Goal: Task Accomplishment & Management: Manage account settings

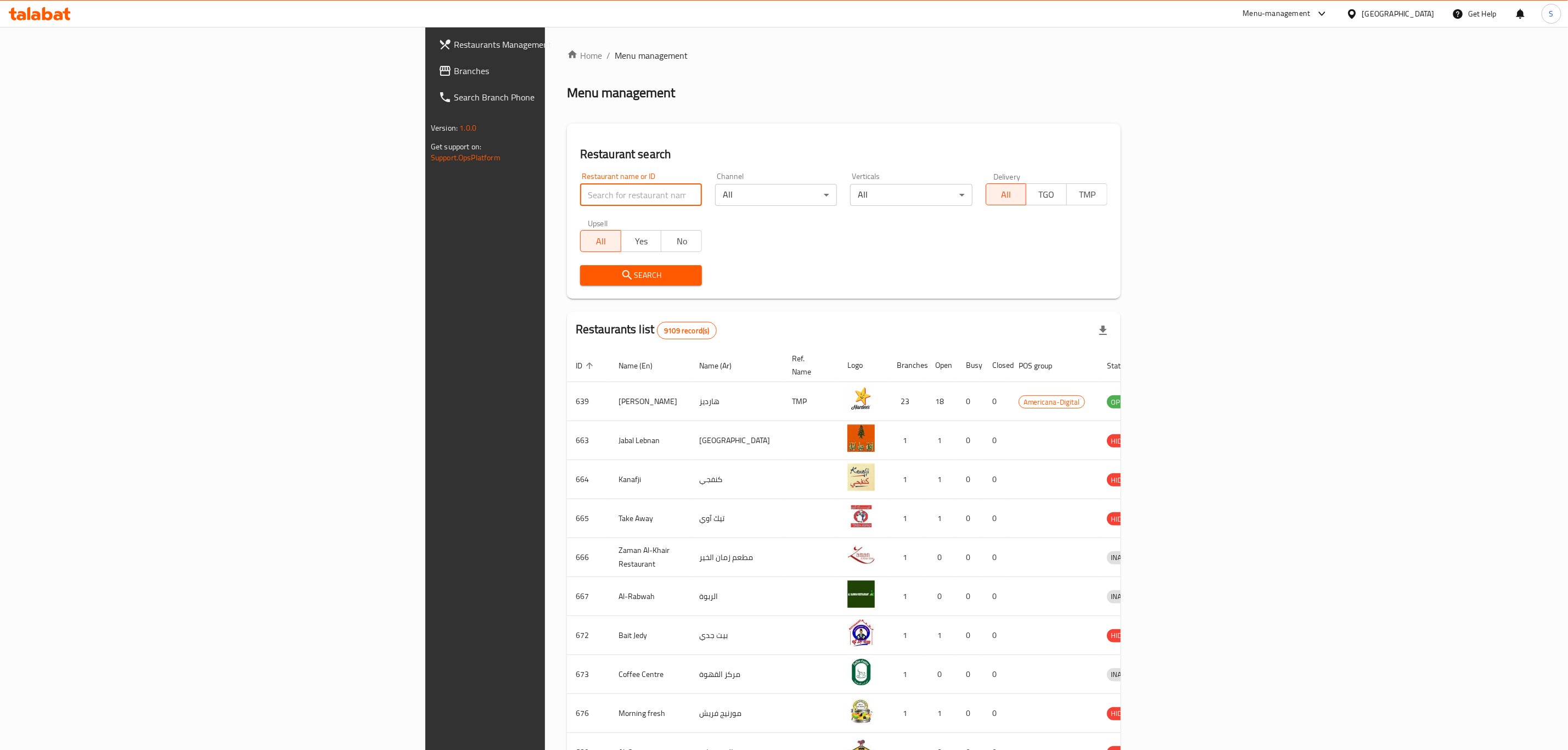
click at [580, 185] on input "search" at bounding box center [641, 195] width 122 height 22
type input "k"
type input "s"
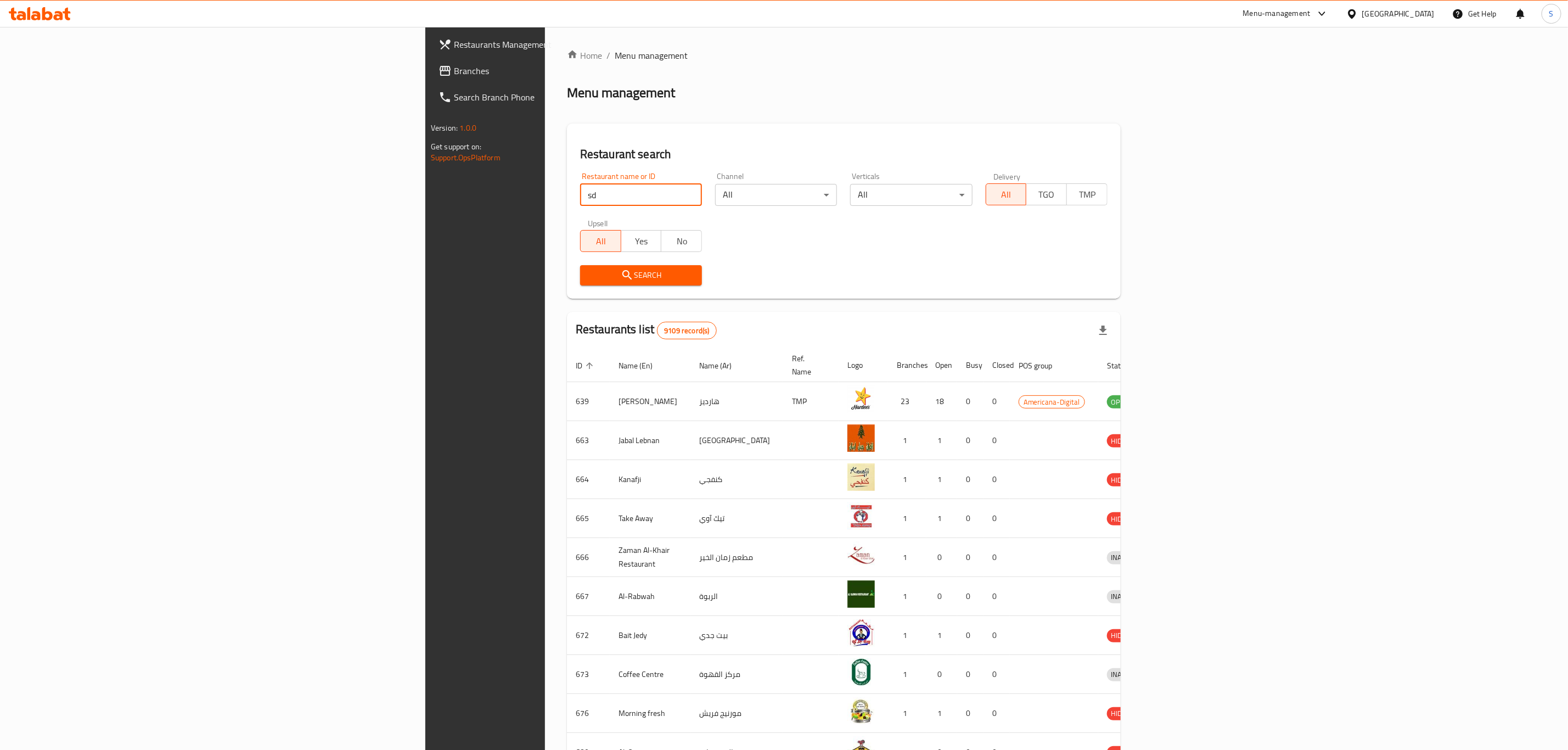
type input "s"
click at [580, 186] on input "search" at bounding box center [641, 195] width 122 height 22
type input "texas ch"
click button "Search" at bounding box center [641, 276] width 122 height 20
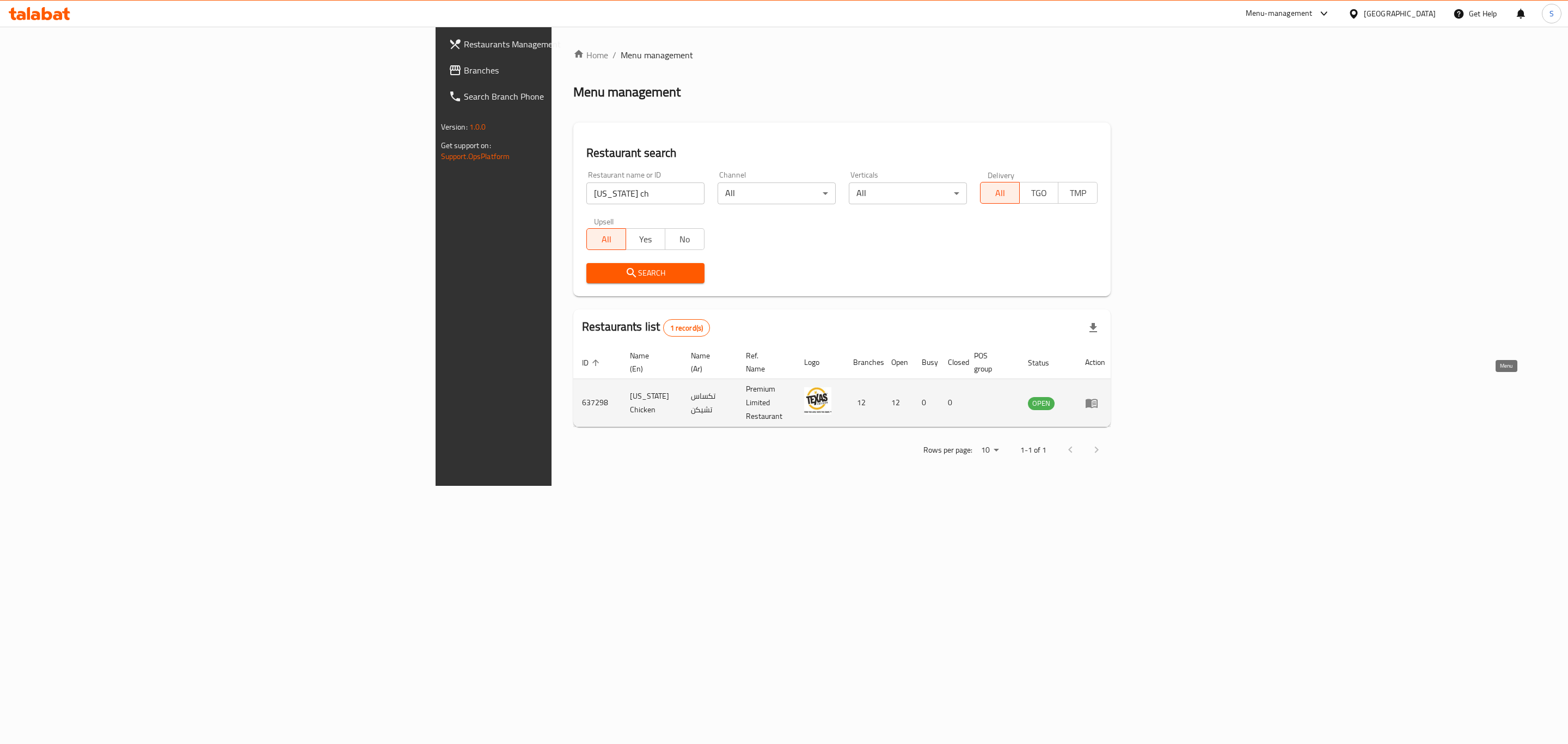
click at [1097, 399] on icon "enhanced table" at bounding box center [1091, 403] width 12 height 9
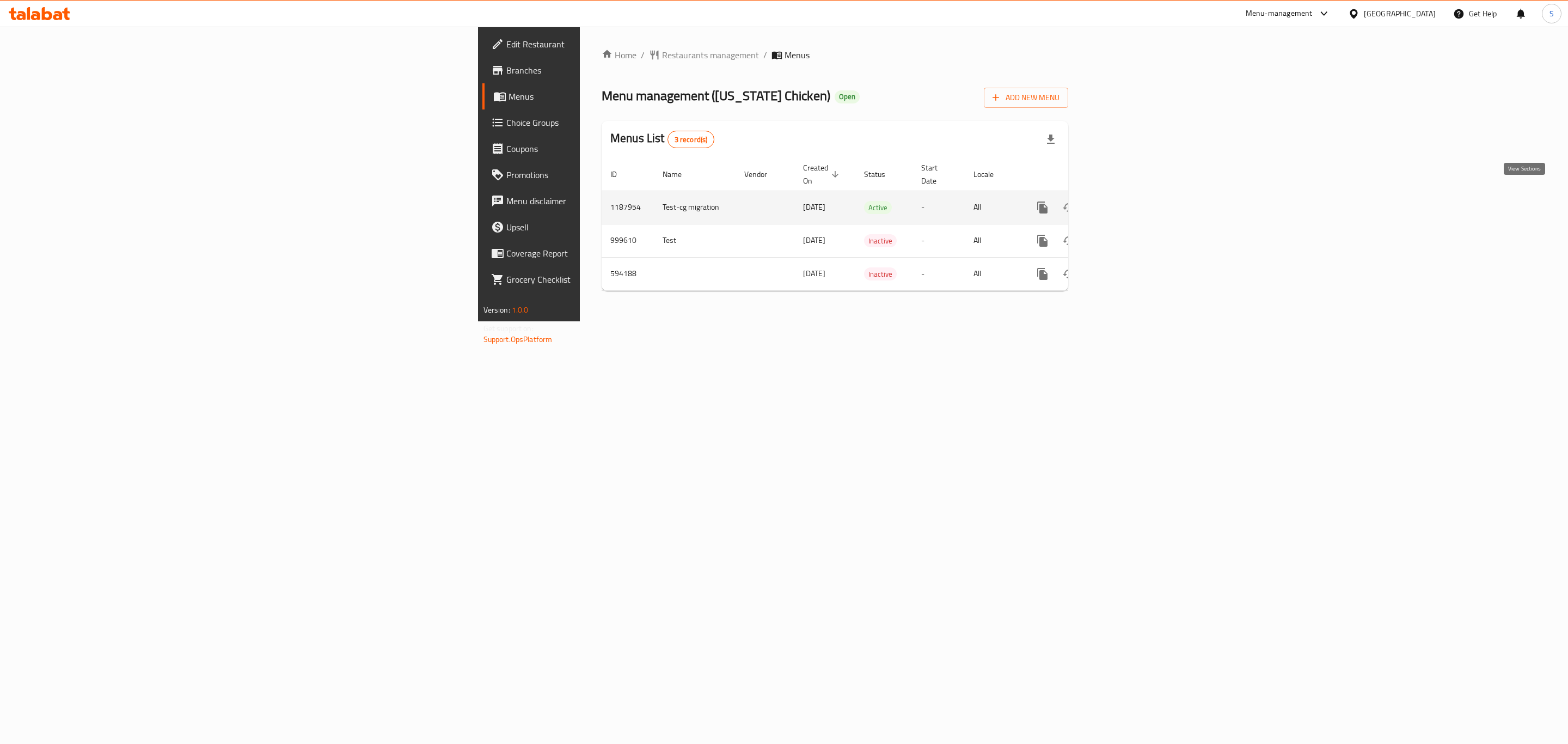
click at [1126, 203] on icon "enhanced table" at bounding box center [1121, 207] width 10 height 10
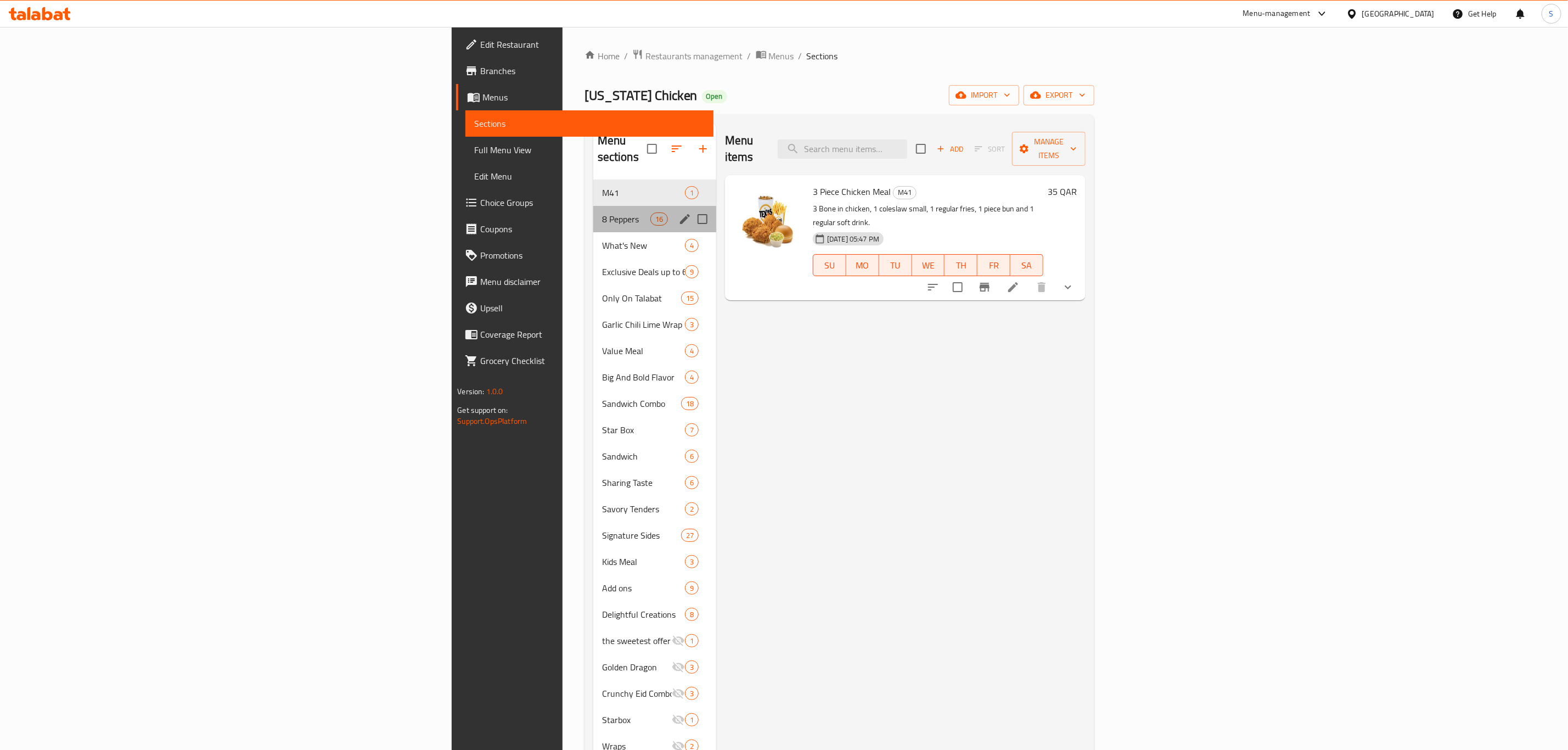
click at [593, 206] on div "8 Peppers 16" at bounding box center [654, 219] width 123 height 26
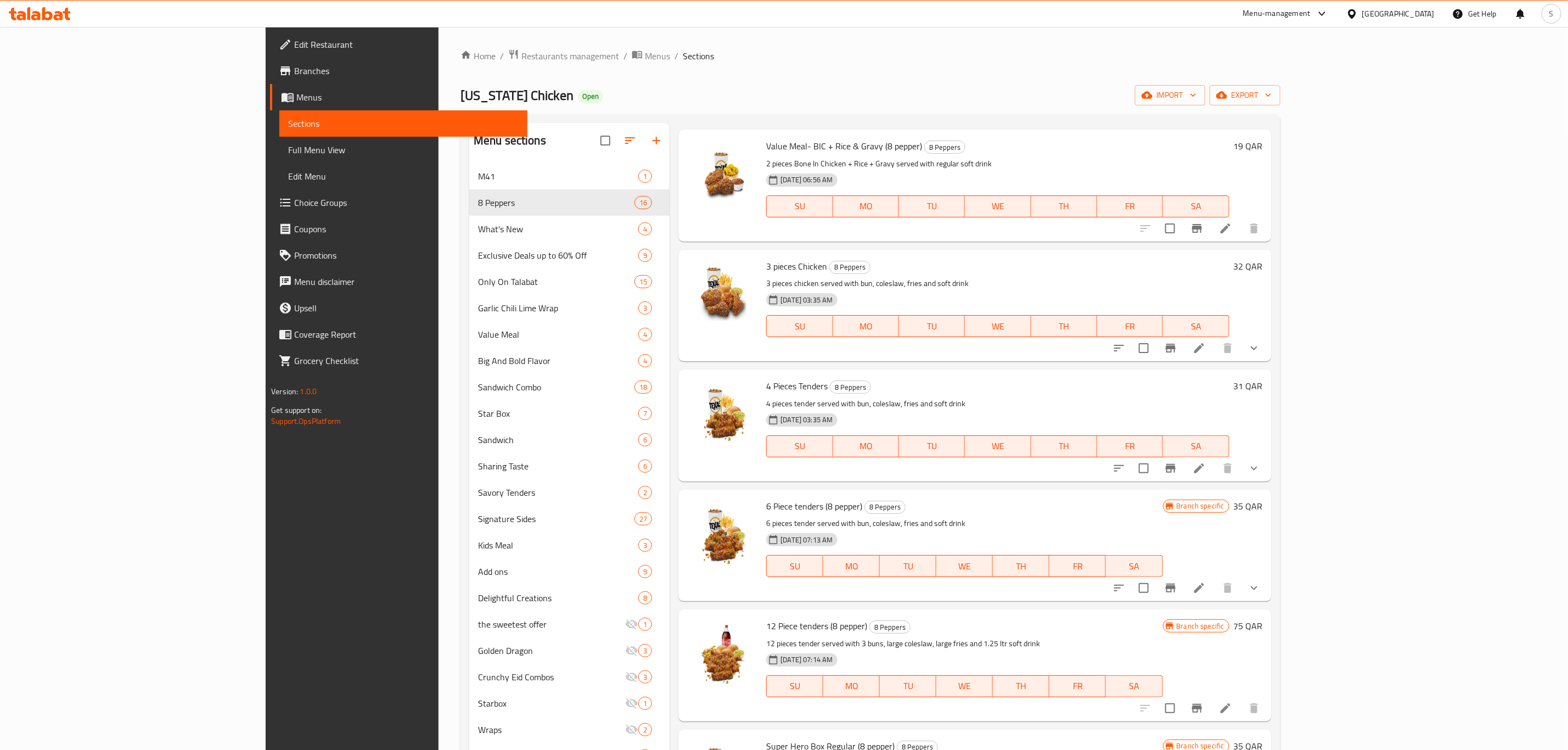
scroll to position [247, 0]
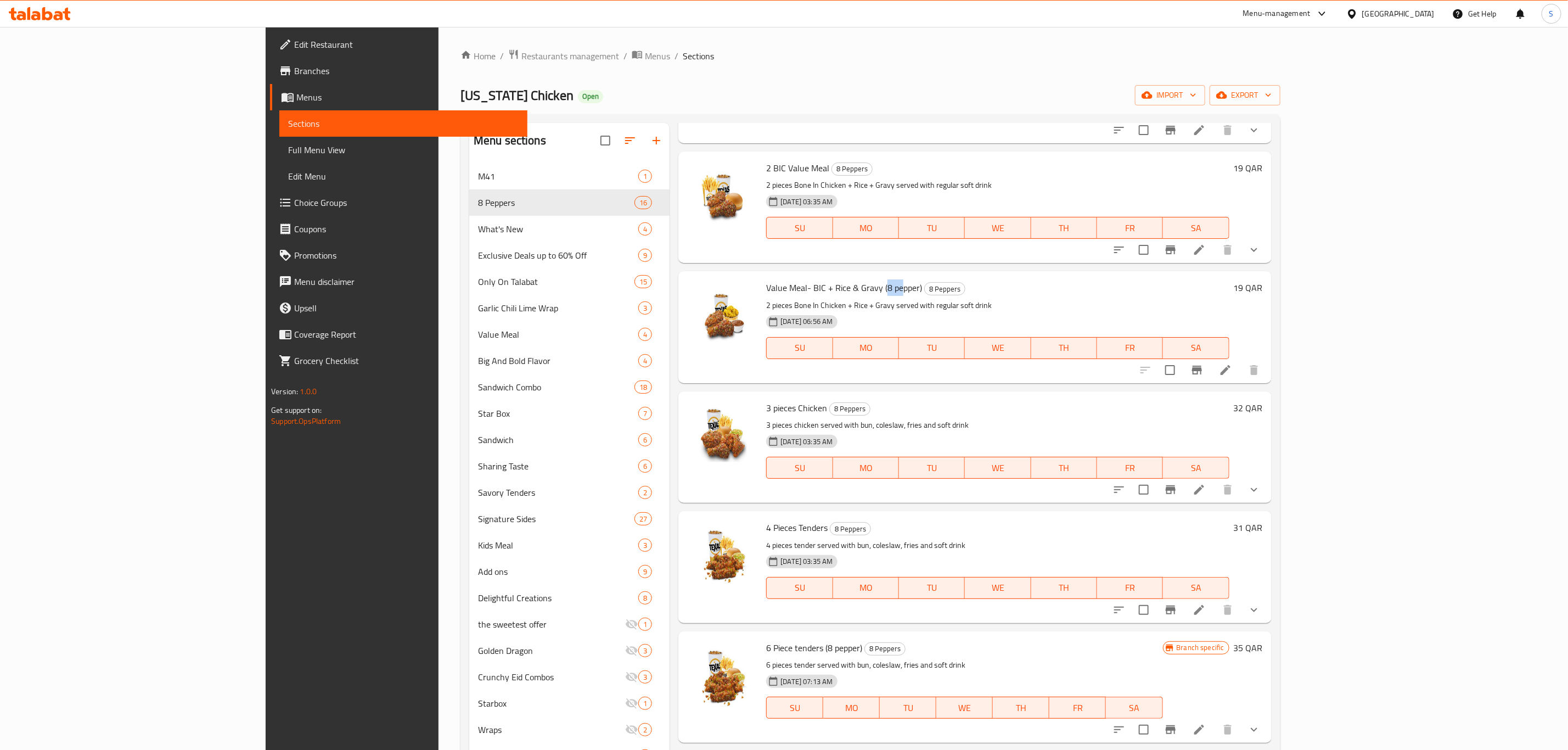
drag, startPoint x: 817, startPoint y: 287, endPoint x: 828, endPoint y: 287, distance: 11.0
click at [830, 287] on span "Value Meal- BIC + Rice & Gravy (8 pepper)" at bounding box center [844, 288] width 156 height 16
drag, startPoint x: 813, startPoint y: 288, endPoint x: 855, endPoint y: 288, distance: 42.0
click at [855, 288] on h6 "Value Meal- BIC + Rice & Gravy (8 pepper) 8 Peppers" at bounding box center [998, 287] width 463 height 16
copy h6 "(8 pepper)"
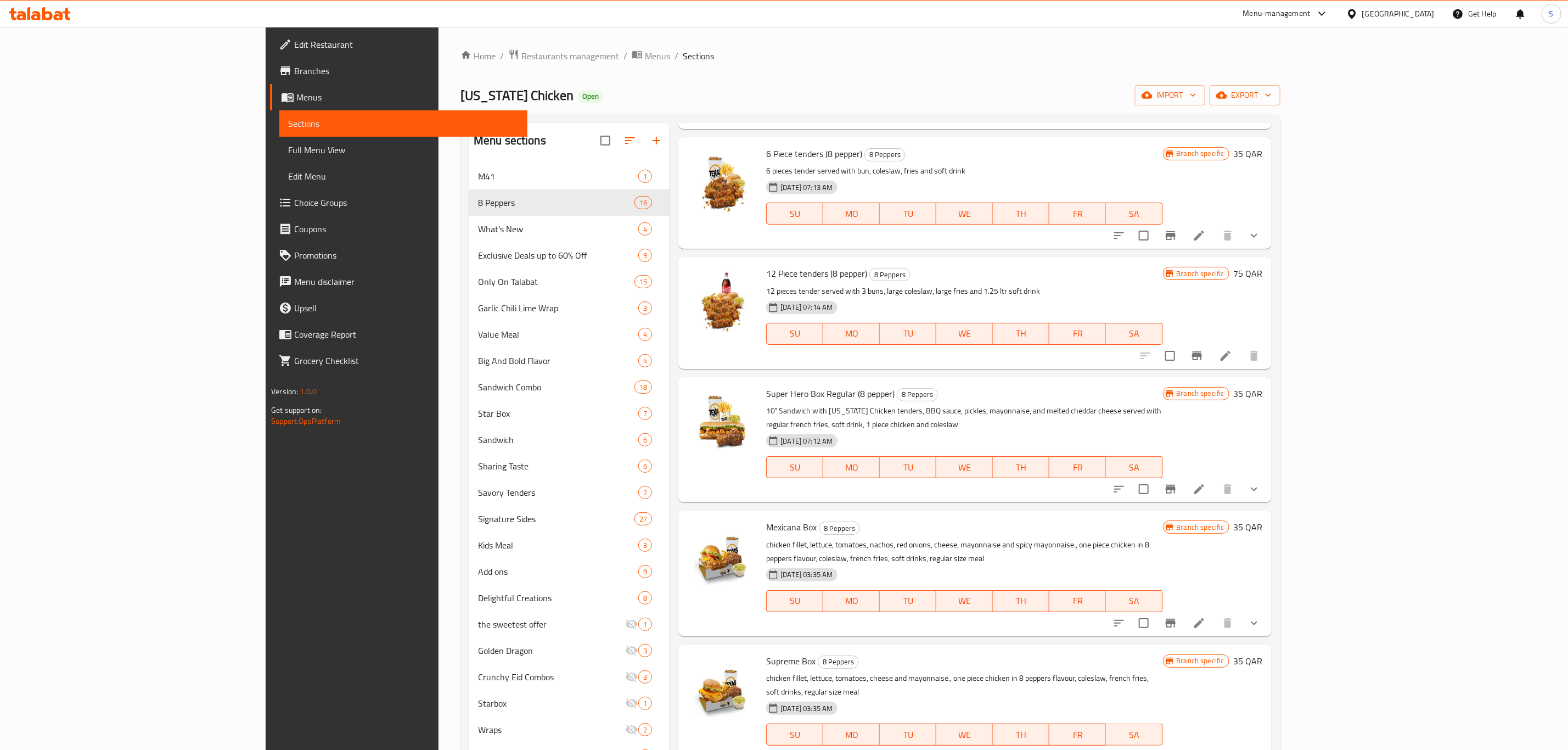
scroll to position [741, 0]
drag, startPoint x: 1453, startPoint y: 471, endPoint x: 1275, endPoint y: 383, distance: 198.6
click at [1167, 383] on div "Super Hero Box Regular (8 pepper) 8 Peppers 10" Sandwich with Texas Chicken ten…" at bounding box center [964, 438] width 405 height 116
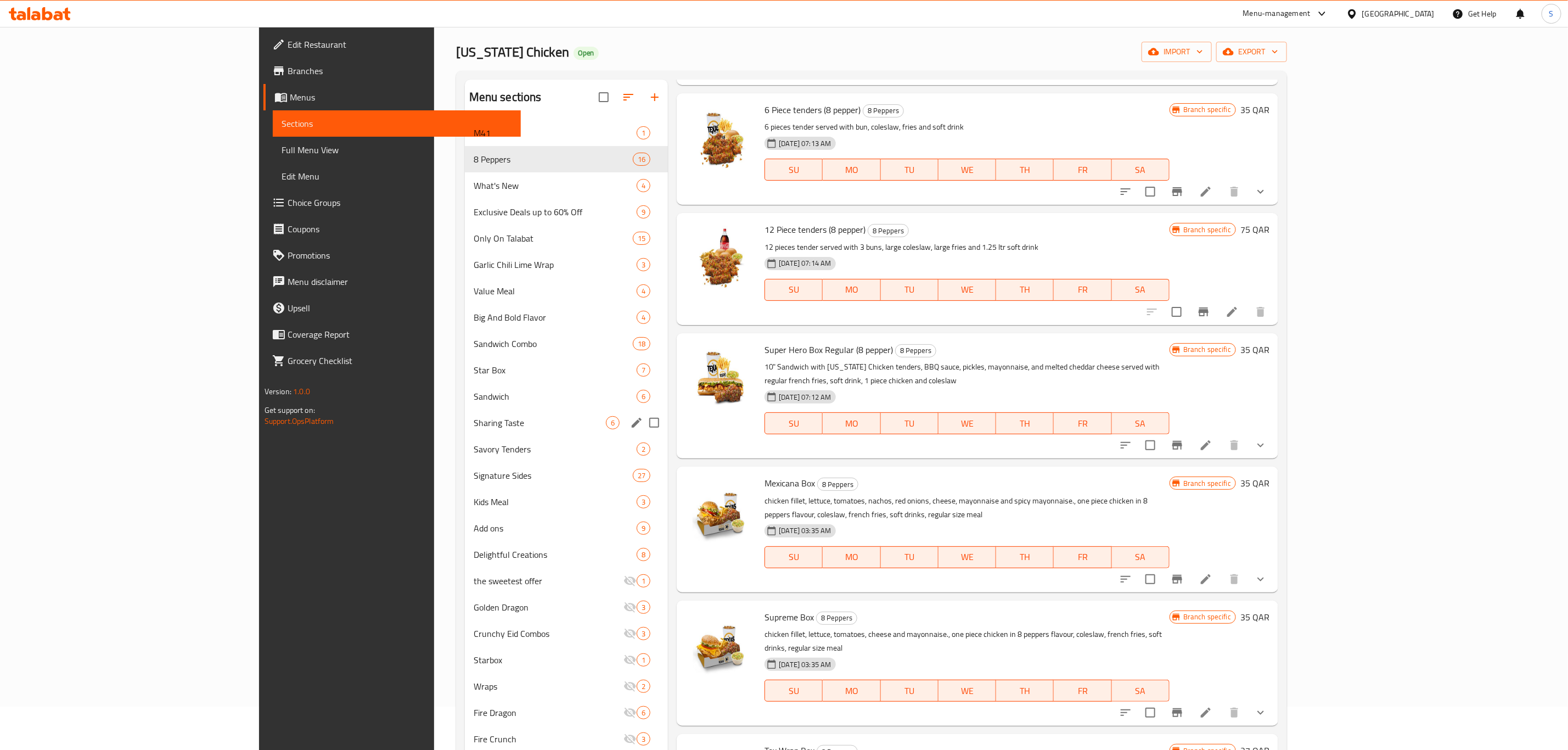
scroll to position [0, 0]
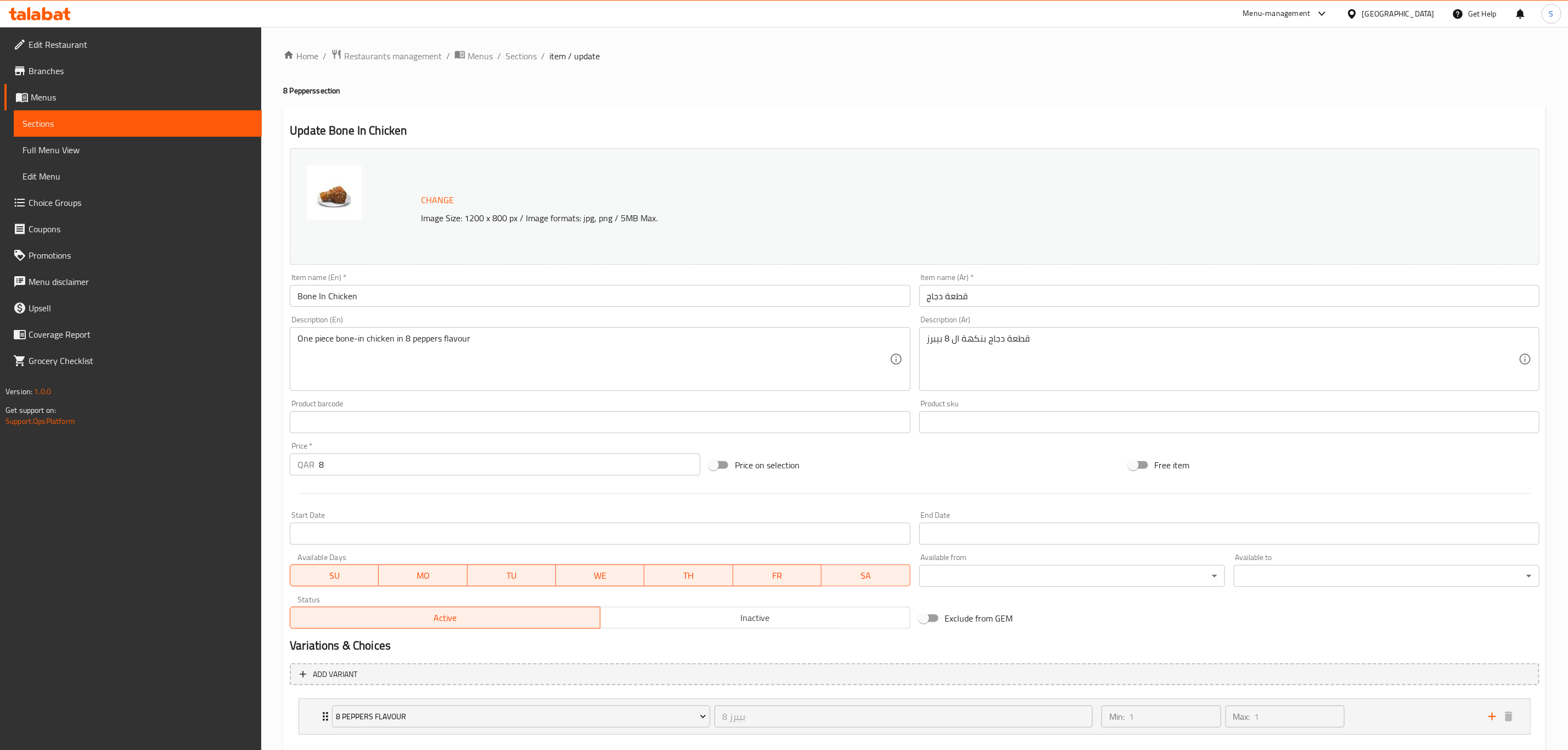
click at [404, 297] on input "Bone In Chicken" at bounding box center [600, 296] width 620 height 22
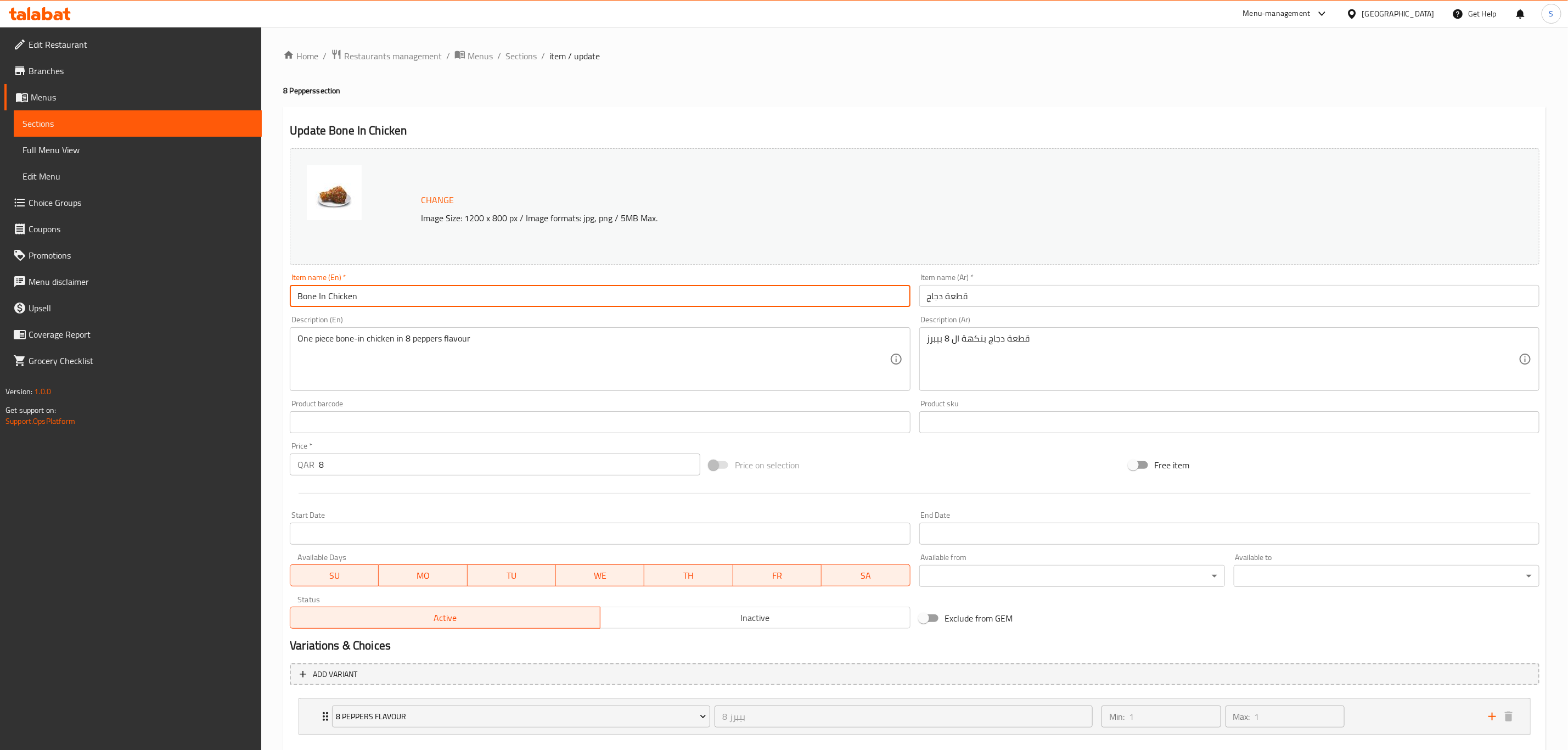
paste input "(8 pepper)"
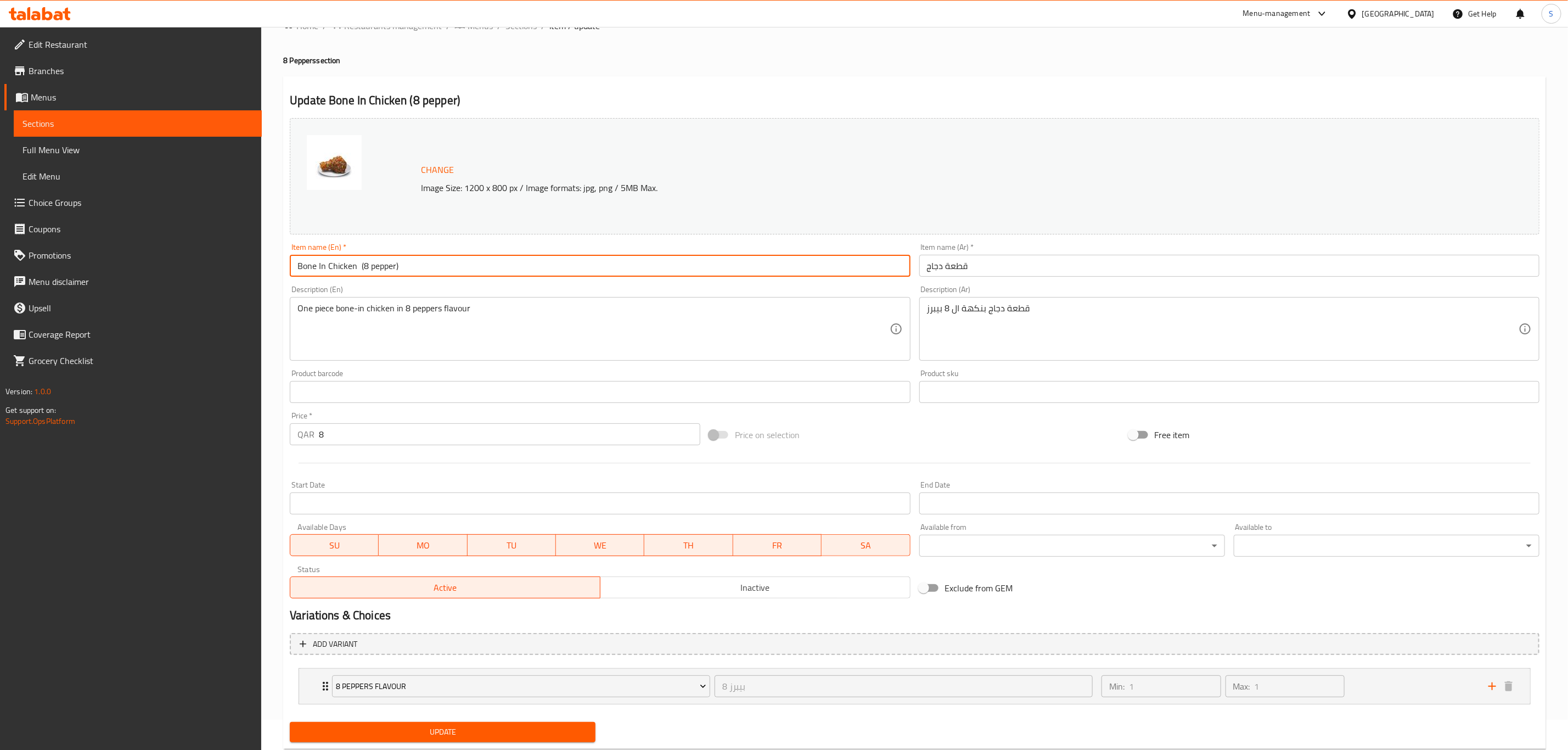
scroll to position [60, 0]
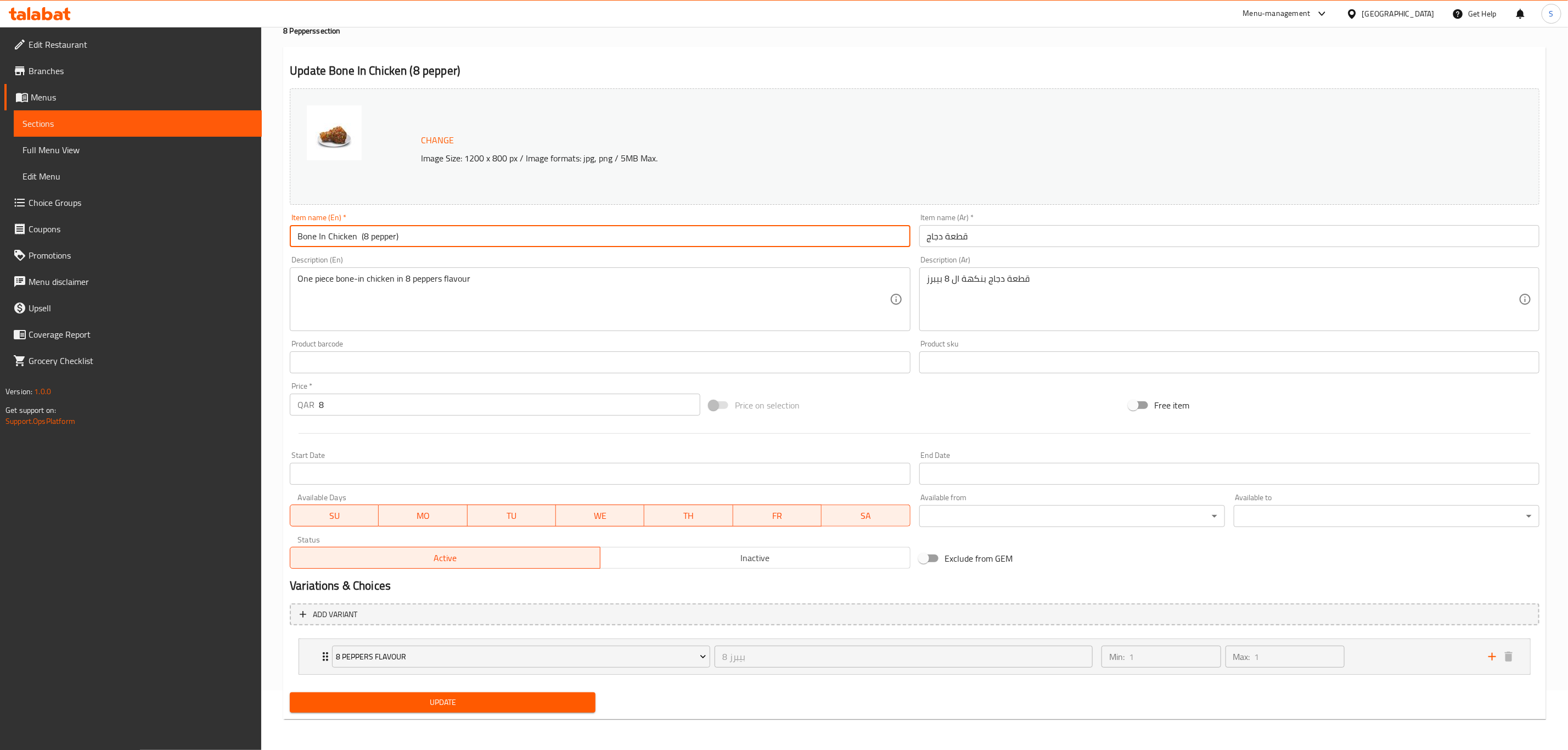
type input "Bone In Chicken (8 pepper)"
click at [438, 708] on button "Update" at bounding box center [443, 702] width 305 height 20
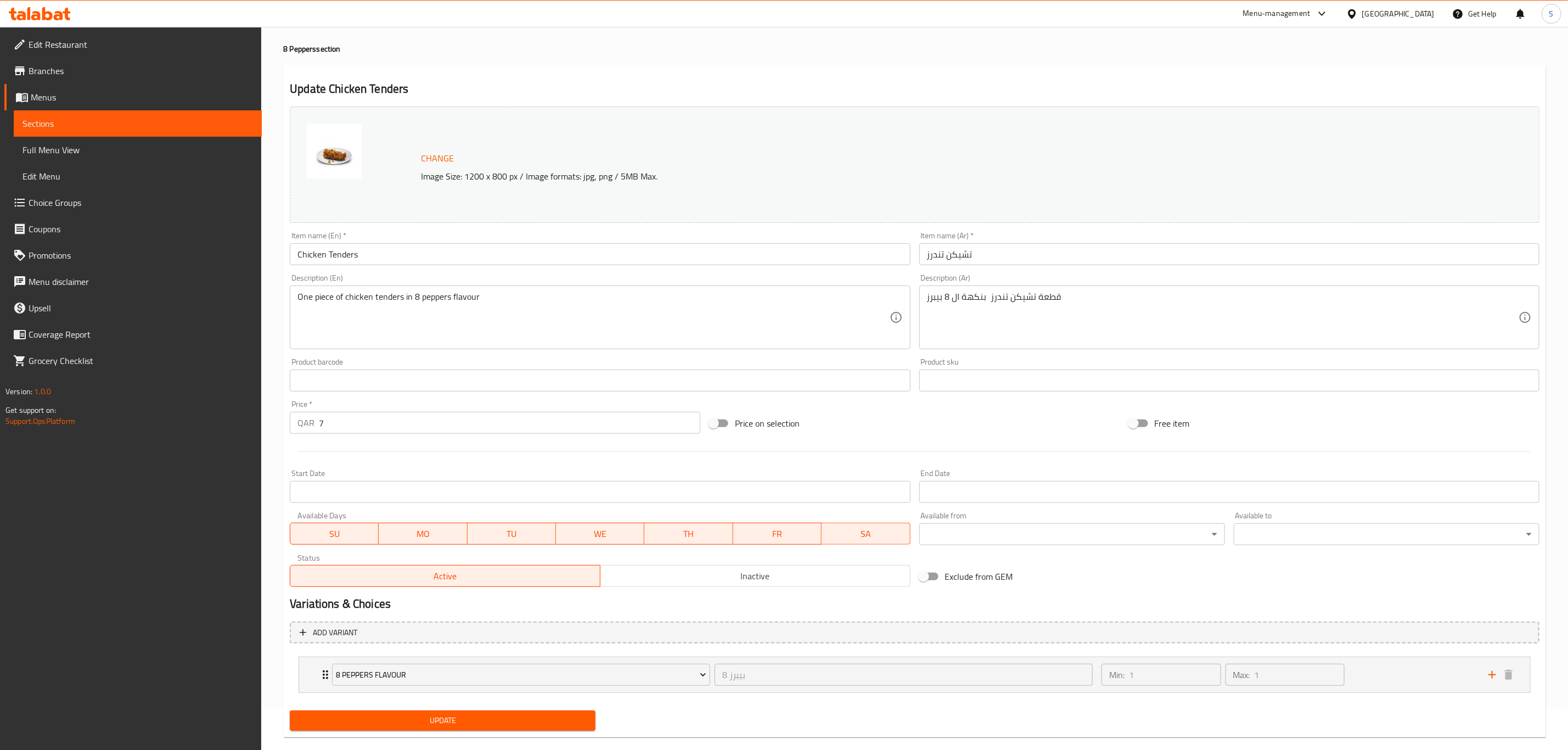
scroll to position [60, 0]
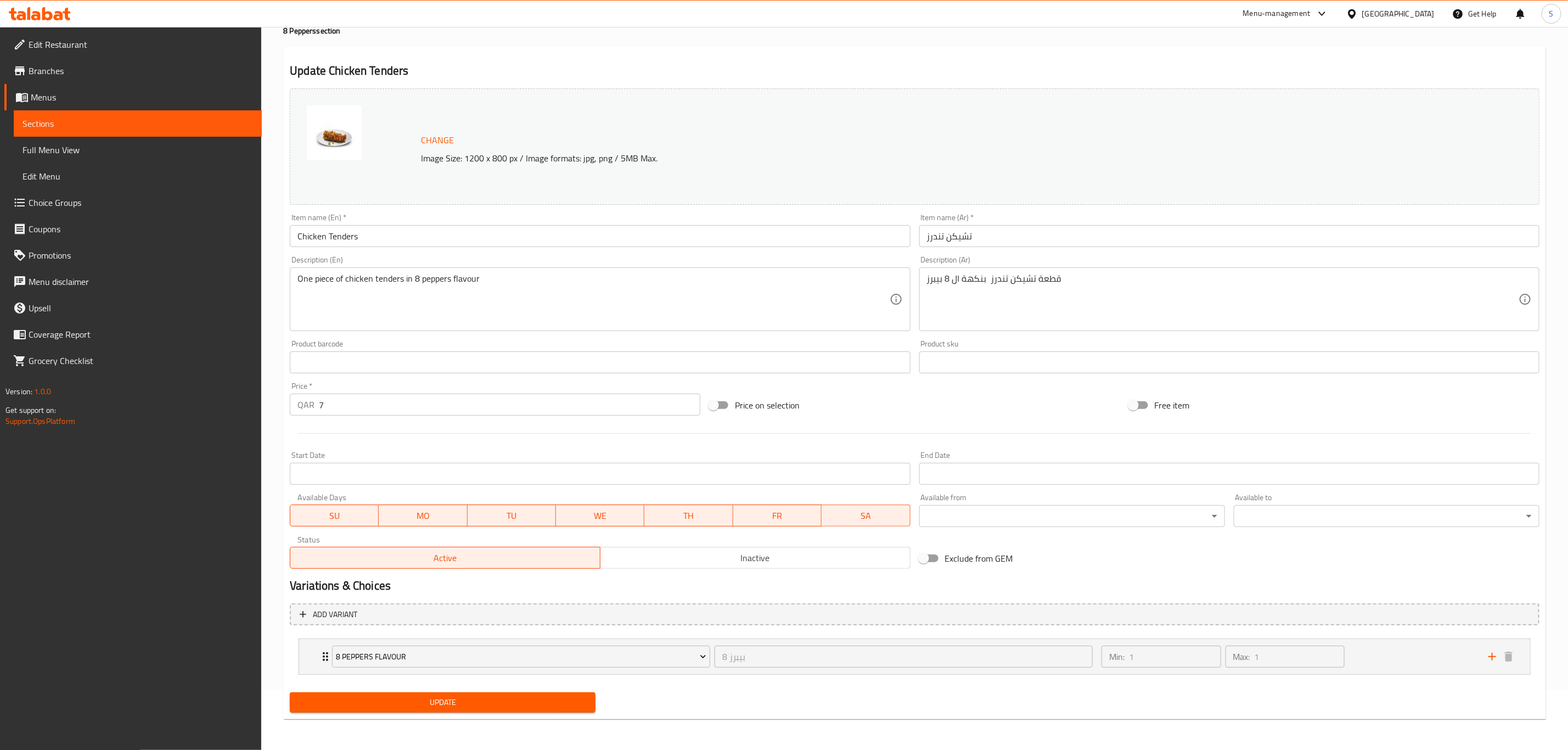
click at [445, 238] on input "Chicken Tenders" at bounding box center [600, 236] width 620 height 22
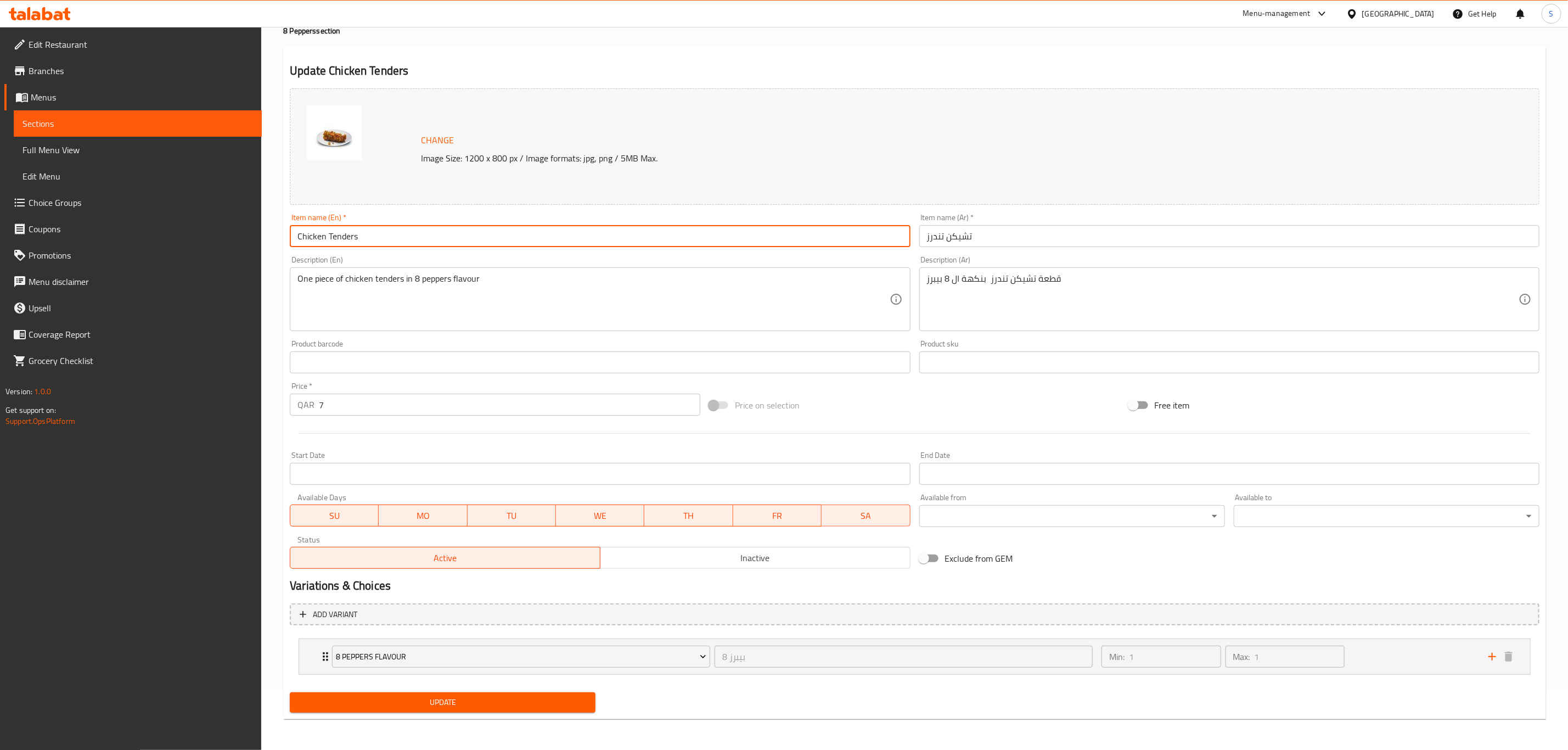
paste input "(8 pepper)"
type input "Chicken Tenders (8 pepper)"
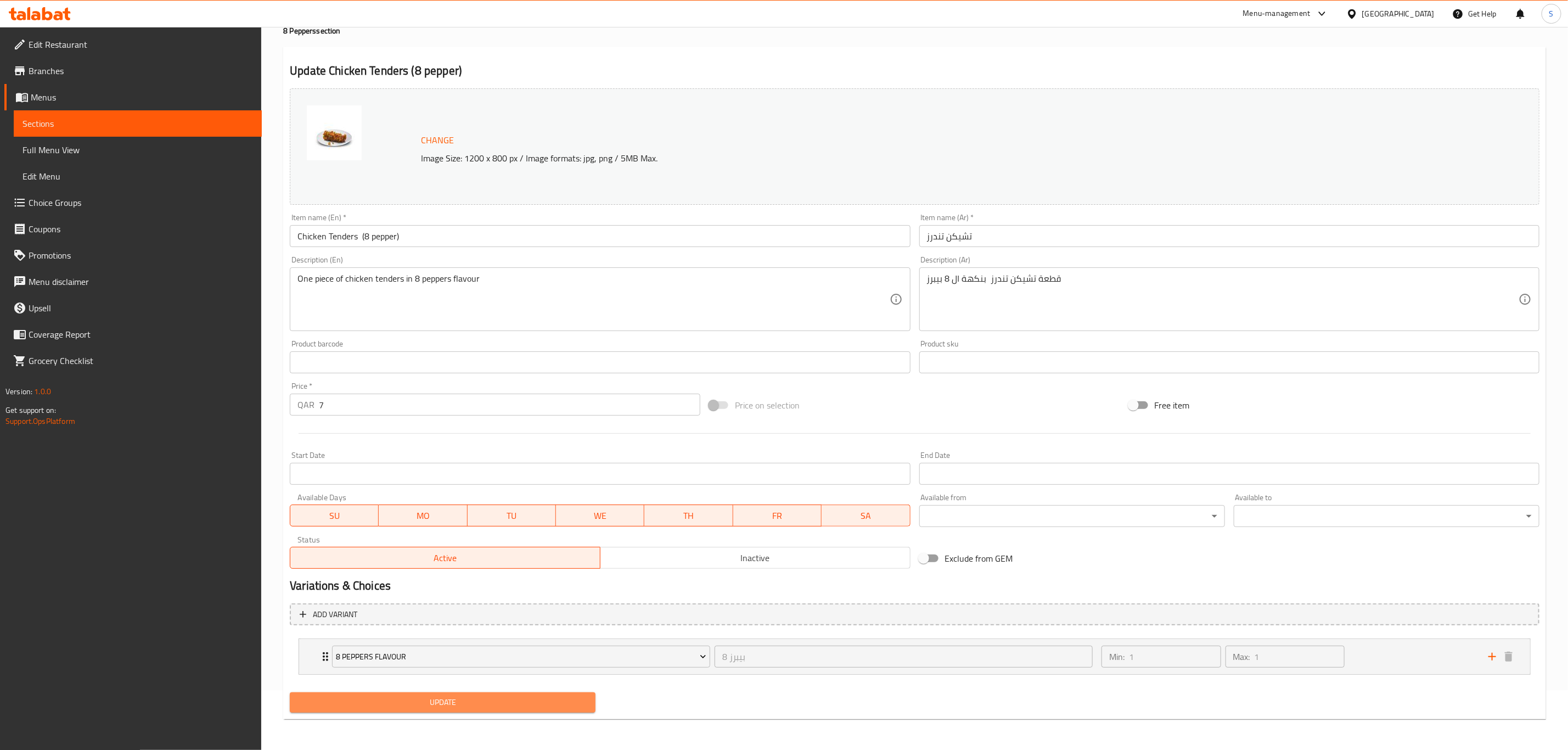
click at [441, 702] on span "Update" at bounding box center [443, 702] width 288 height 14
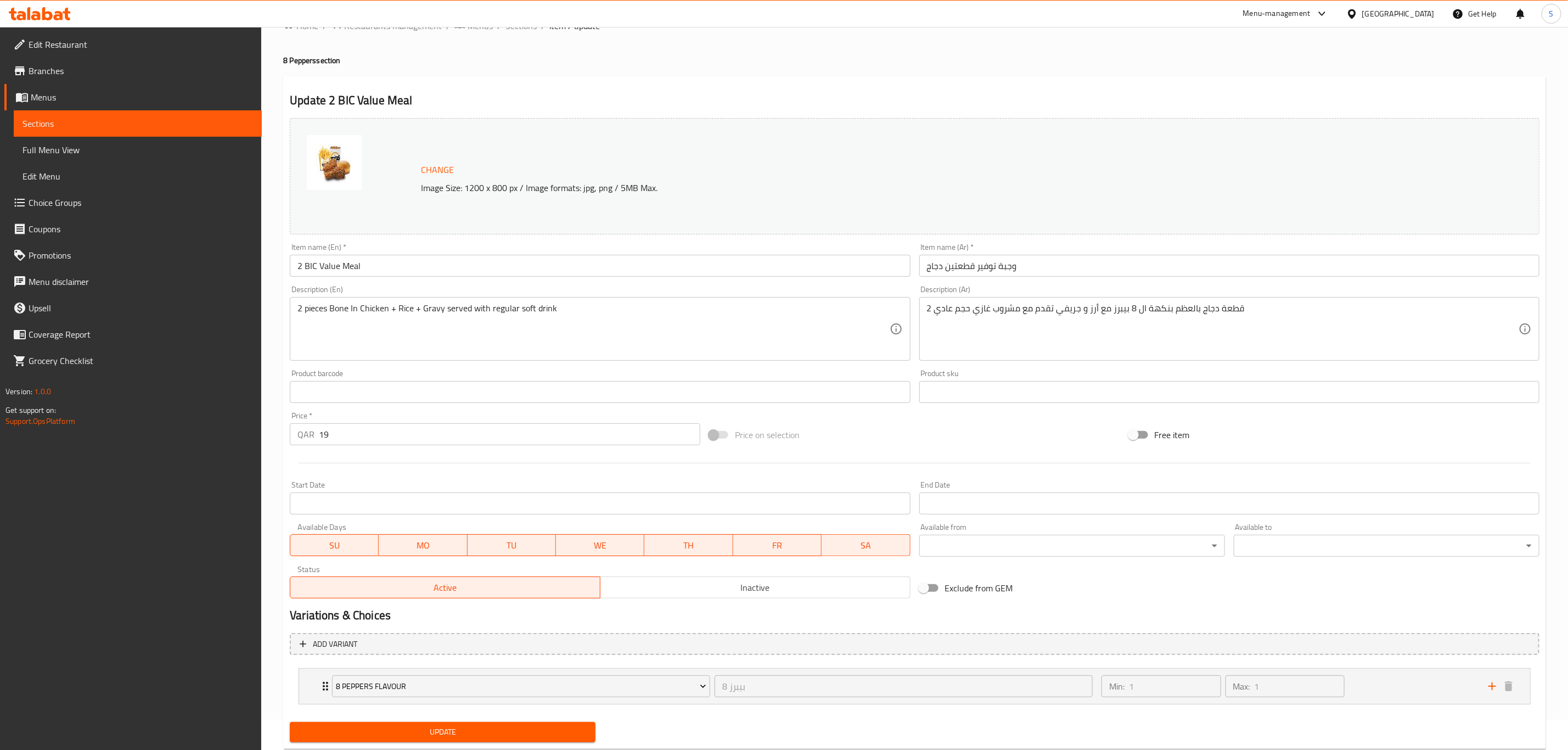
scroll to position [60, 0]
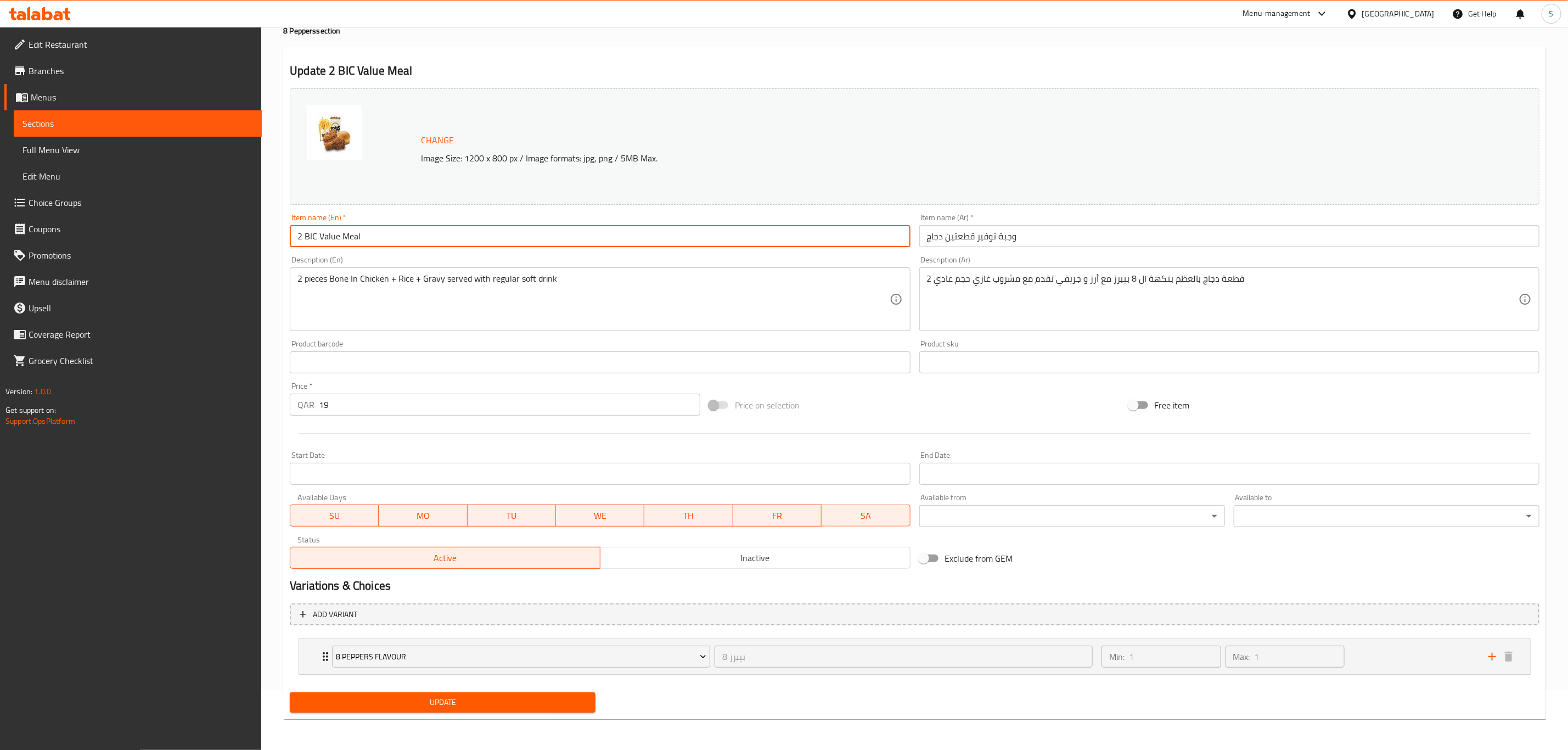
click at [455, 240] on input "2 BIC Value Meal" at bounding box center [600, 236] width 620 height 22
paste input "(8 pepper)"
type input "2 BIC Value Meal (8 pepper)"
click at [445, 698] on span "Update" at bounding box center [443, 702] width 288 height 14
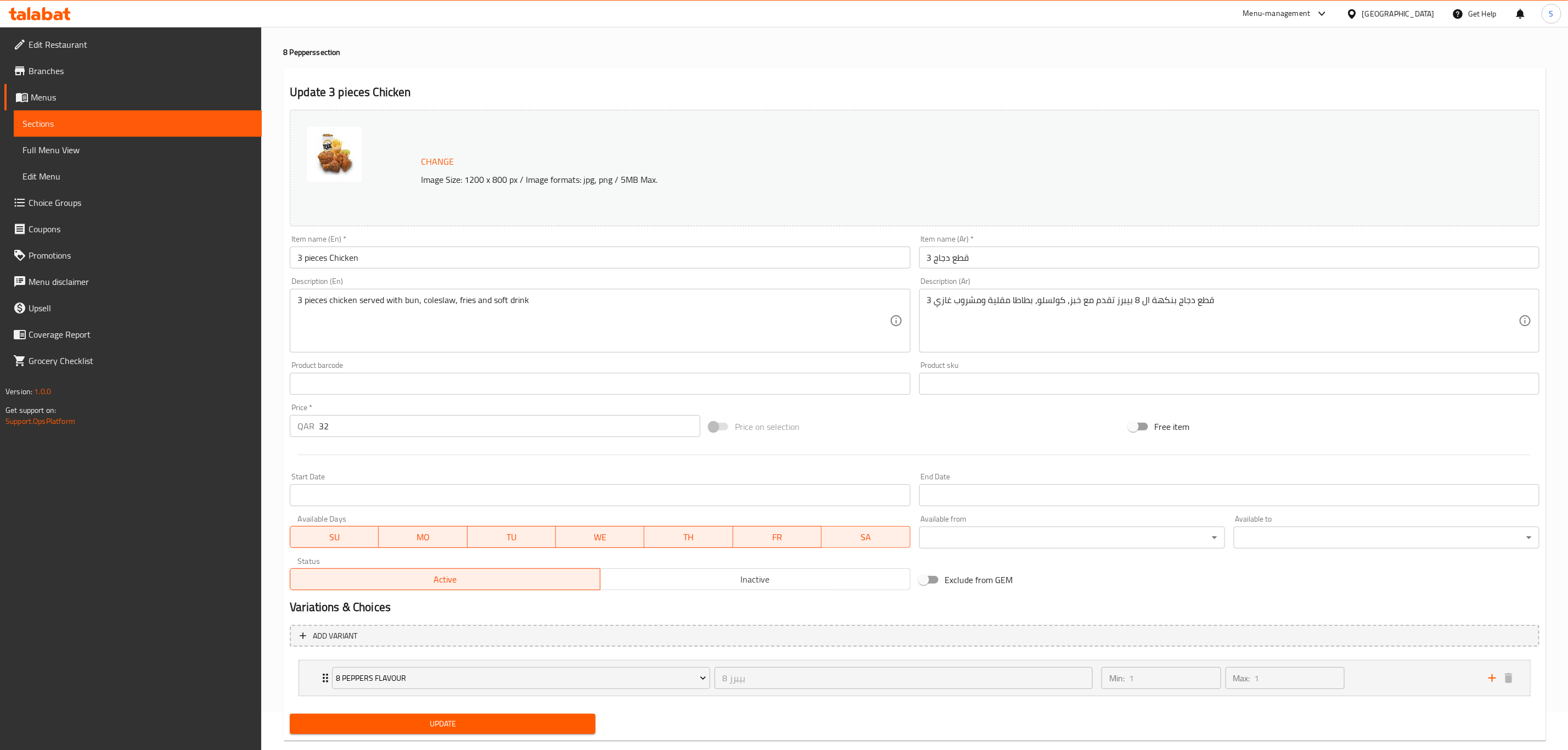
scroll to position [60, 0]
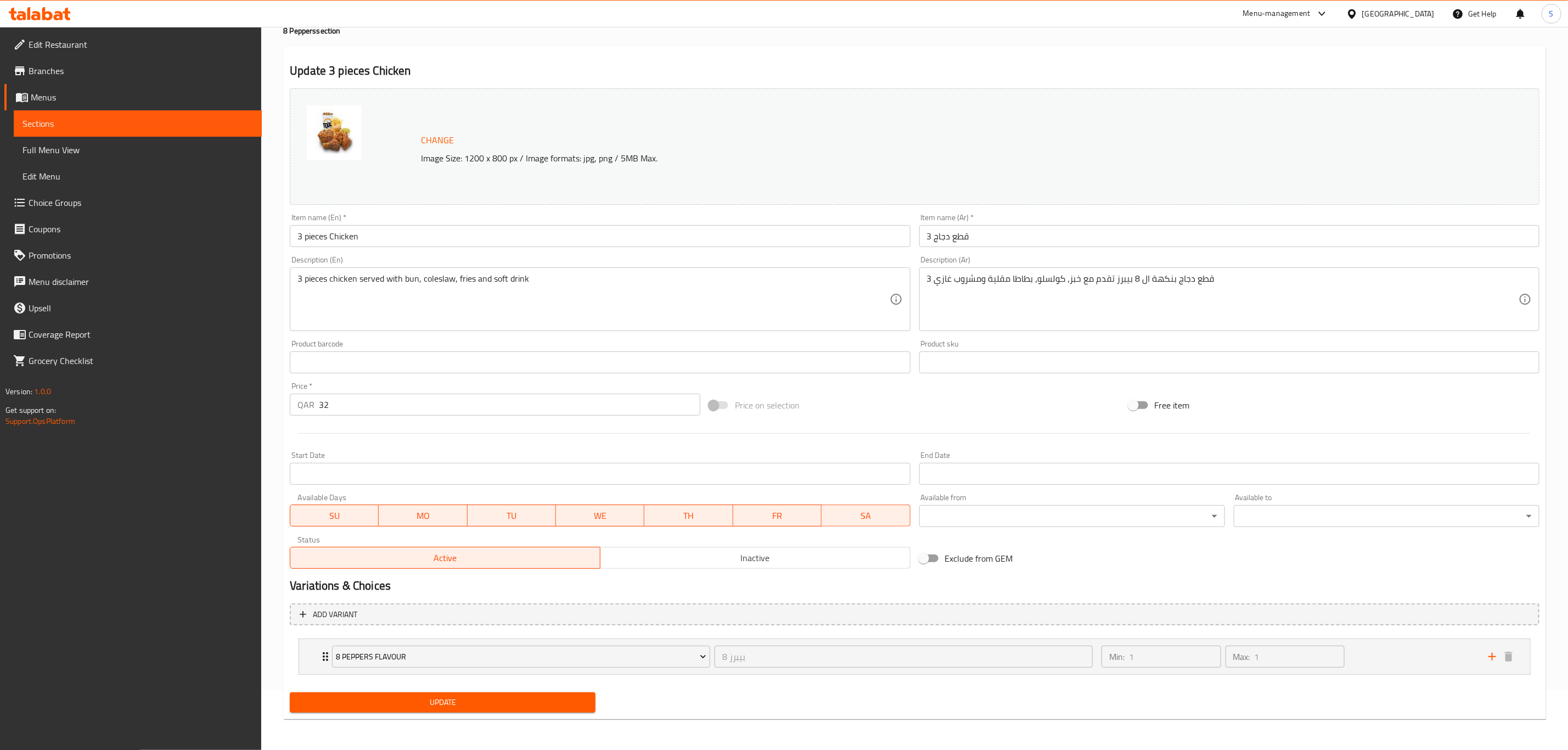
click at [440, 240] on input "3 pieces Chicken" at bounding box center [600, 236] width 620 height 22
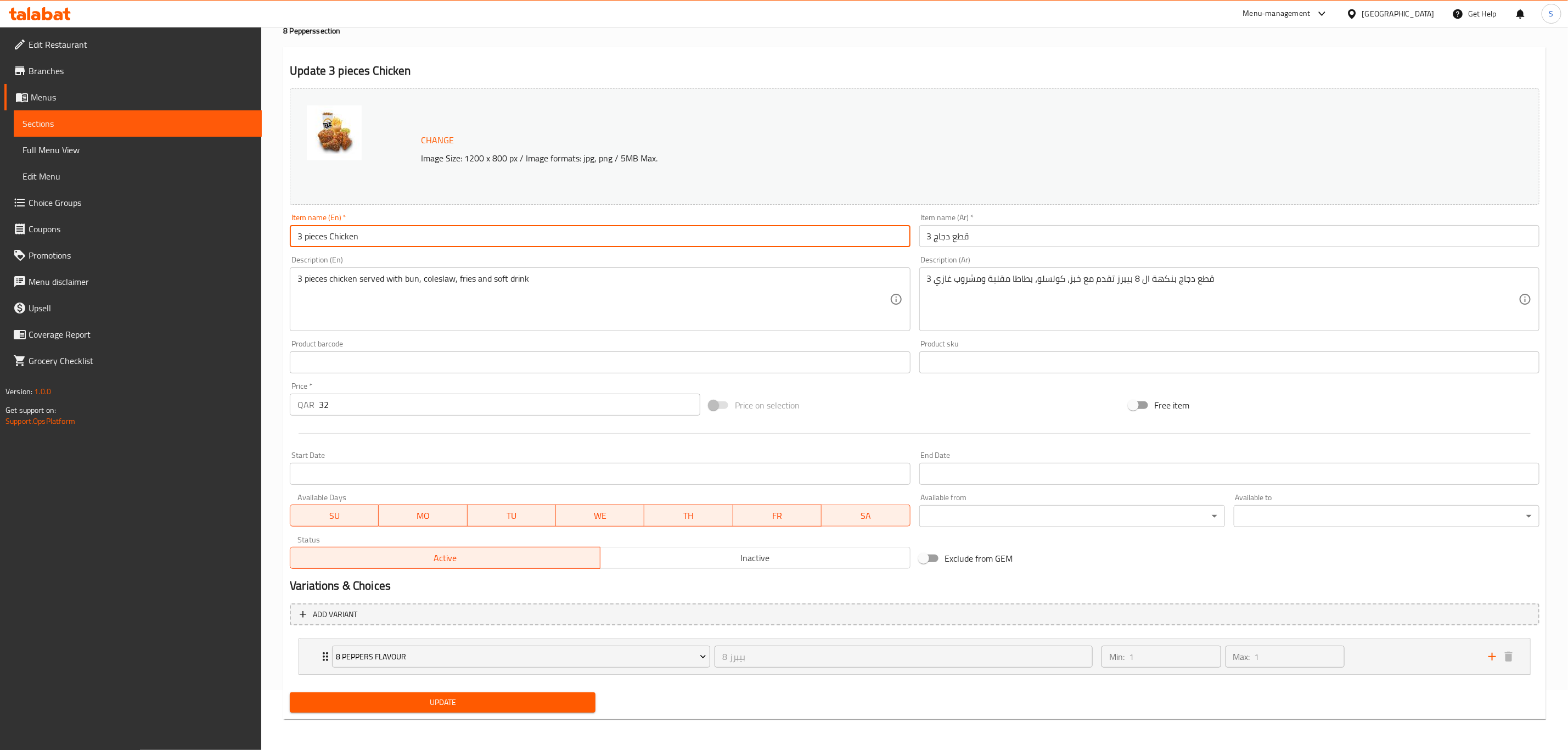
paste input "(8 pepper)"
type input "3 pieces Chicken (8 pepper)"
click at [445, 697] on span "Update" at bounding box center [443, 702] width 288 height 14
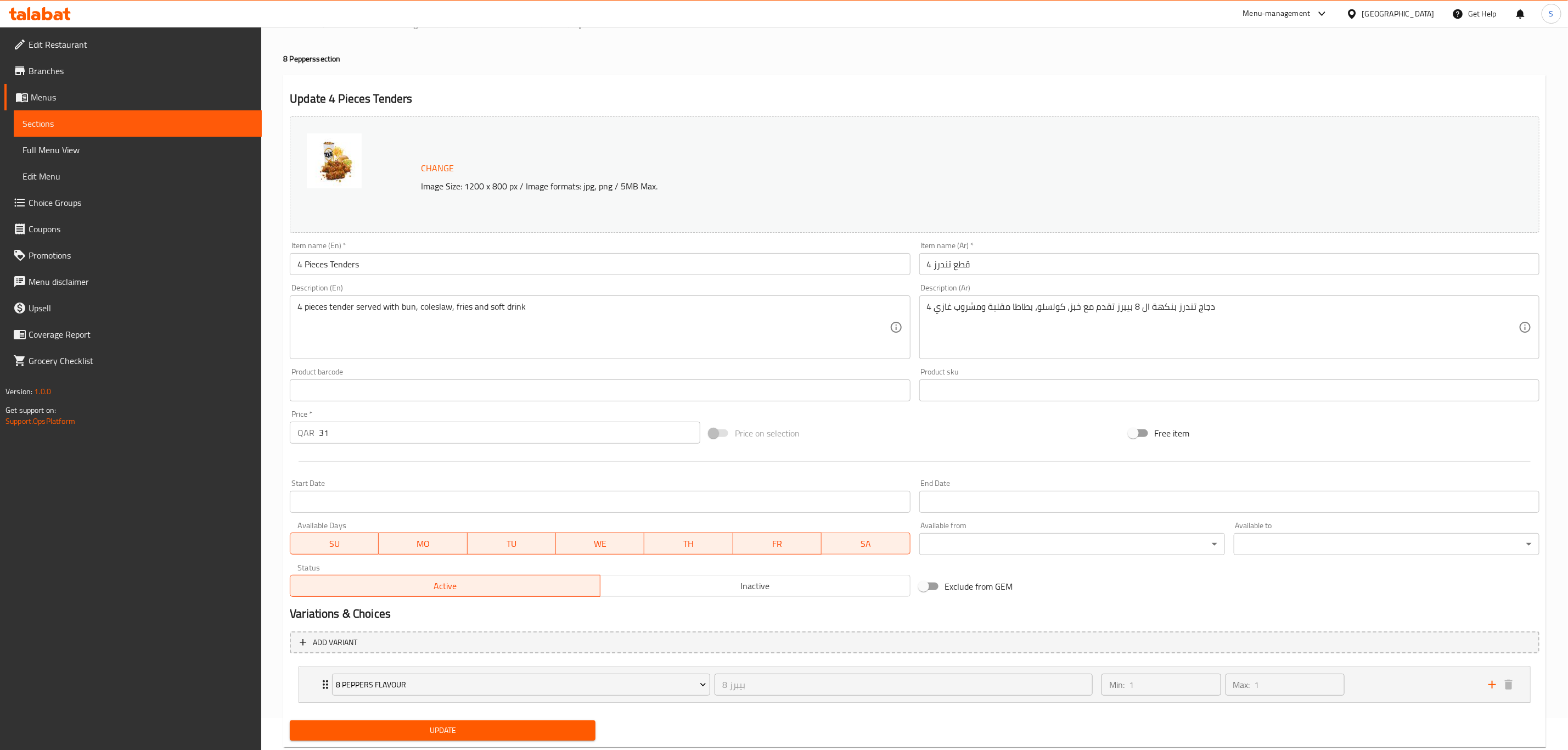
scroll to position [60, 0]
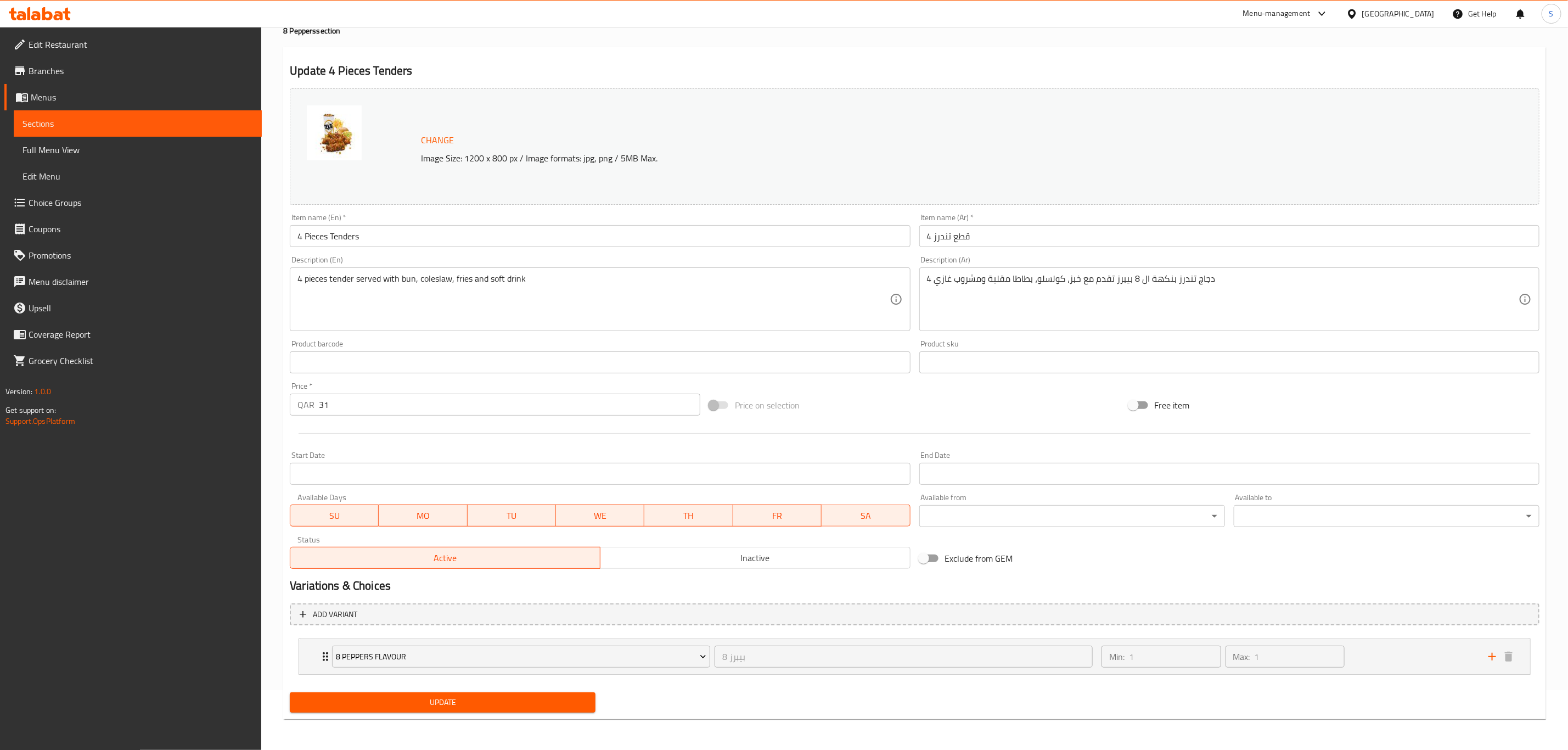
click at [448, 237] on input "4 Pieces Tenders" at bounding box center [600, 236] width 620 height 22
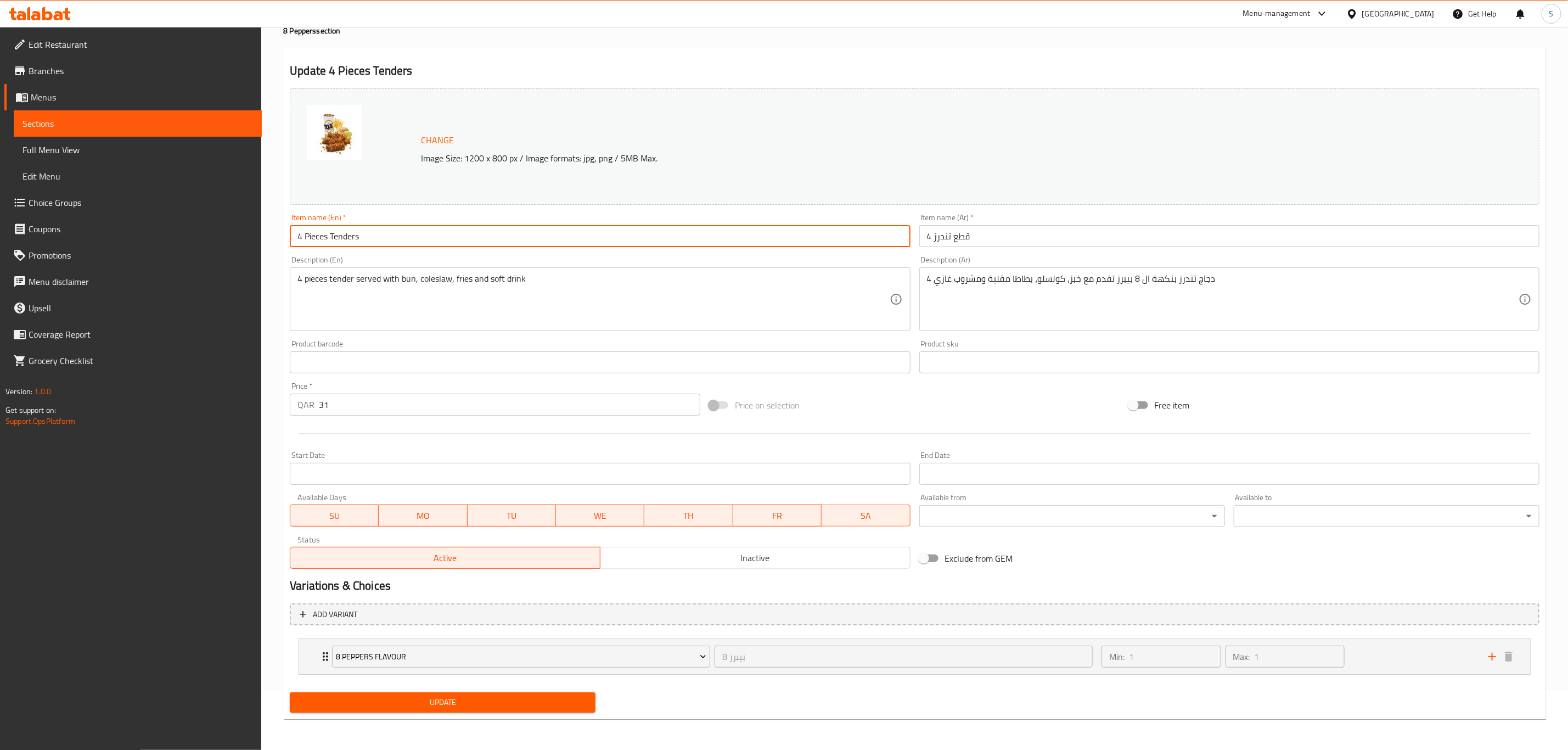
paste input "(8 pepper)"
type input "4 Pieces Tenders (8 pepper)"
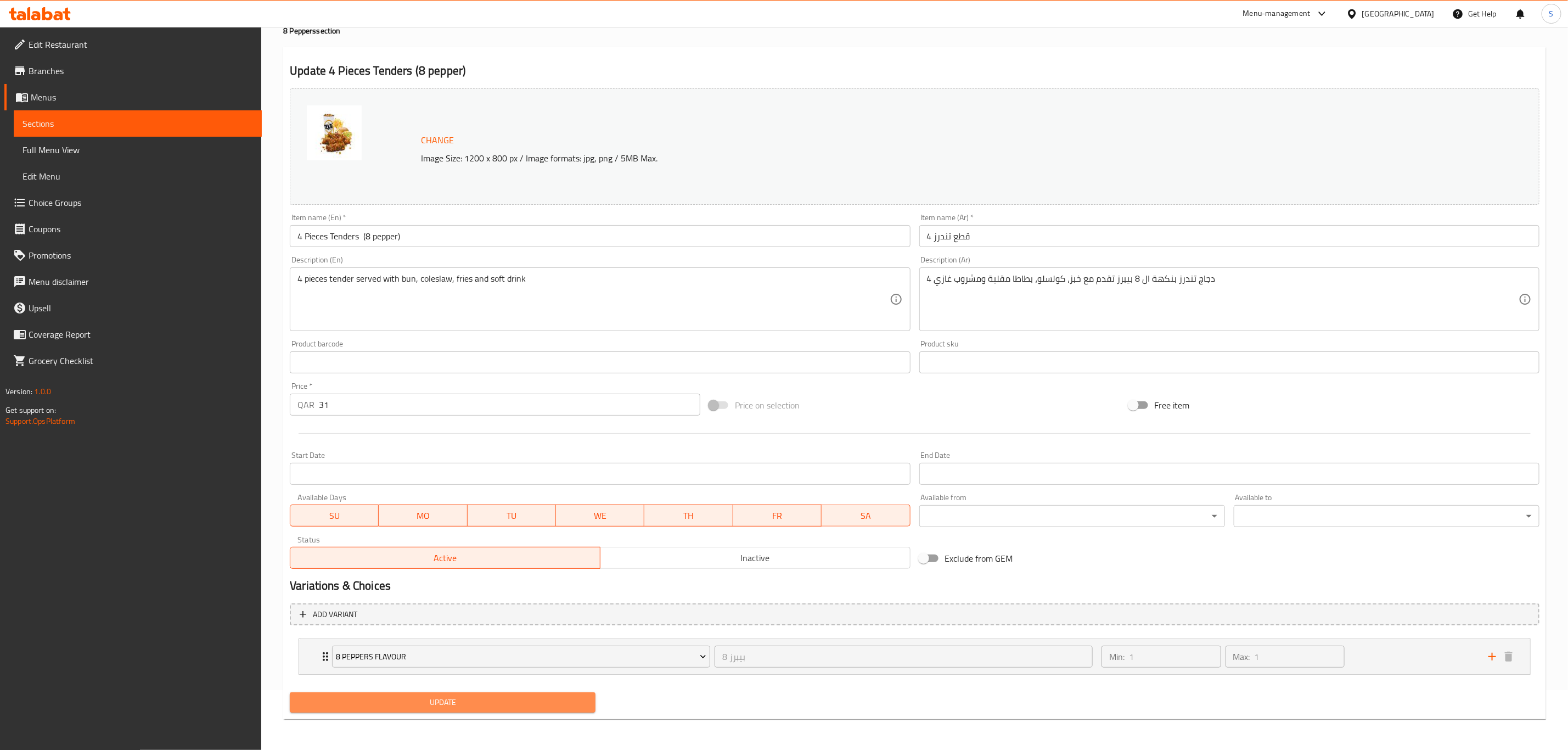
click at [484, 700] on span "Update" at bounding box center [443, 702] width 288 height 14
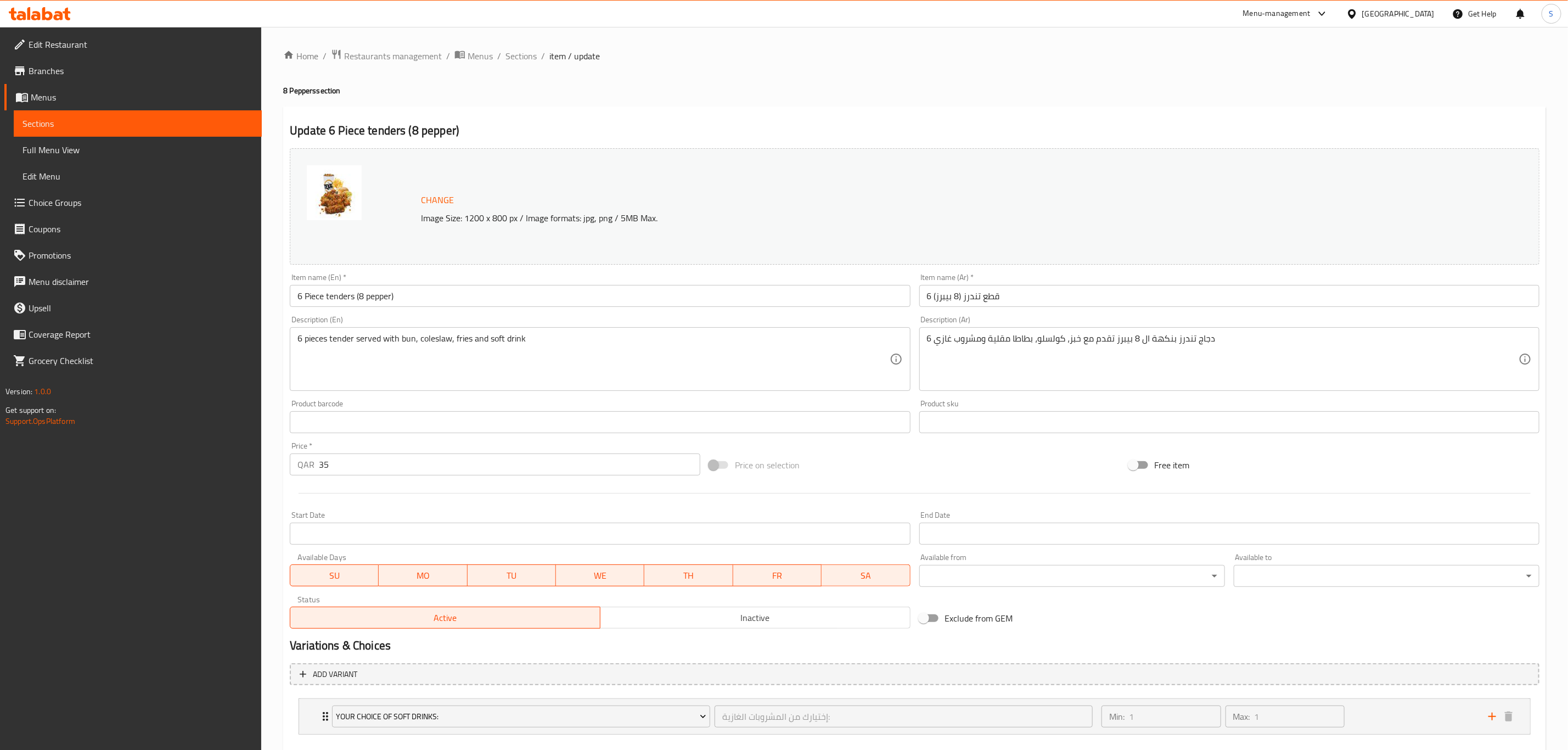
click at [415, 297] on input "6 Piece tenders (8 pepper)" at bounding box center [600, 296] width 620 height 22
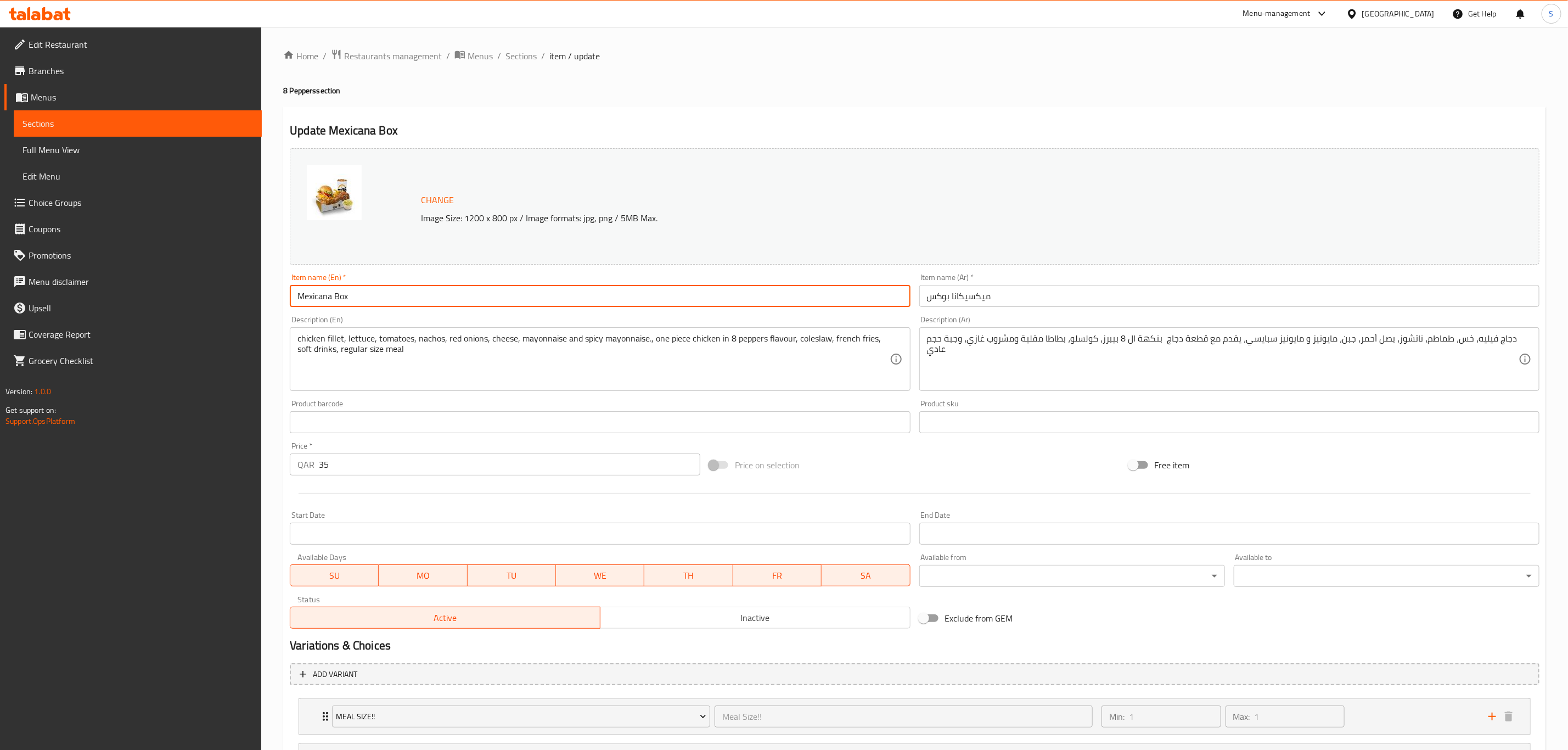
click at [428, 300] on input "Mexicana Box" at bounding box center [600, 296] width 620 height 22
paste input "(8 pepper)"
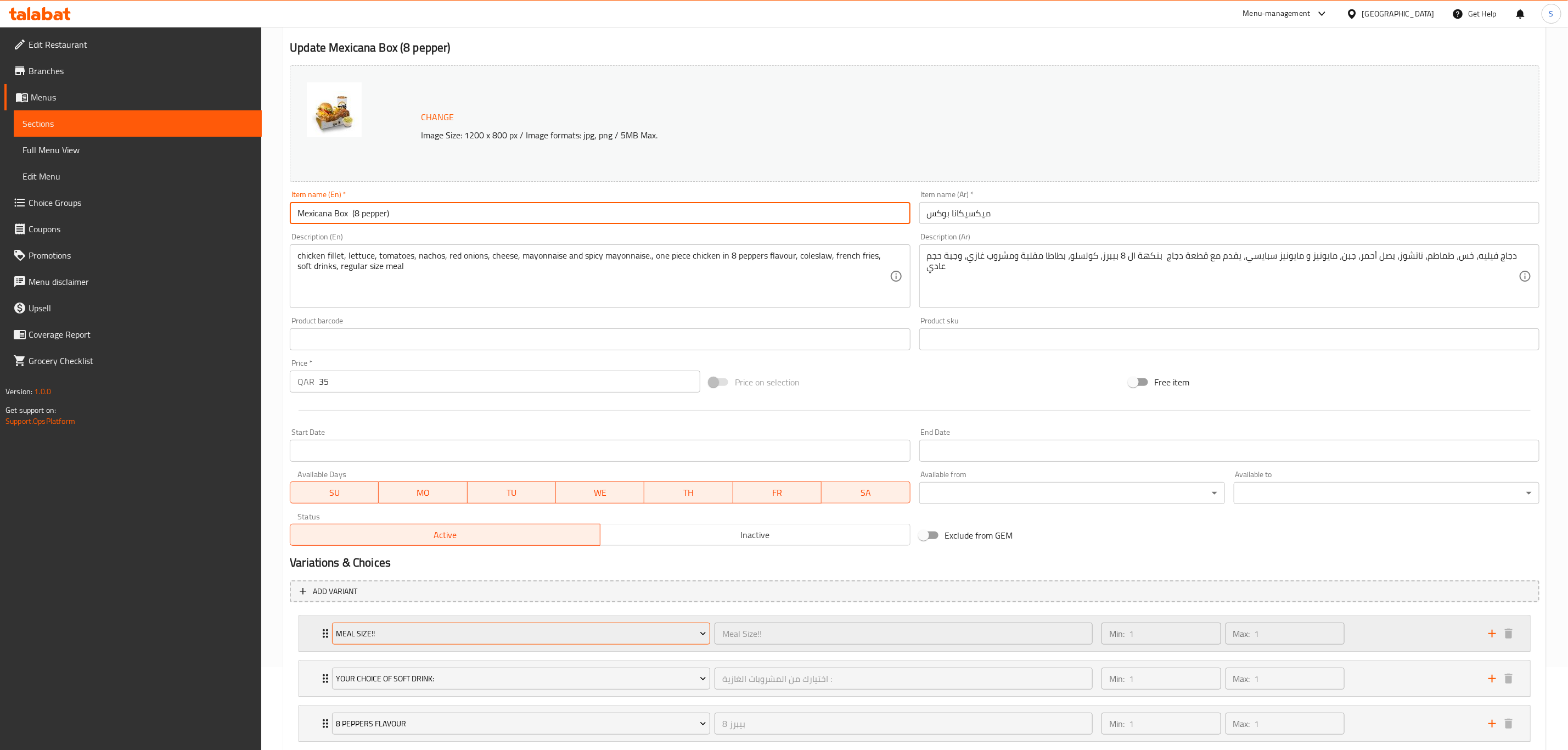
scroll to position [152, 0]
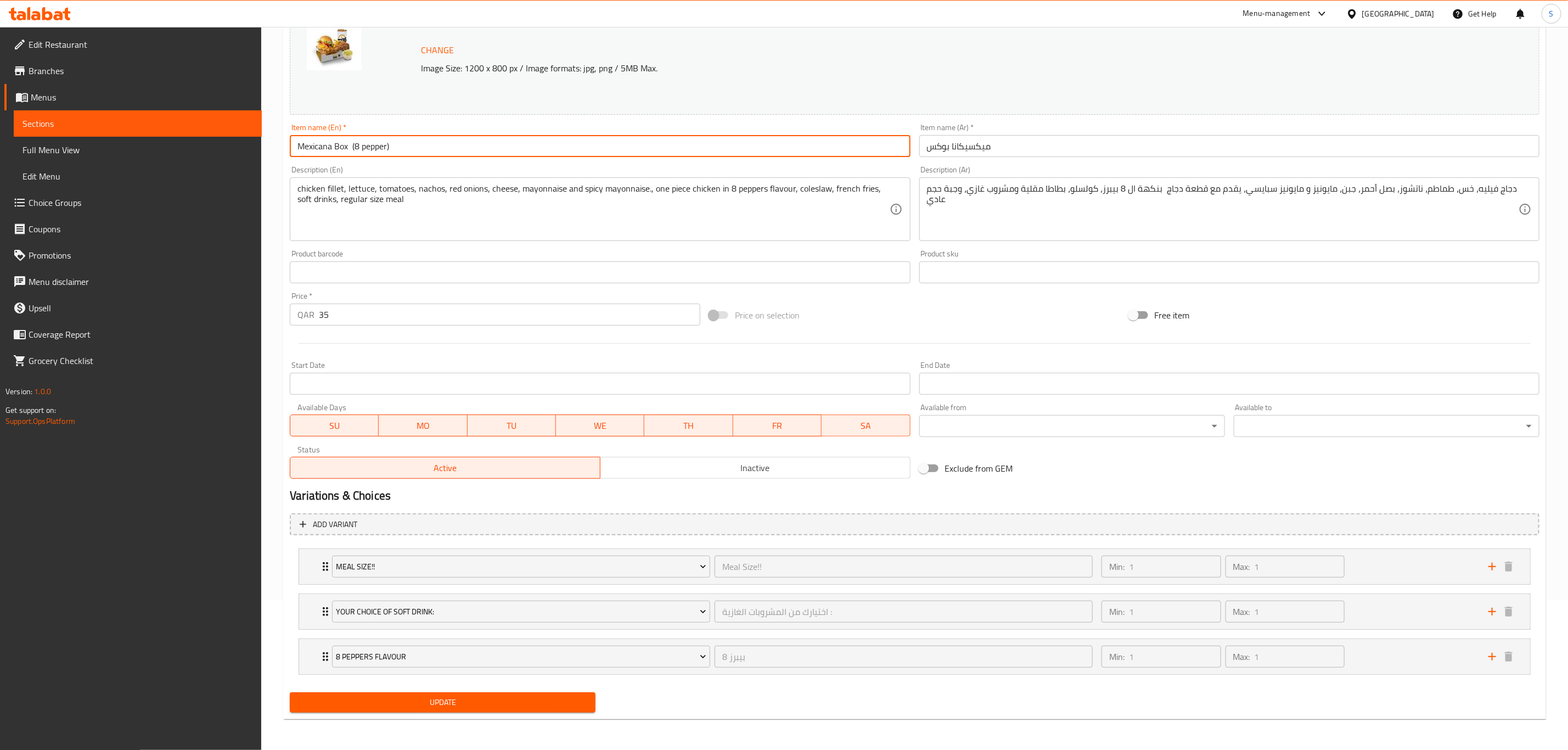
type input "Mexicana Box (8 pepper)"
drag, startPoint x: 437, startPoint y: 701, endPoint x: 443, endPoint y: 677, distance: 24.7
click at [438, 700] on span "Update" at bounding box center [443, 702] width 288 height 14
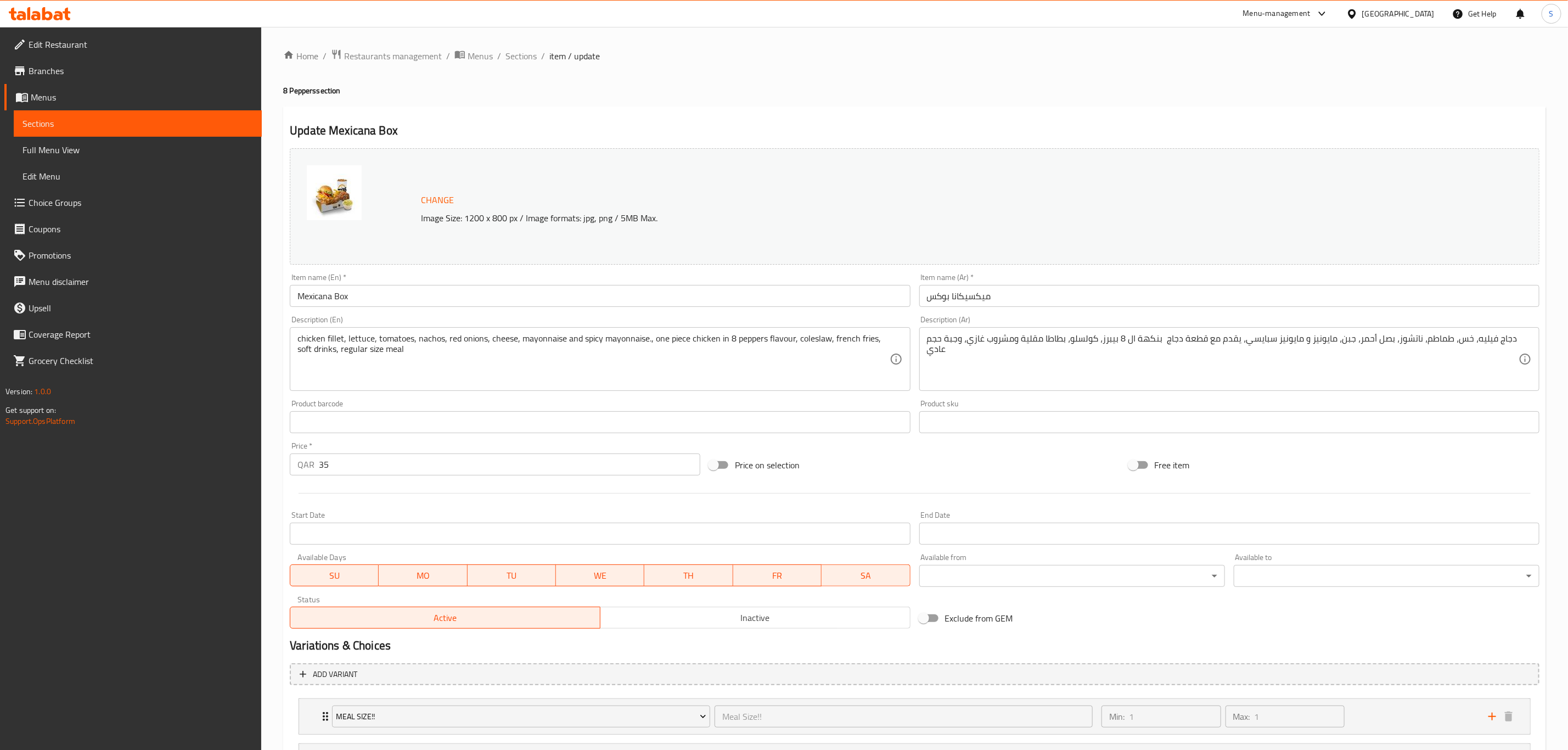
click at [481, 300] on input "Mexicana Box" at bounding box center [600, 296] width 620 height 22
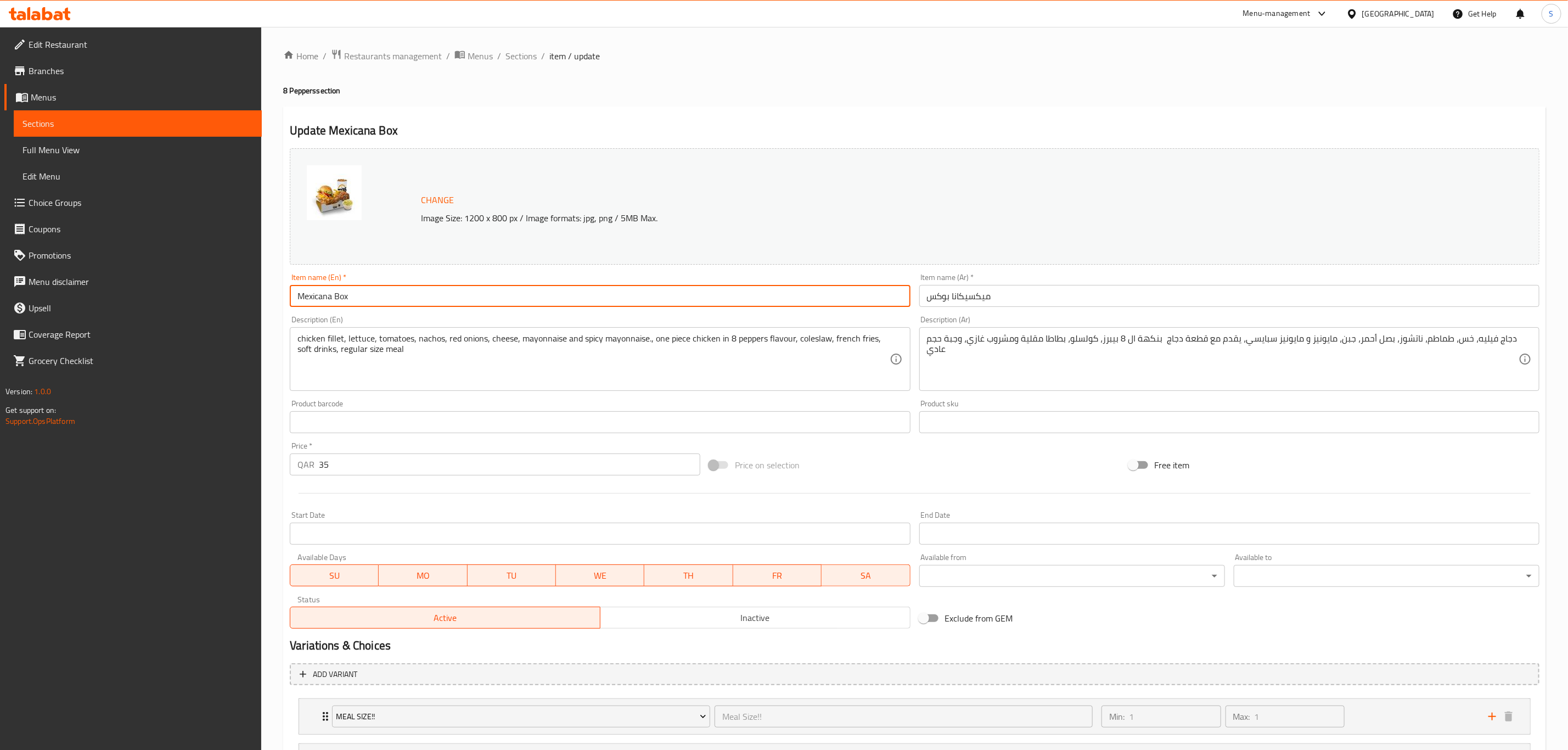
paste input "(8 pepper)"
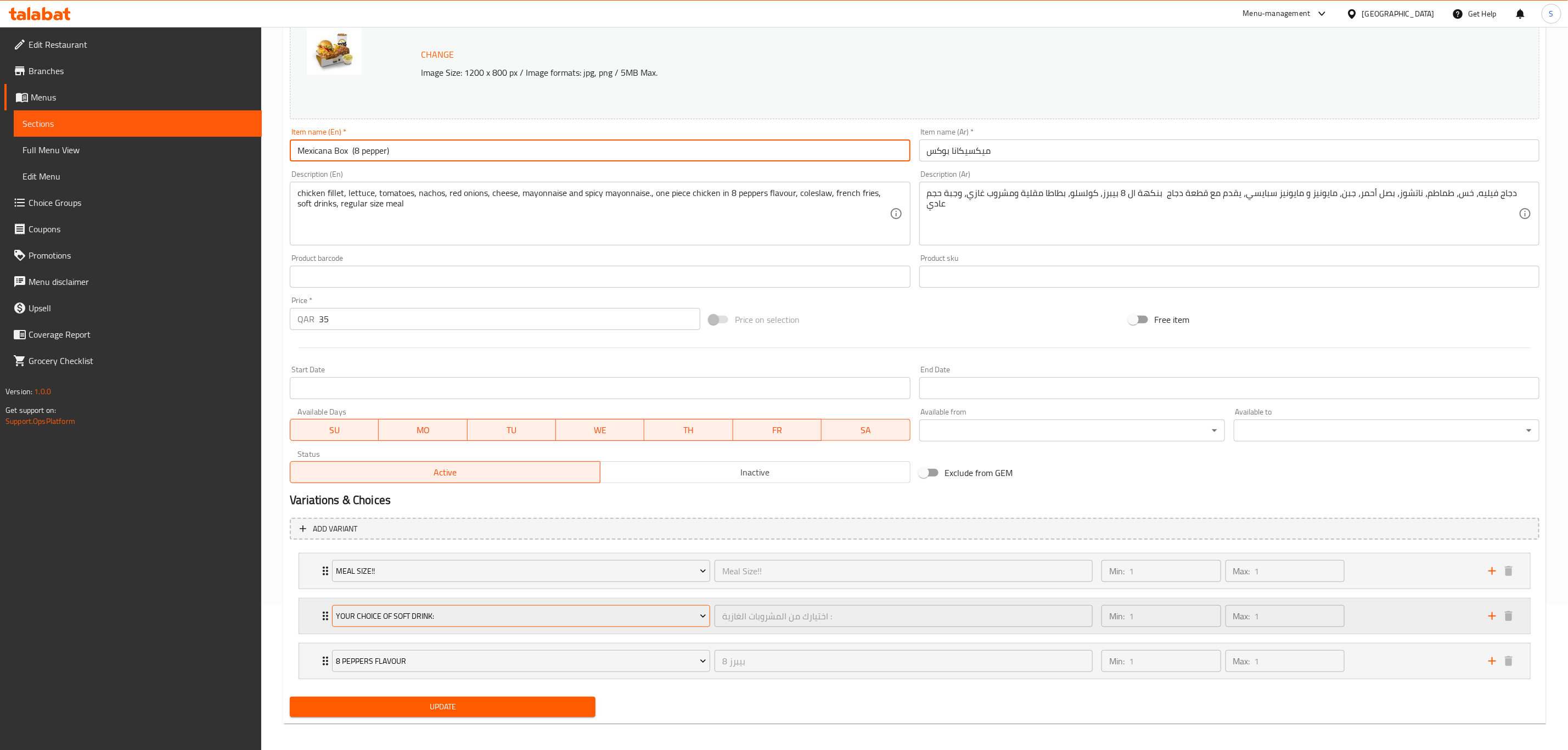
scroll to position [152, 0]
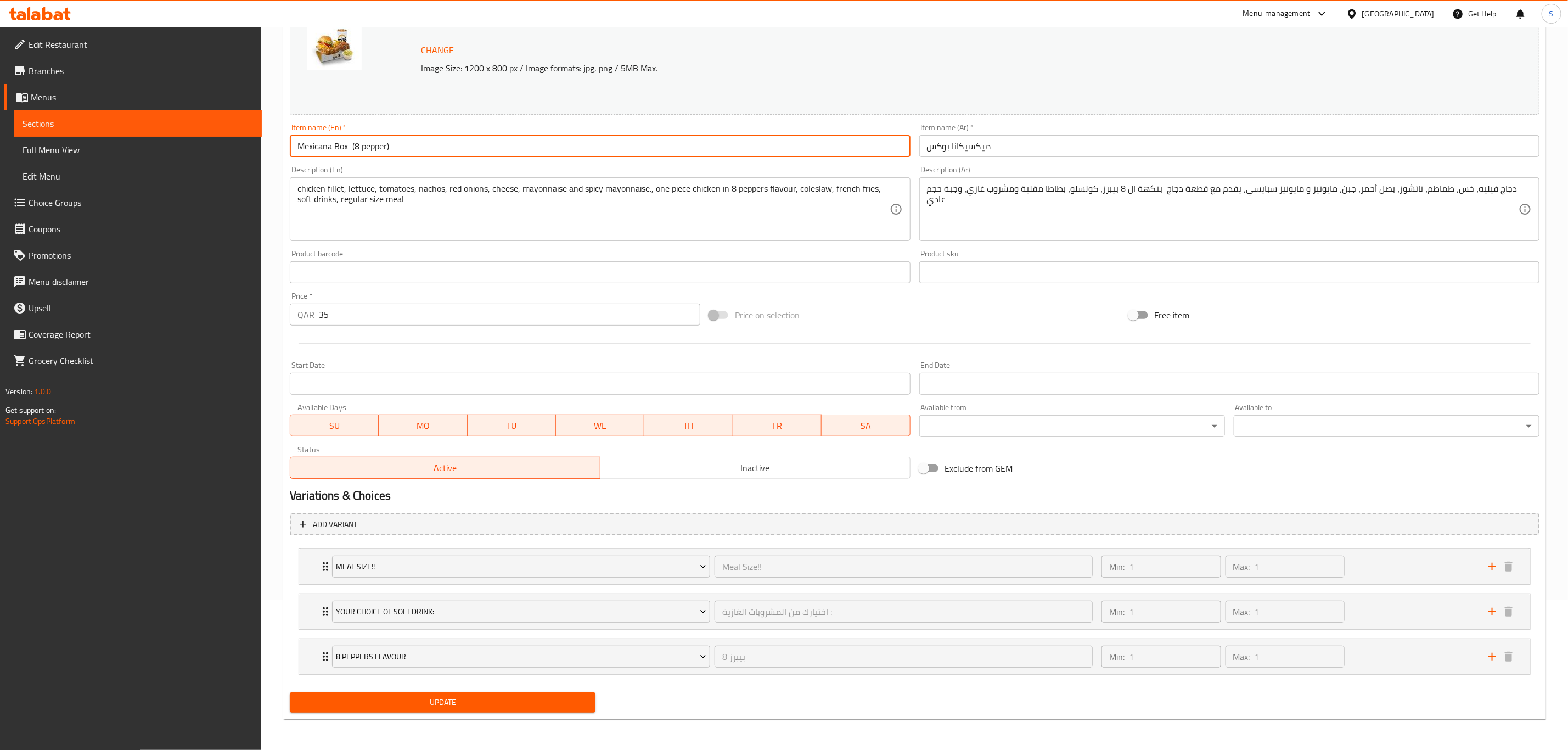
type input "Mexicana Box (8 pepper)"
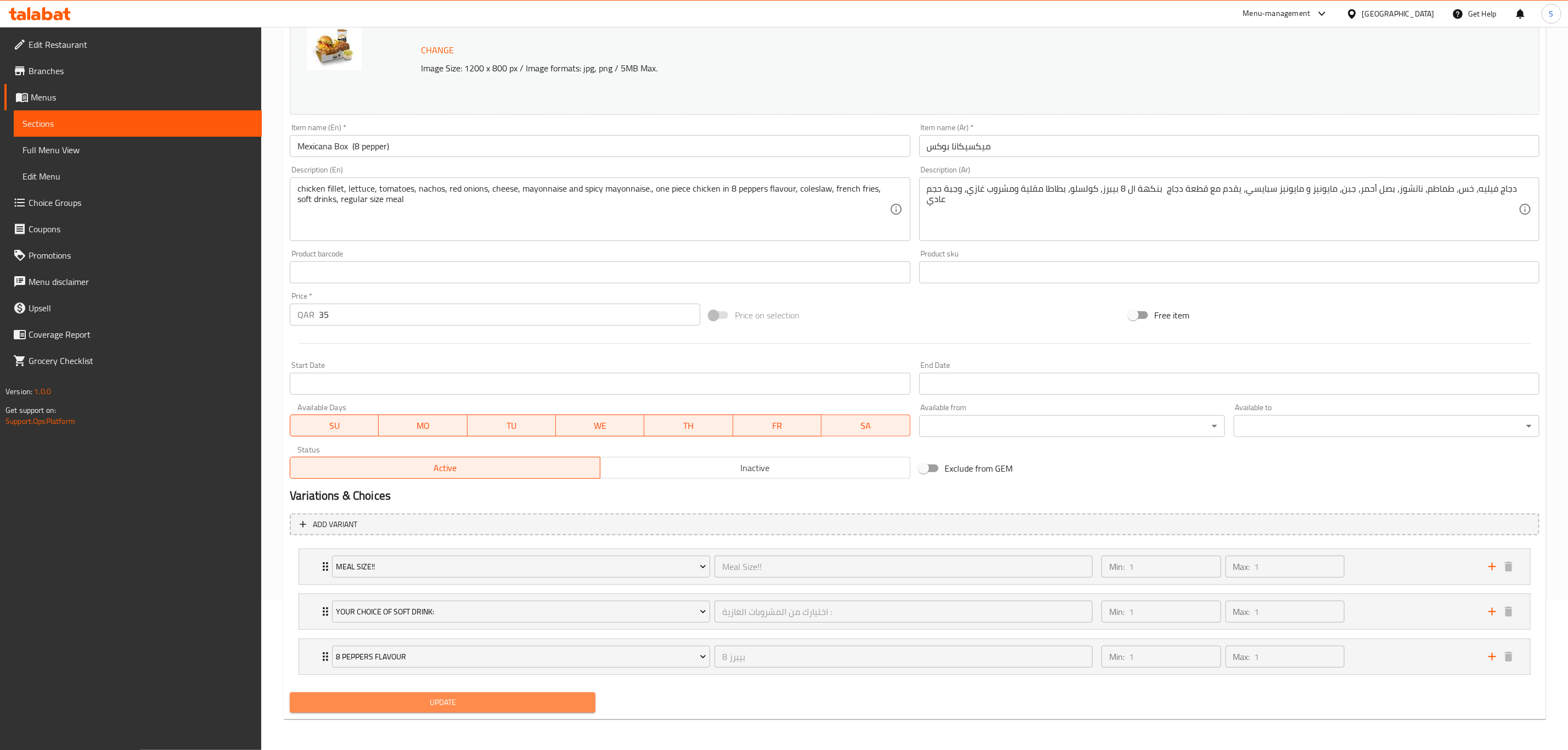
click at [460, 696] on span "Update" at bounding box center [443, 702] width 288 height 14
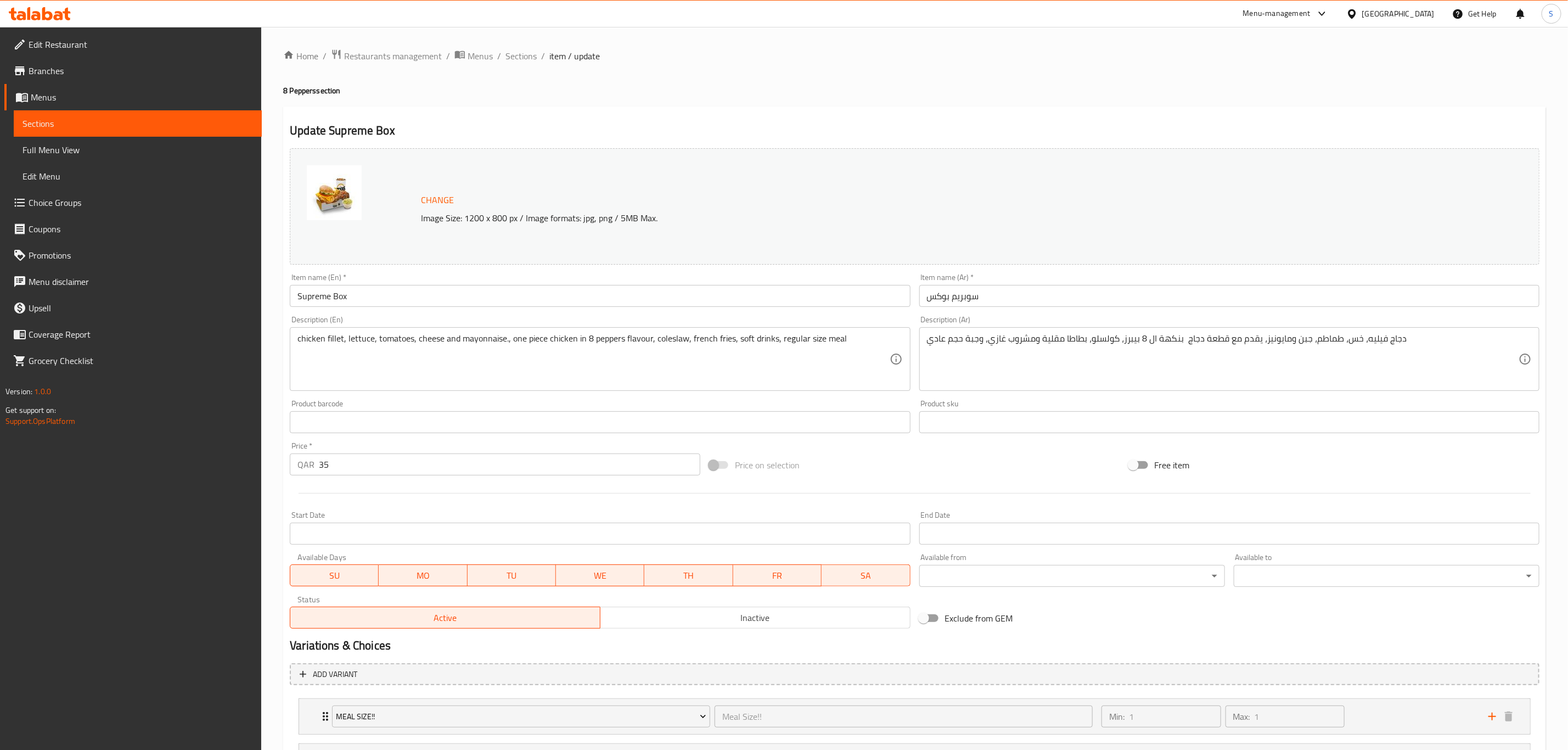
click at [433, 297] on input "Supreme Box" at bounding box center [600, 296] width 620 height 22
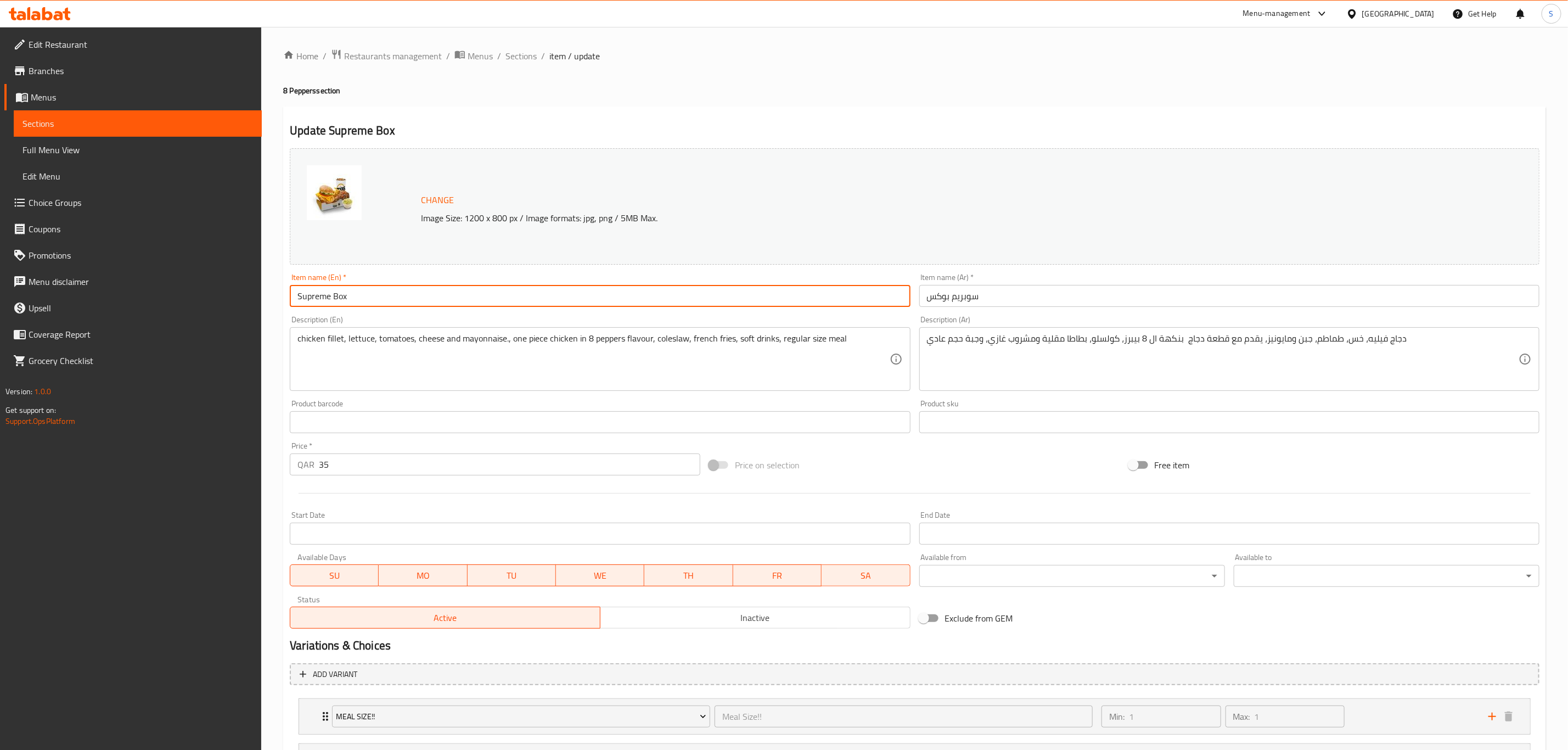
paste input "(8 pepper)"
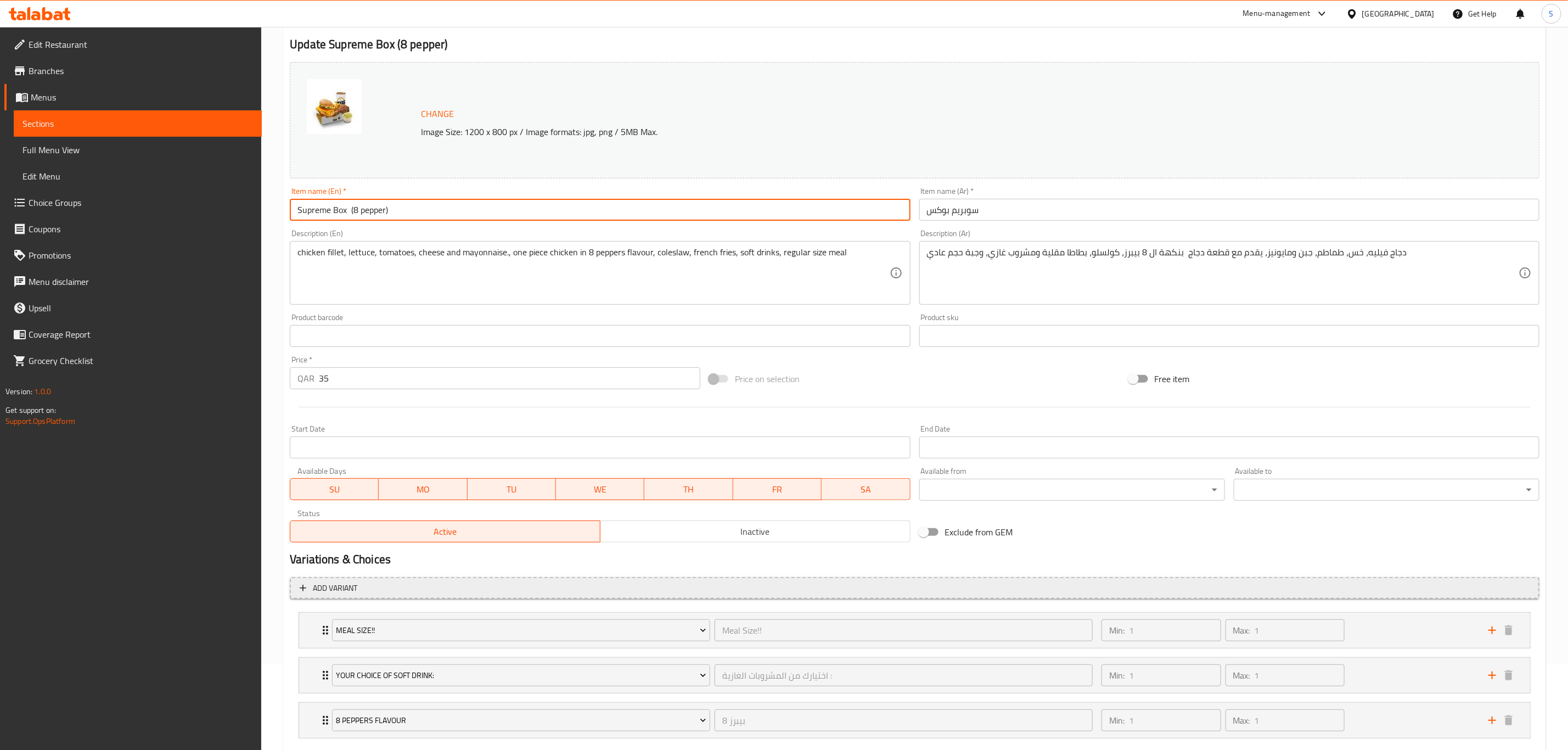
scroll to position [152, 0]
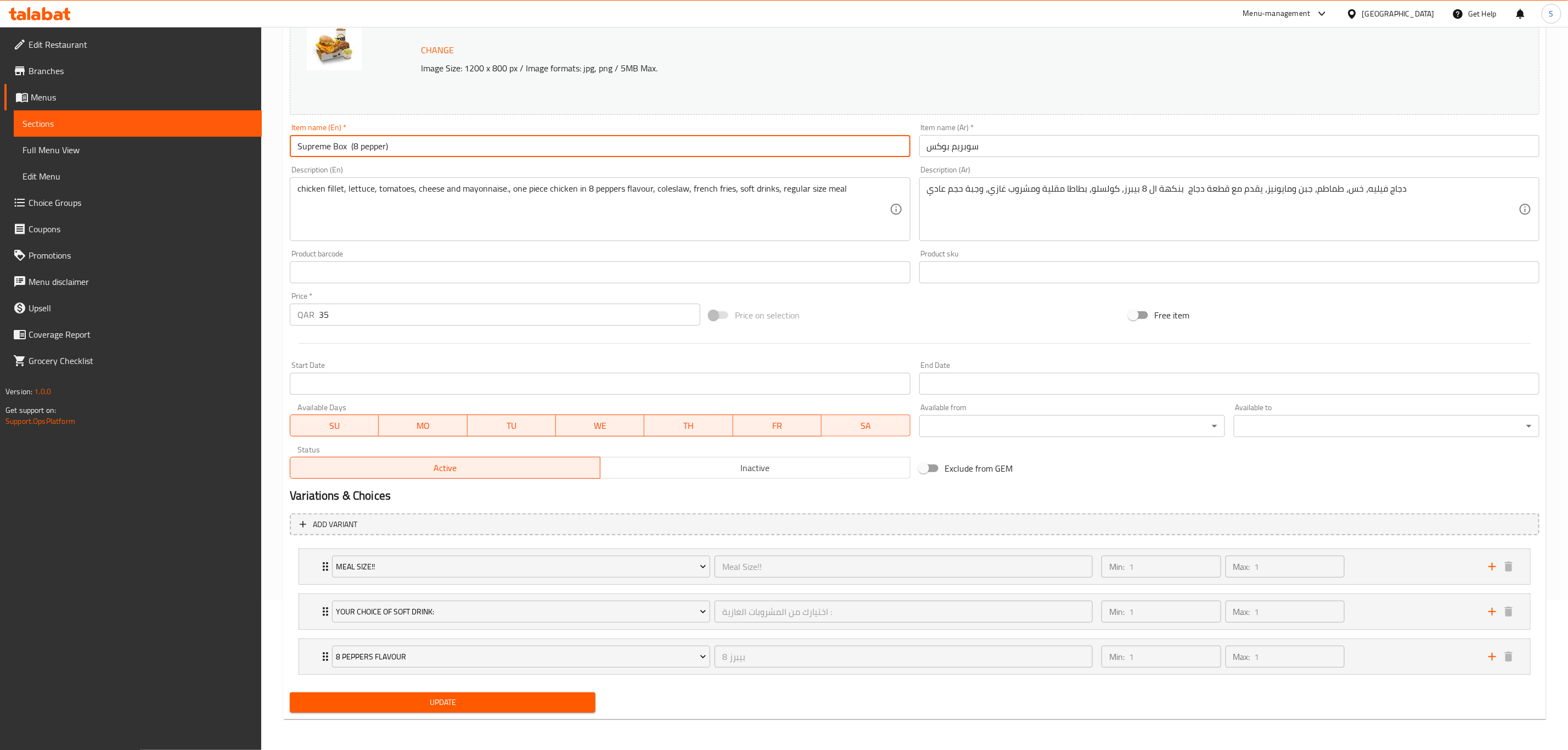
type input "Supreme Box (8 pepper)"
click at [427, 696] on span "Update" at bounding box center [443, 702] width 288 height 14
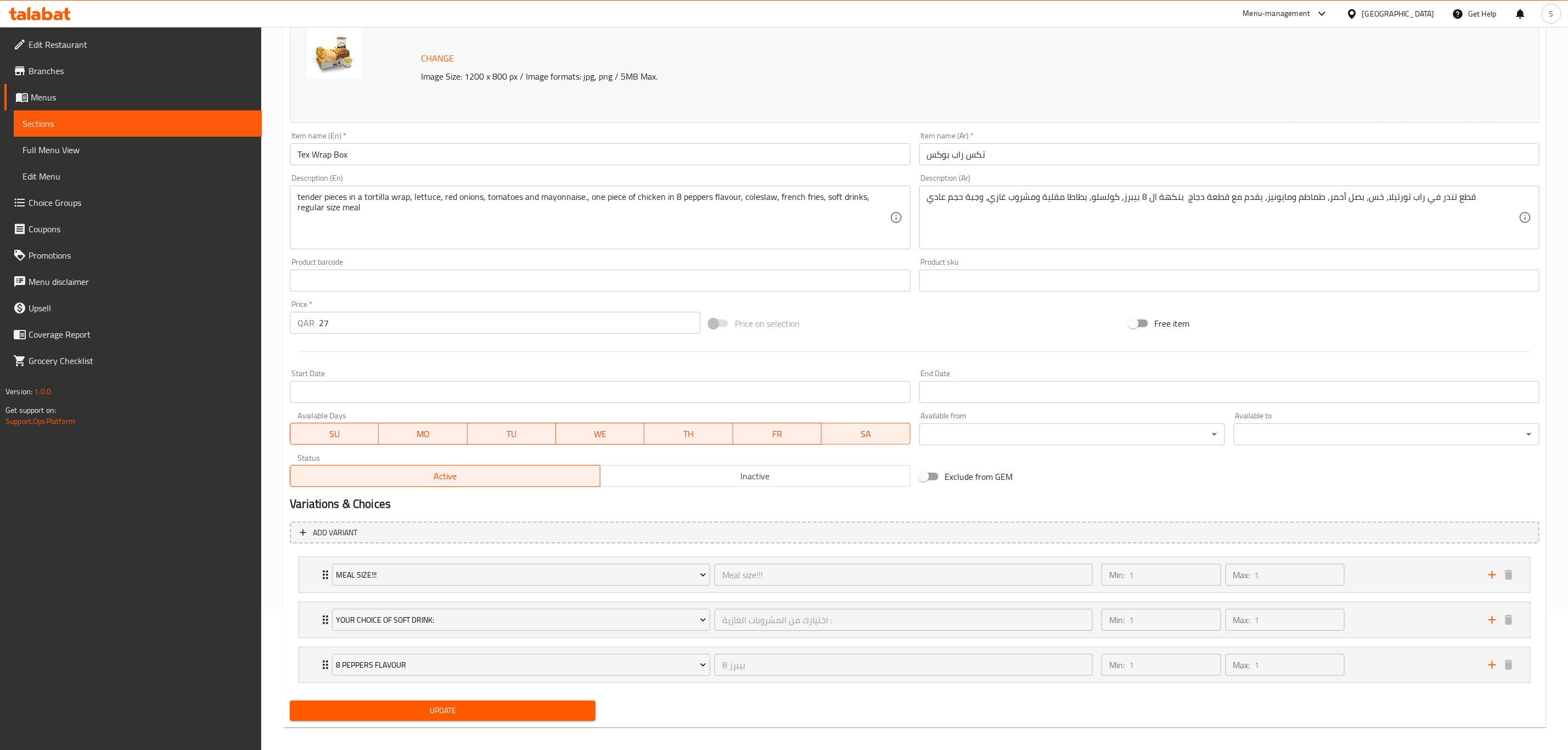
scroll to position [152, 0]
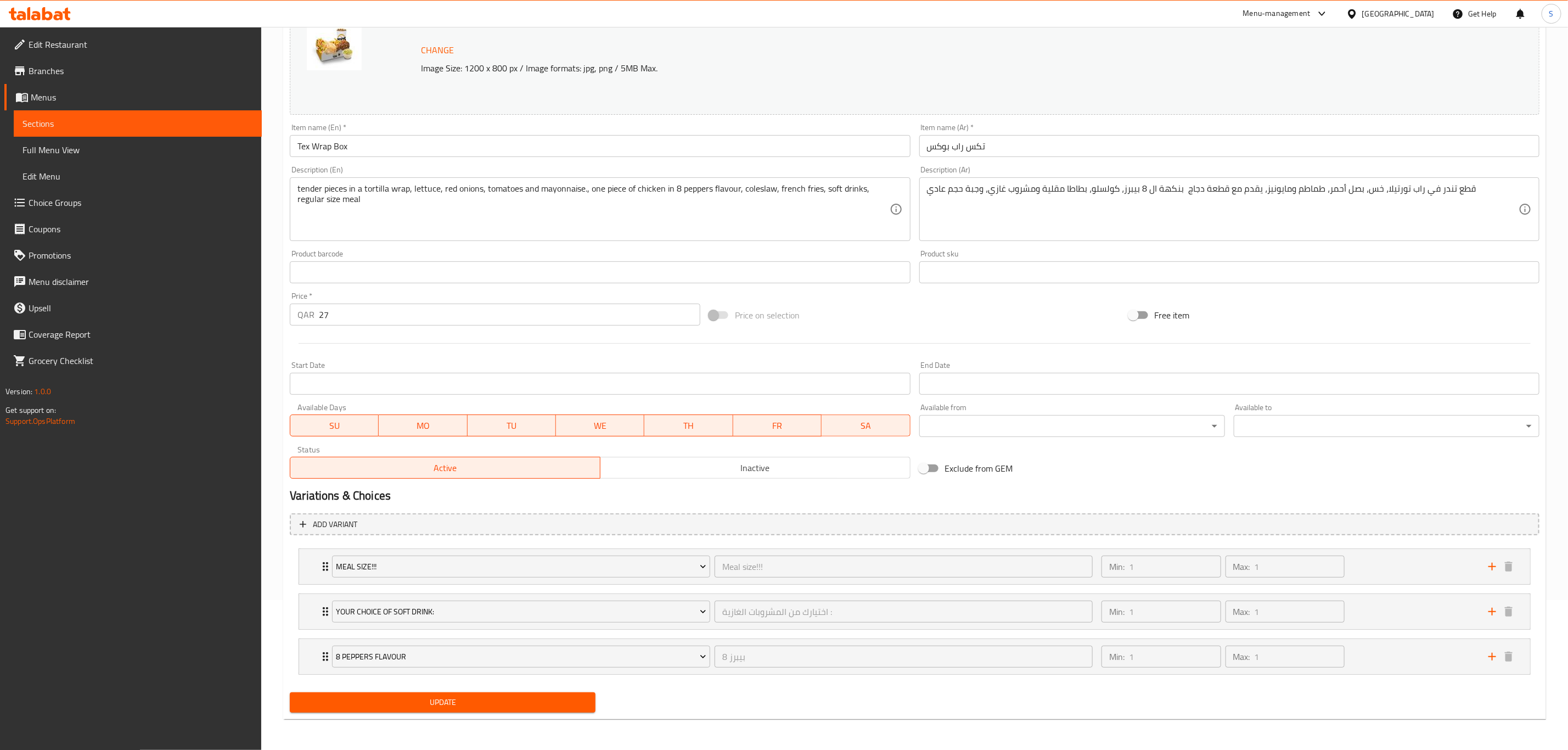
click at [441, 142] on input "Tex Wrap Box" at bounding box center [600, 146] width 620 height 22
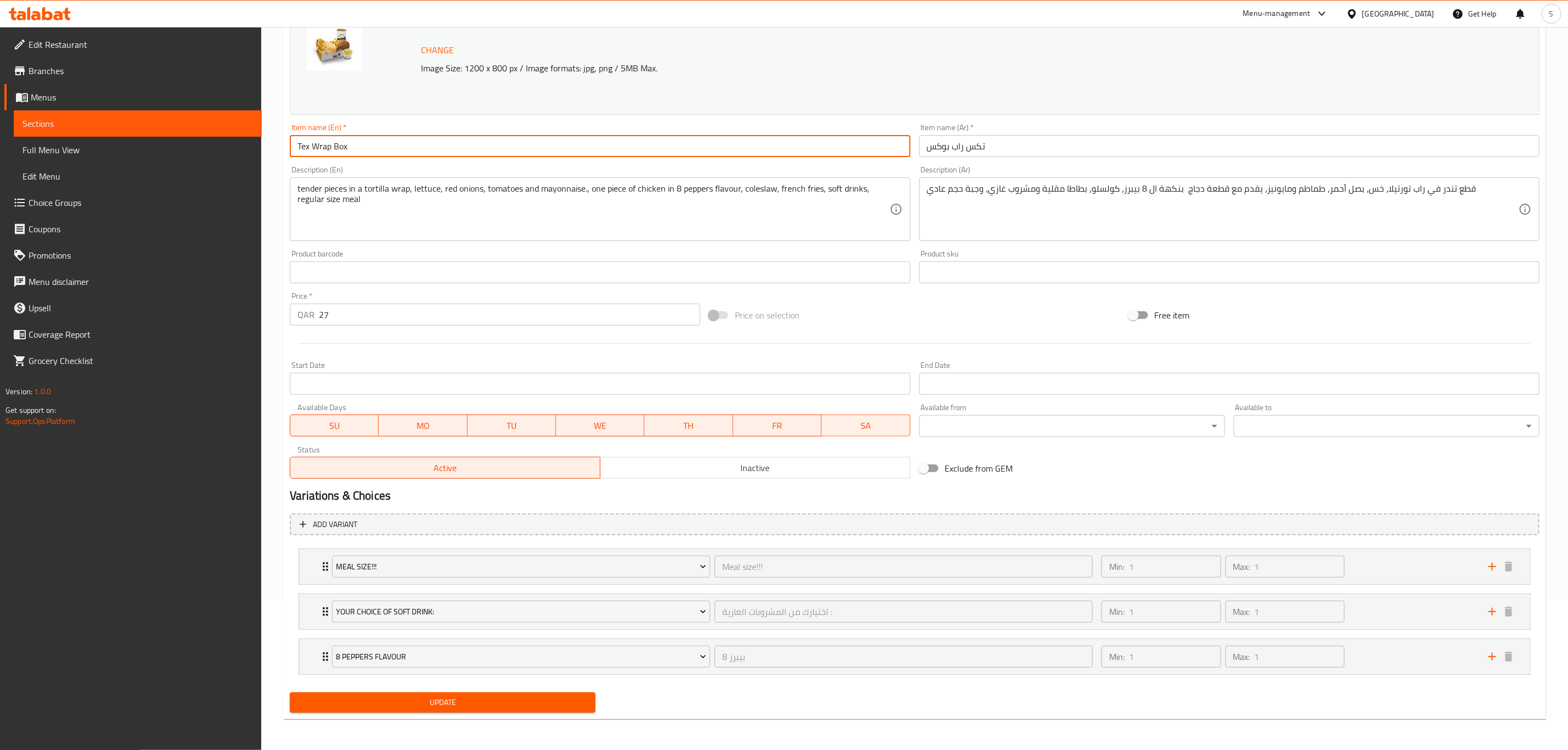
paste input "(8 pepper)"
type input "Tex Wrap Box (8 pepper)"
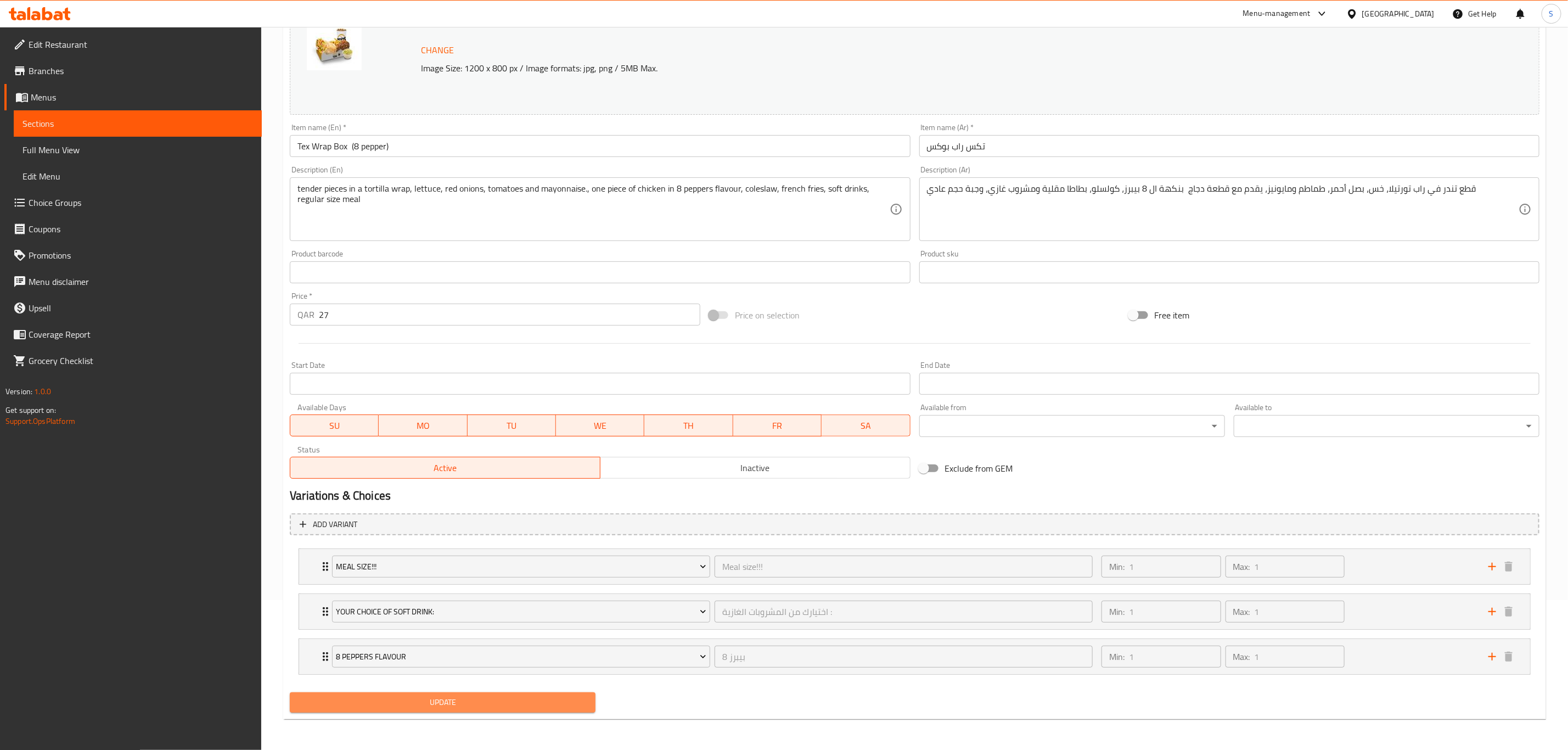
drag, startPoint x: 447, startPoint y: 700, endPoint x: 455, endPoint y: 694, distance: 10.0
click at [448, 700] on span "Update" at bounding box center [443, 702] width 288 height 14
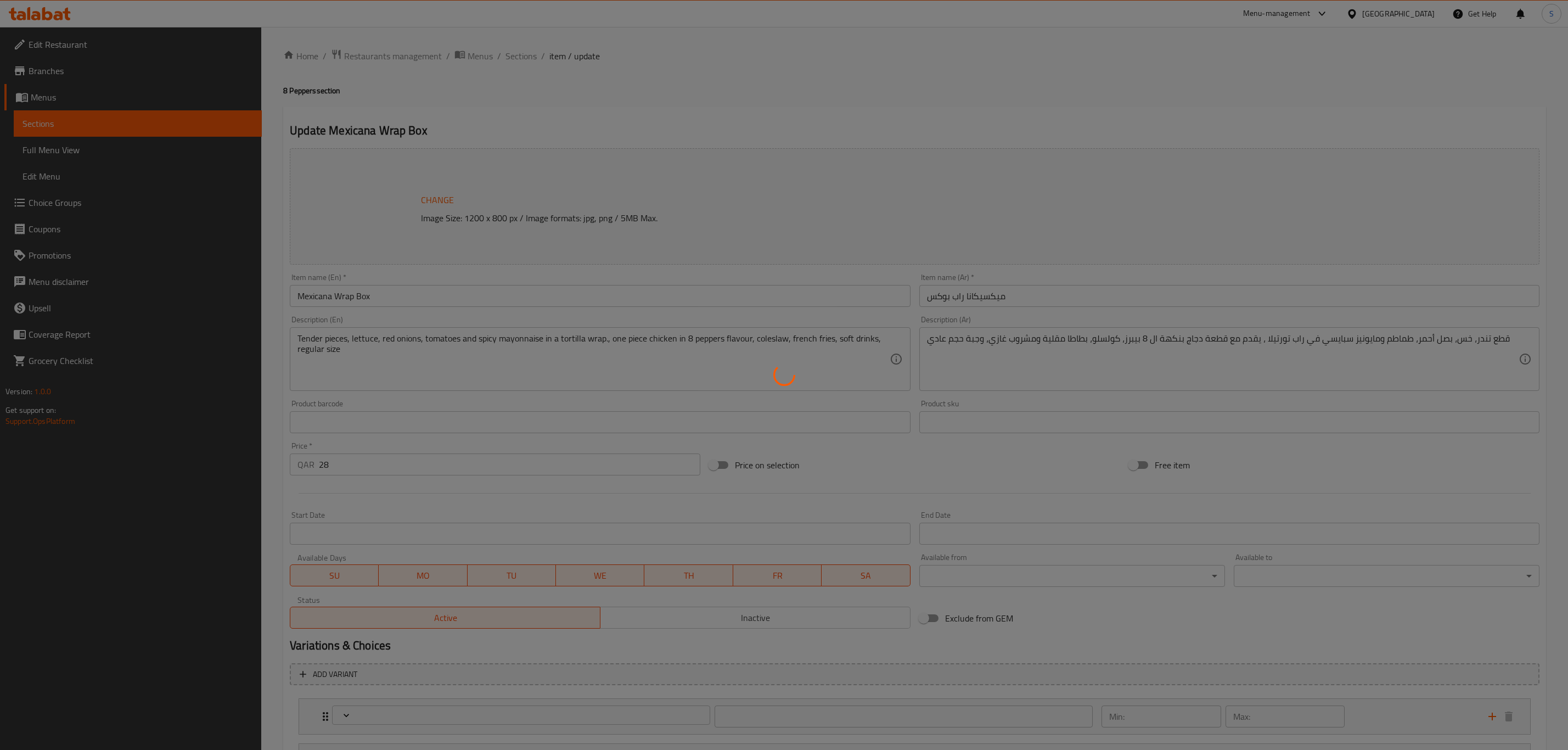
type input "Meal size!!!"
type input "1"
type input "اختيارك من المشروبات الغازية :"
type input "1"
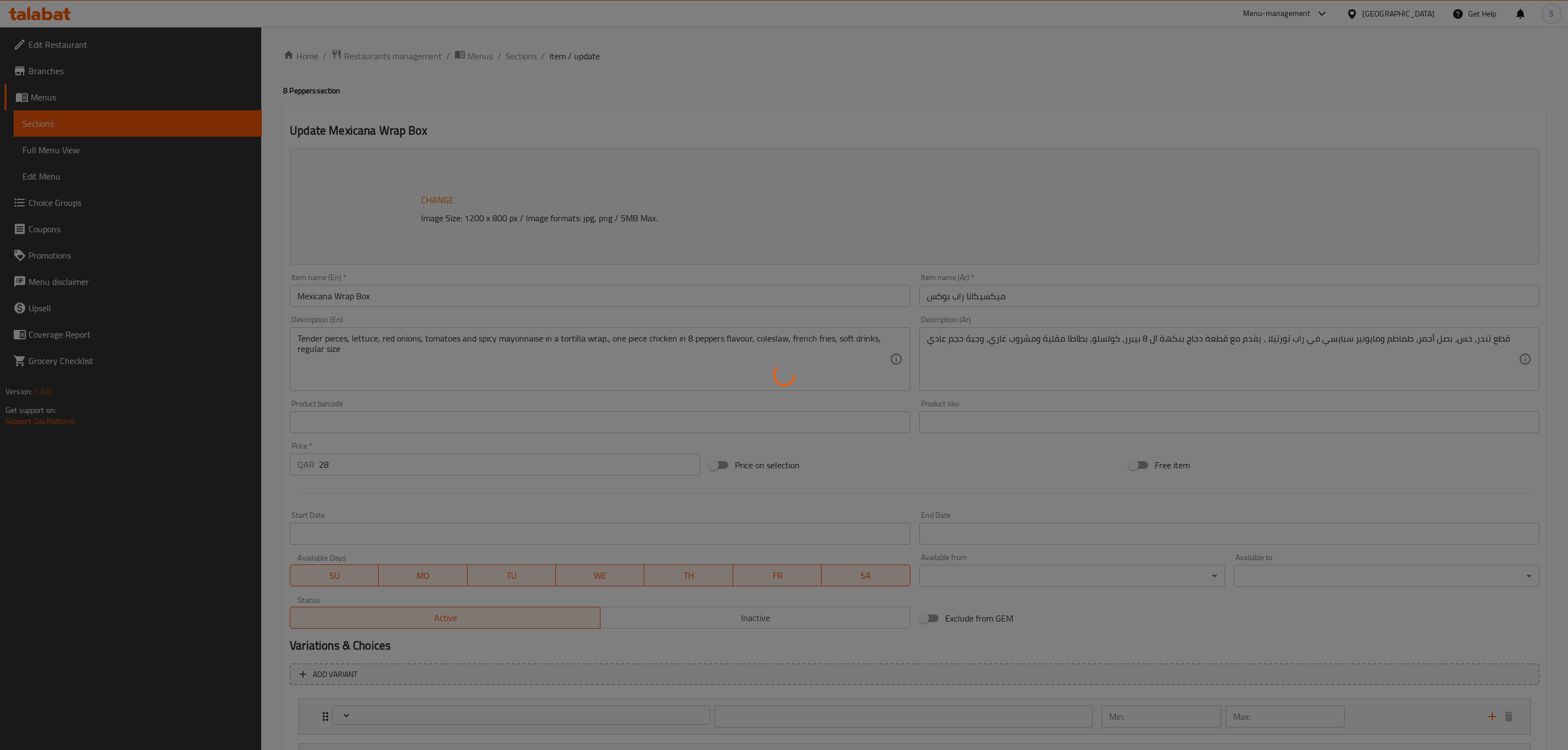
type input "1"
type input "8 بيبرز"
type input "1"
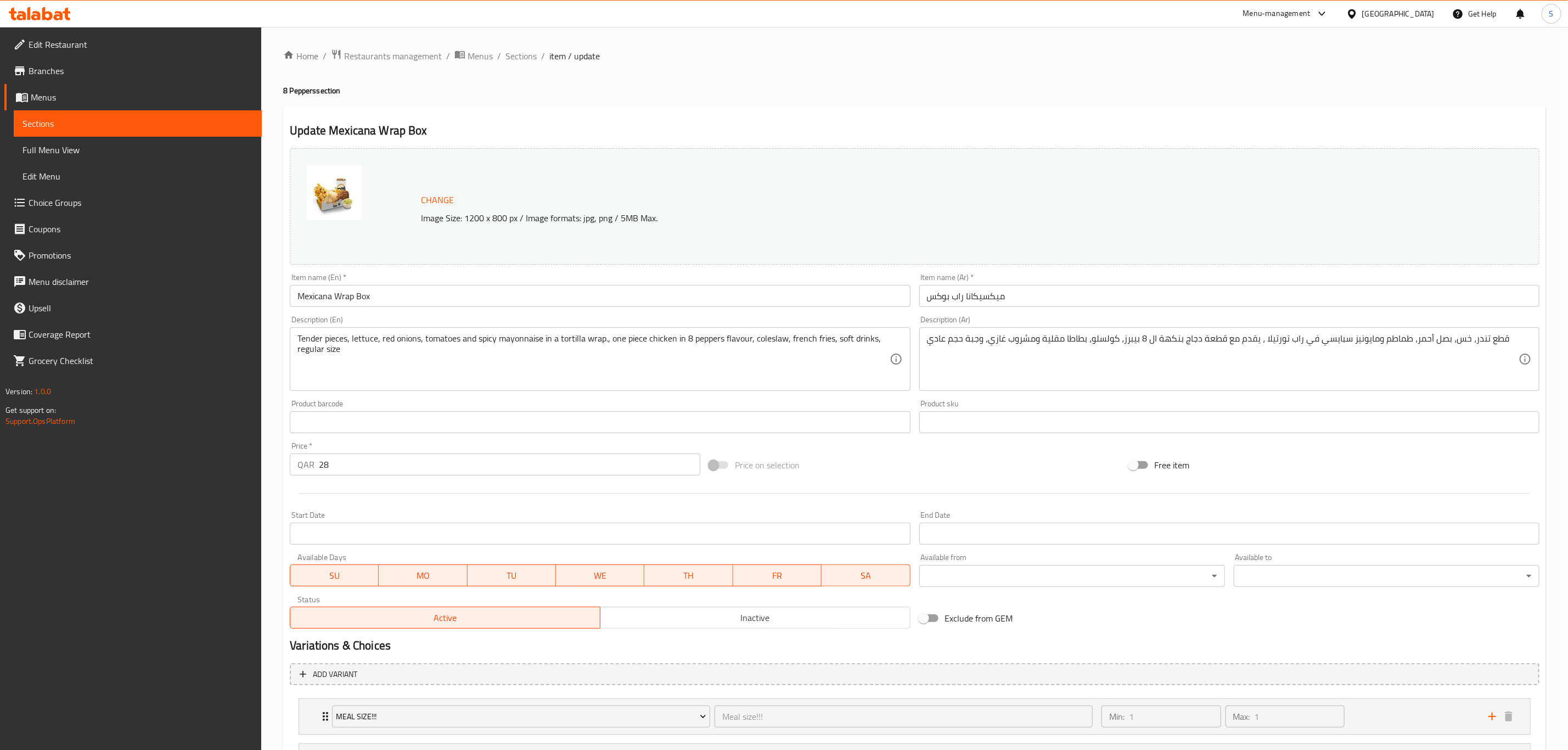
click at [417, 301] on input "Mexicana Wrap Box" at bounding box center [600, 296] width 620 height 22
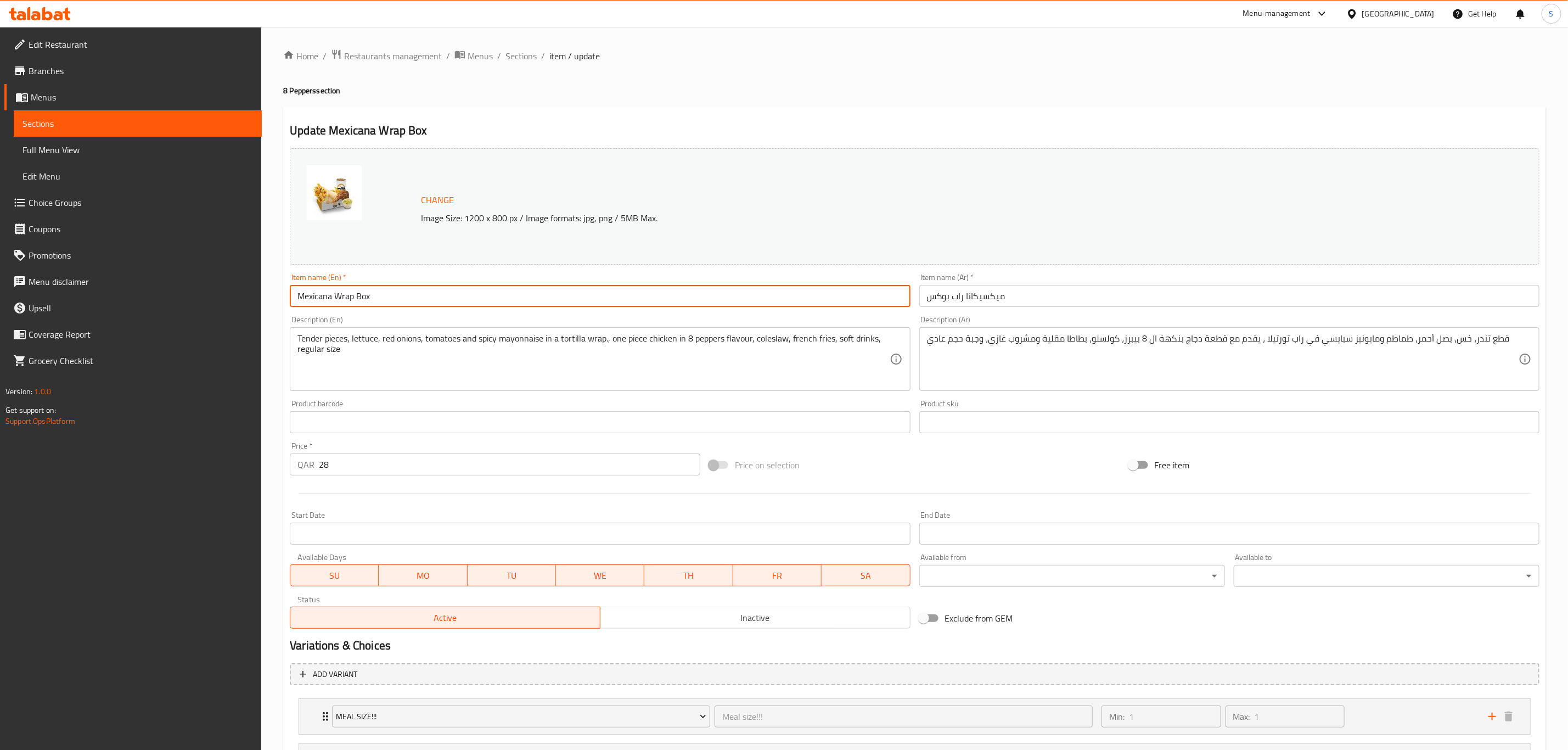
paste input "(8 pepper)"
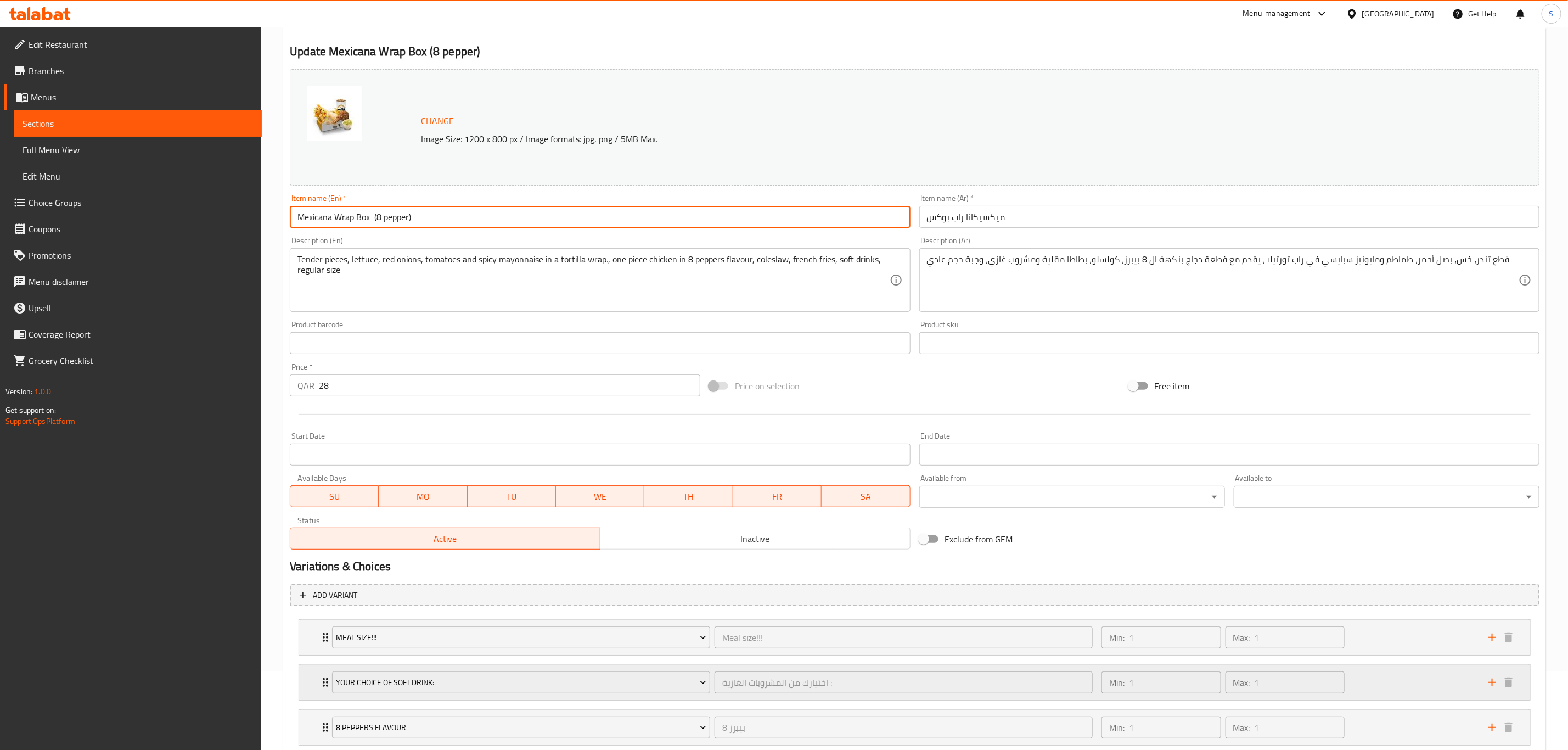
scroll to position [152, 0]
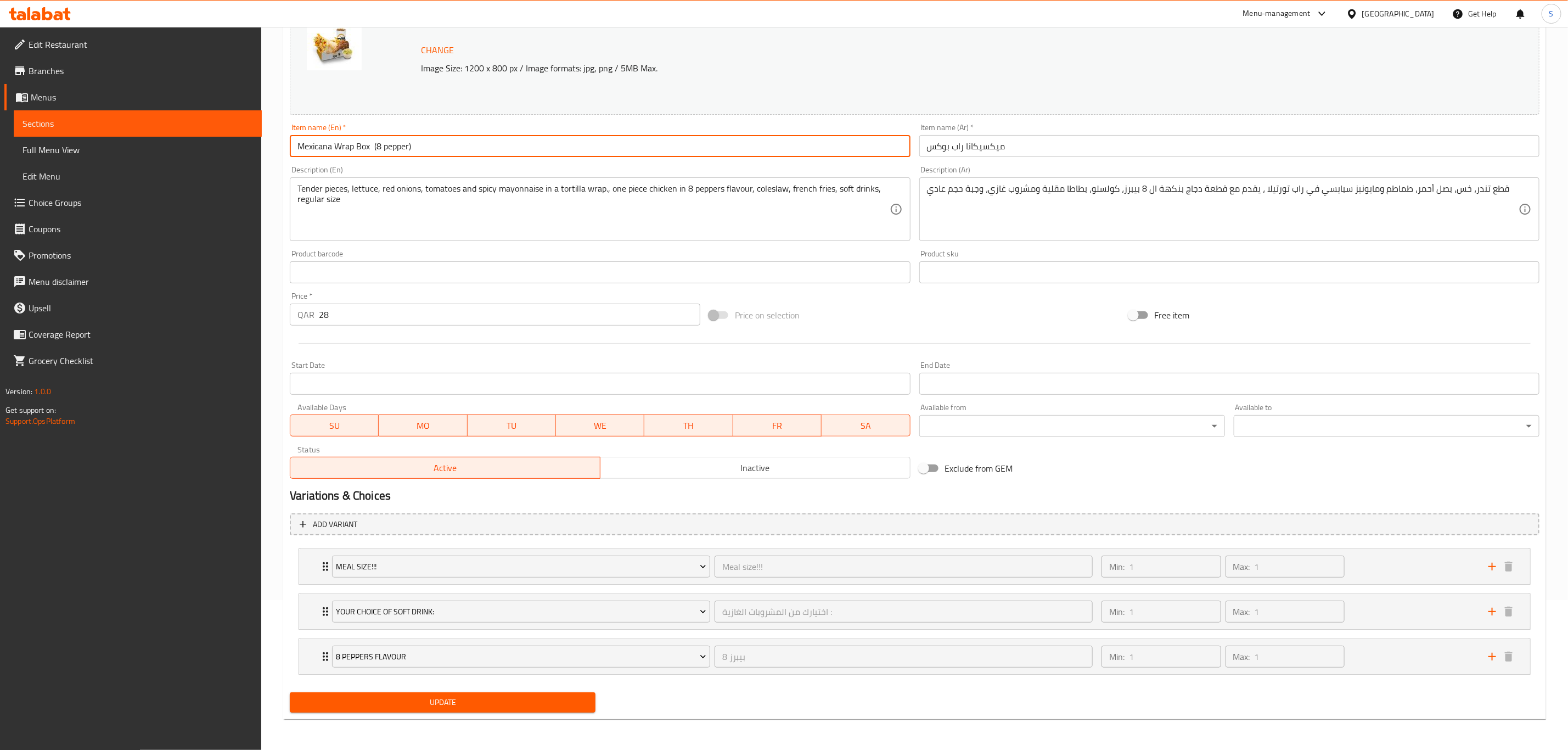
type input "Mexicana Wrap Box (8 pepper)"
click at [472, 703] on span "Update" at bounding box center [443, 702] width 288 height 14
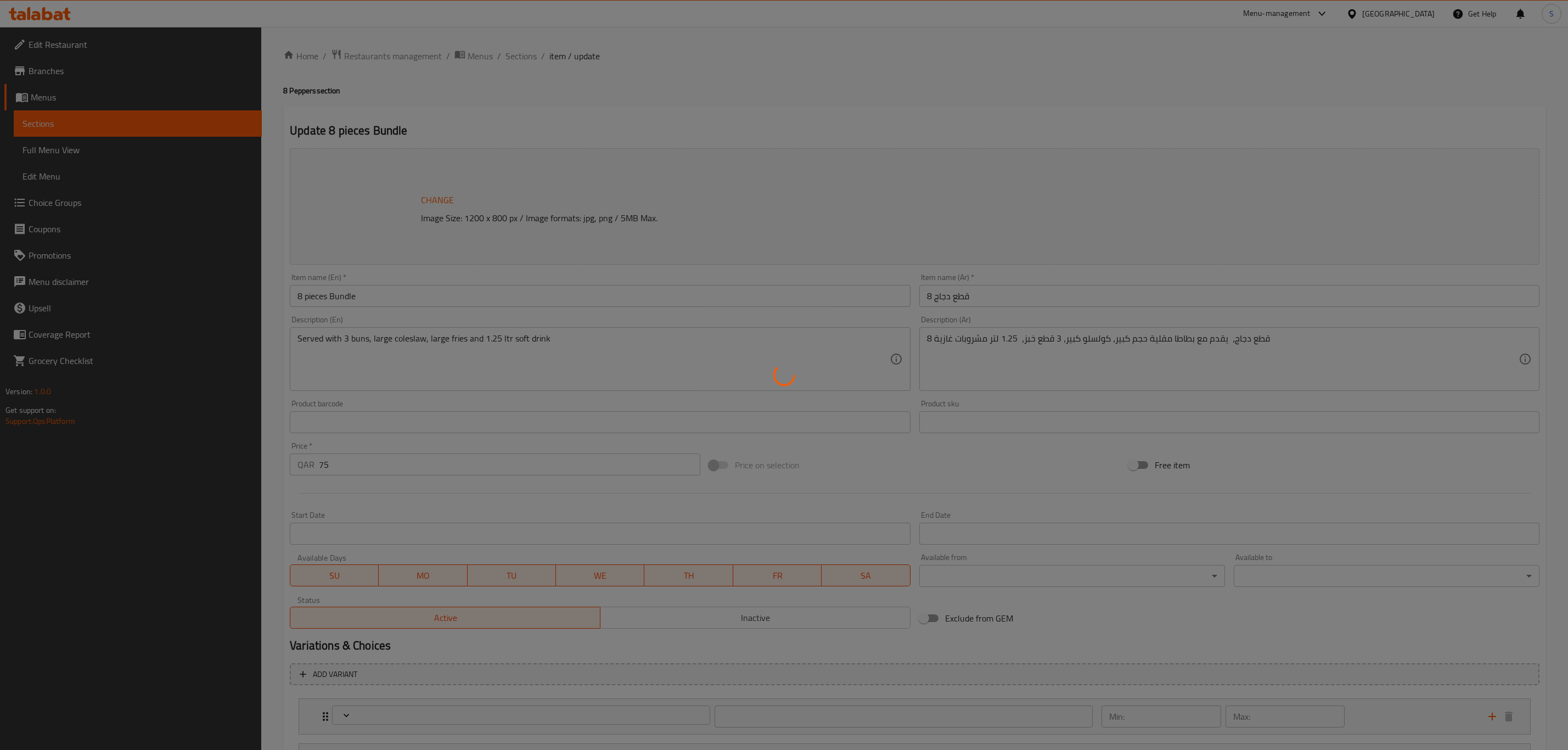
type input "اختيارك من المشروبات الغازية :"
type input "1"
type input "8 بيبرز"
type input "1"
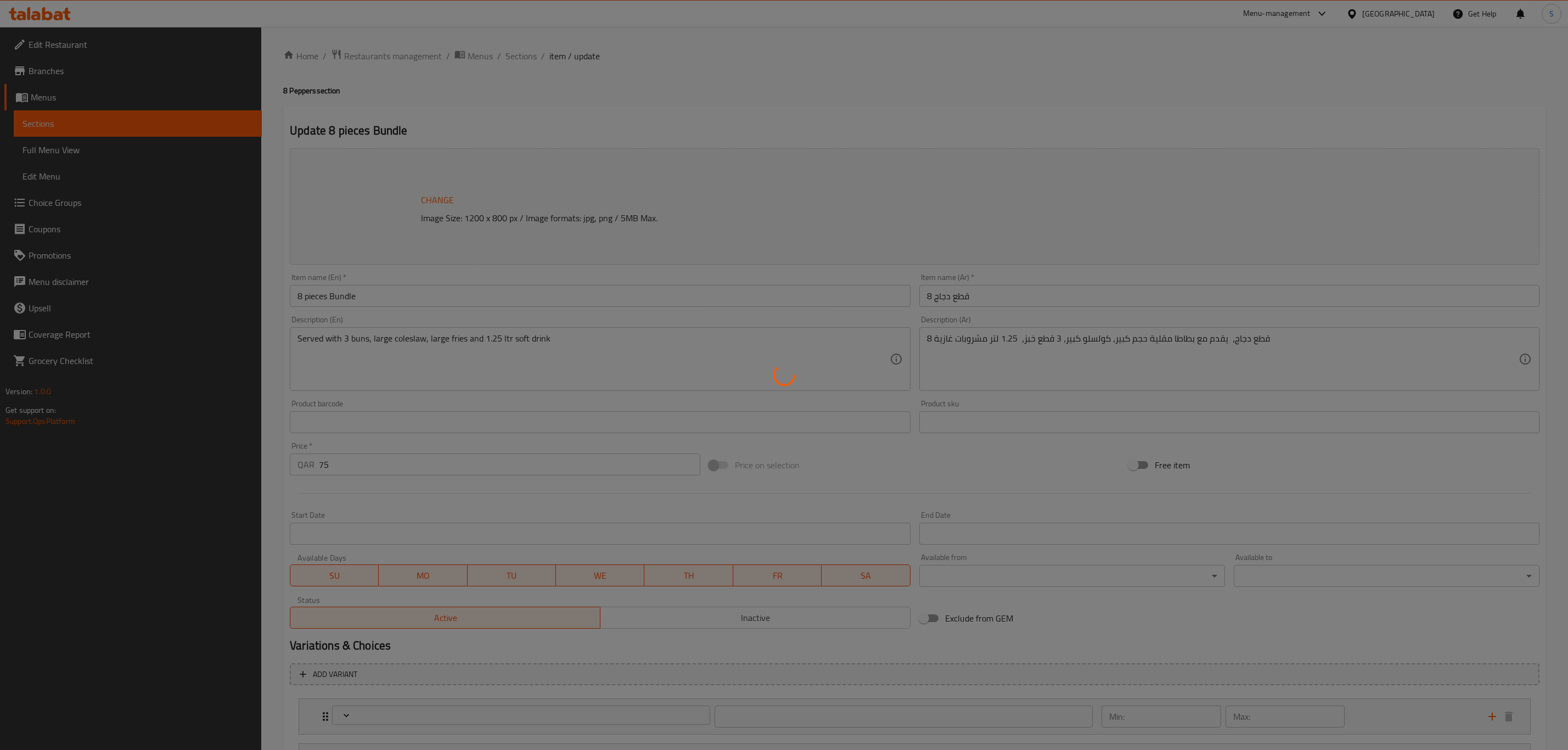
type input "1"
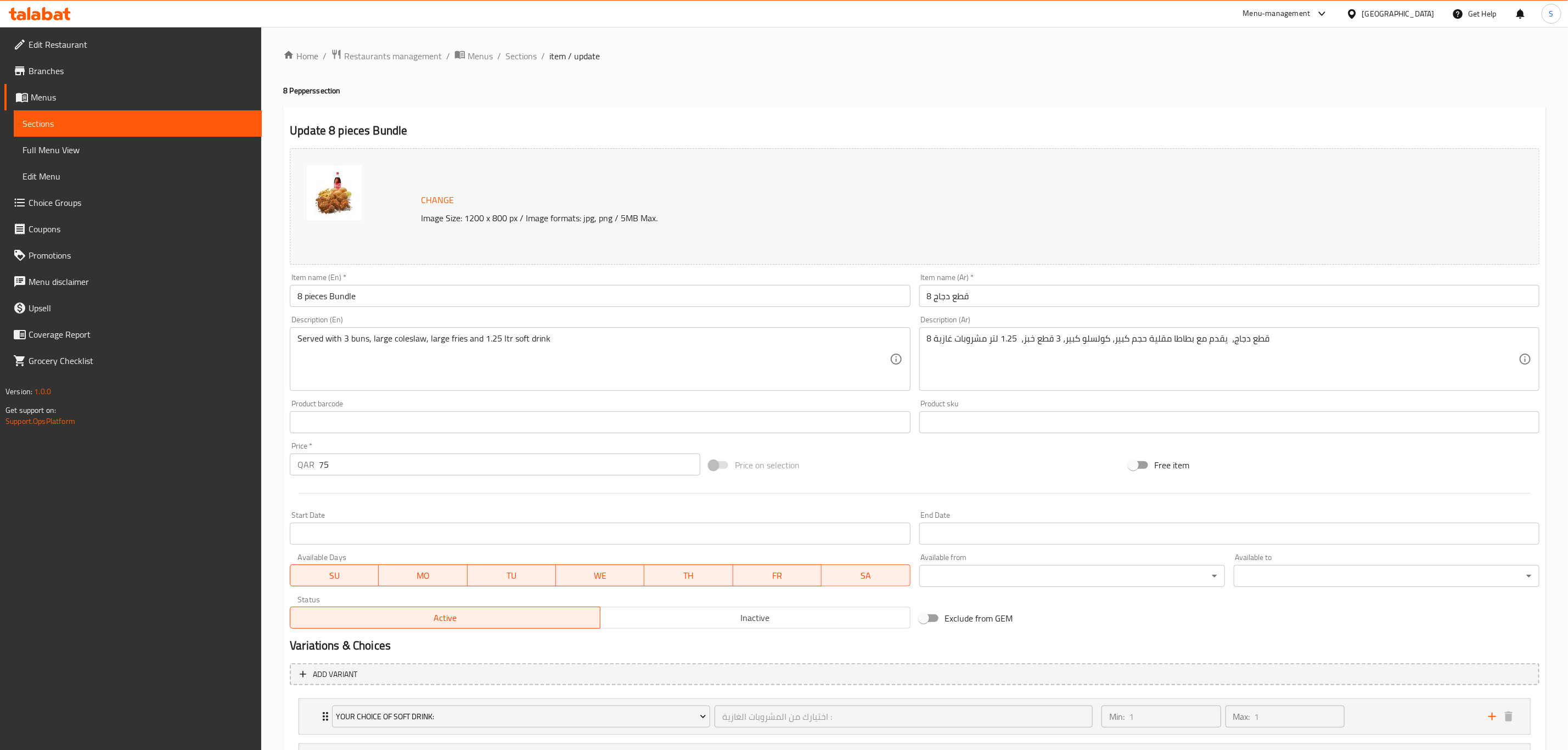
click at [457, 298] on input "8 pieces Bundle" at bounding box center [600, 296] width 620 height 22
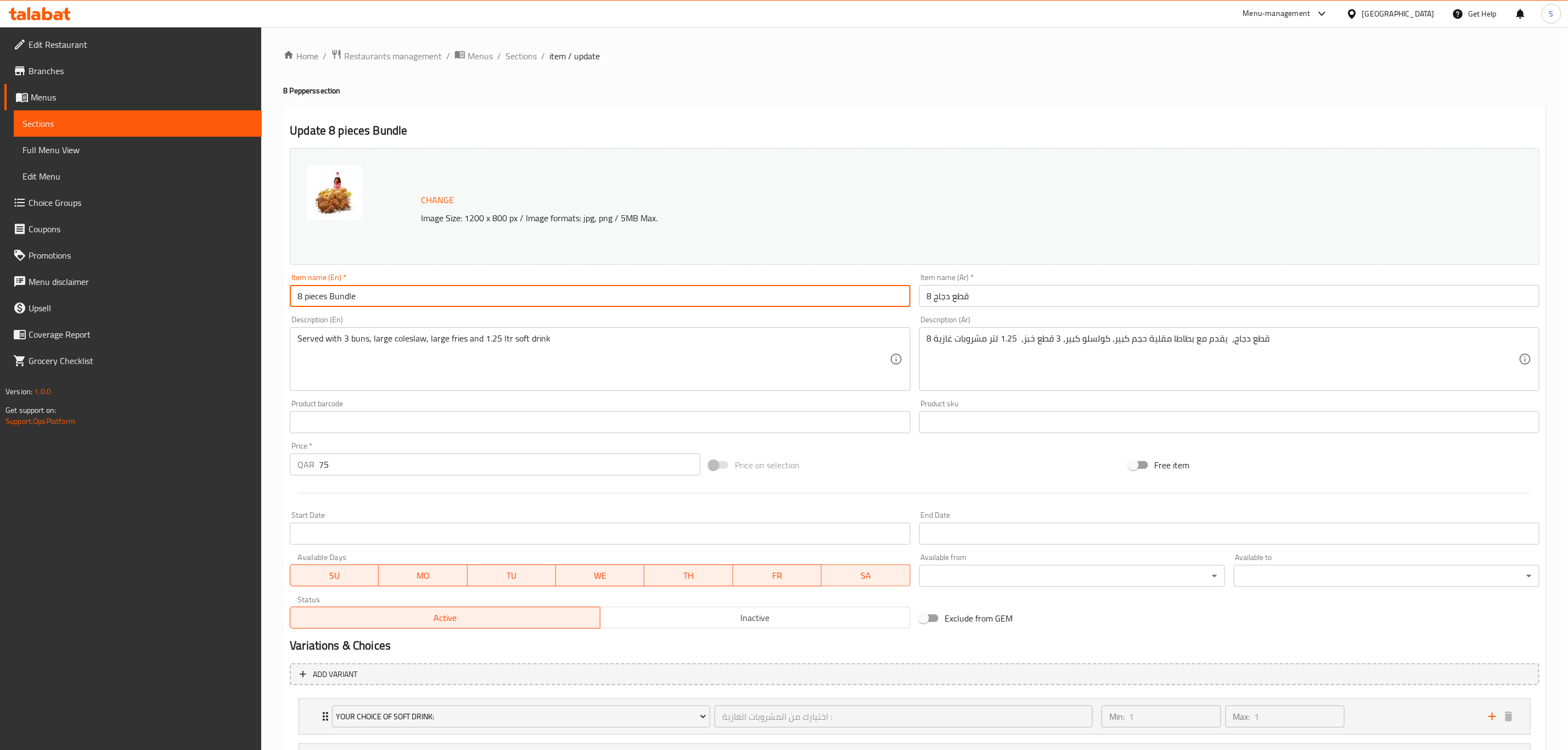
paste input "(8 pepper)"
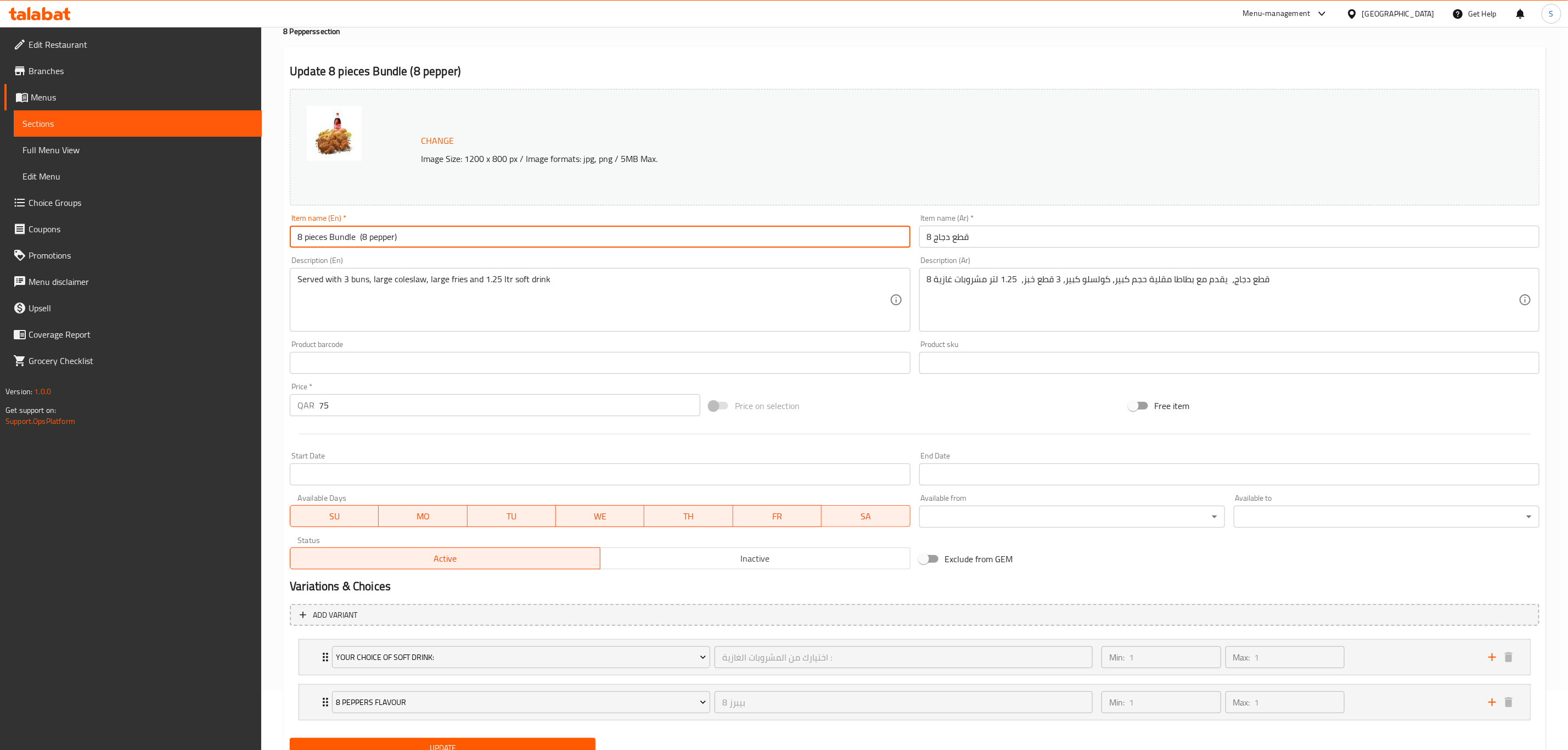
scroll to position [106, 0]
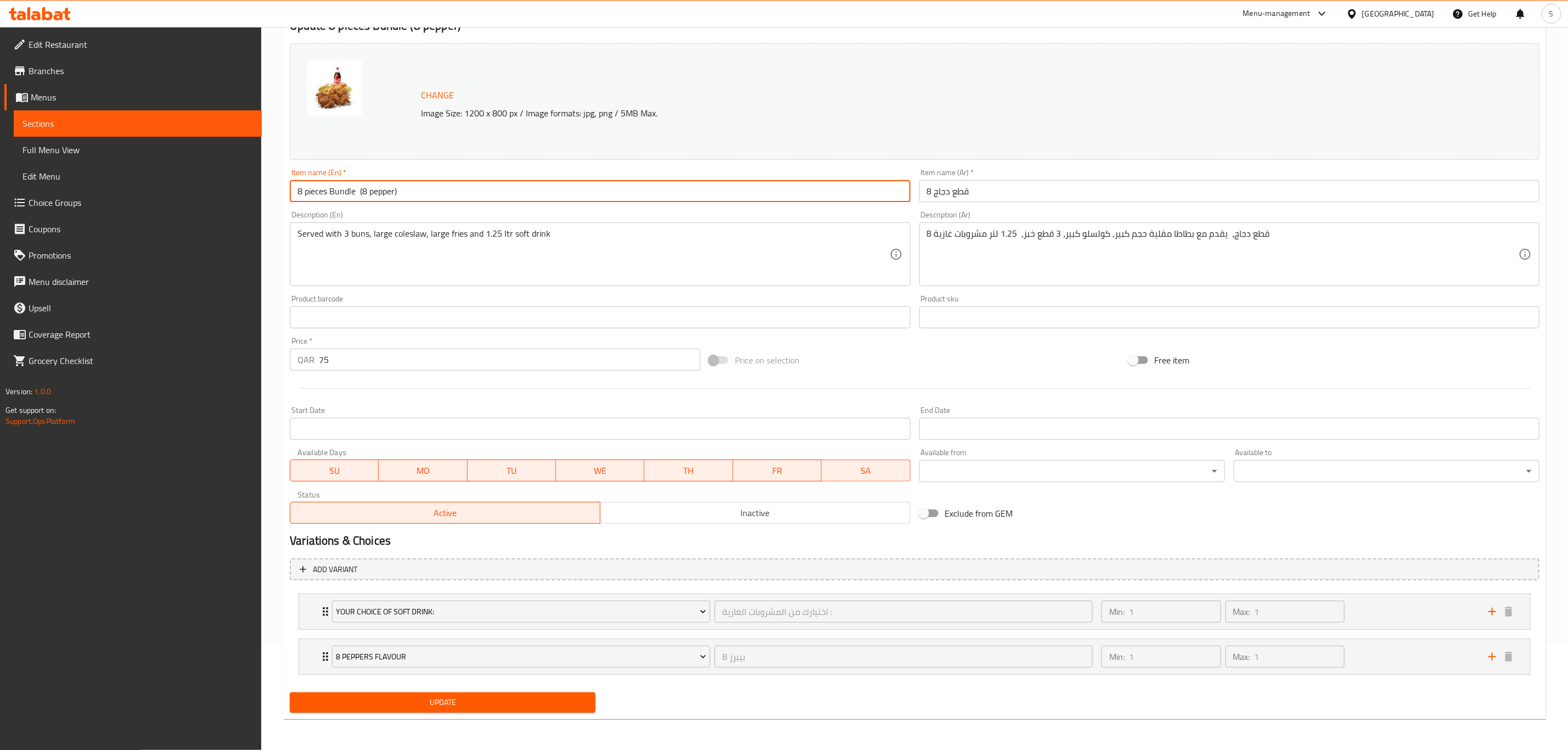
type input "8 pieces Bundle (8 pepper)"
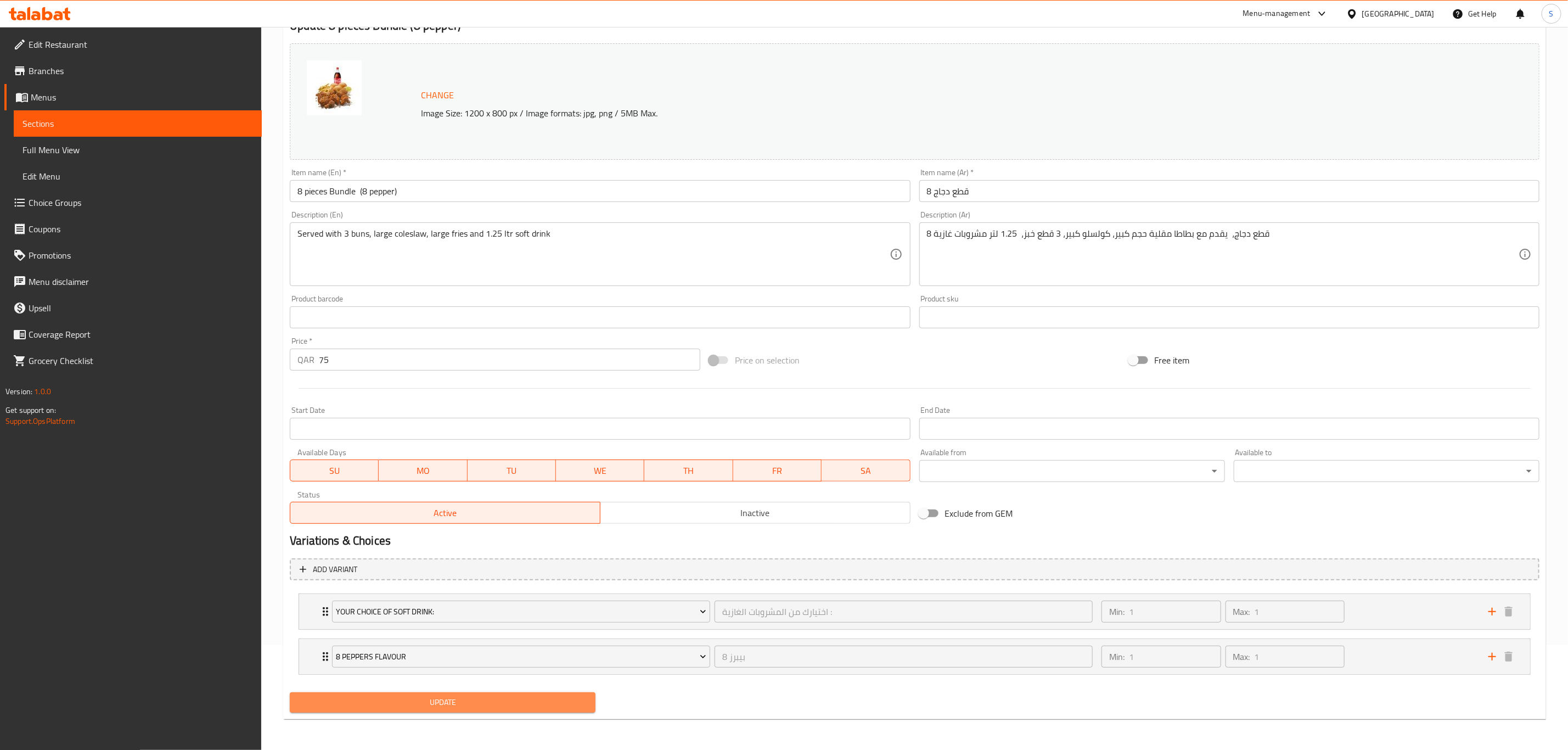
click at [446, 698] on span "Update" at bounding box center [443, 702] width 288 height 14
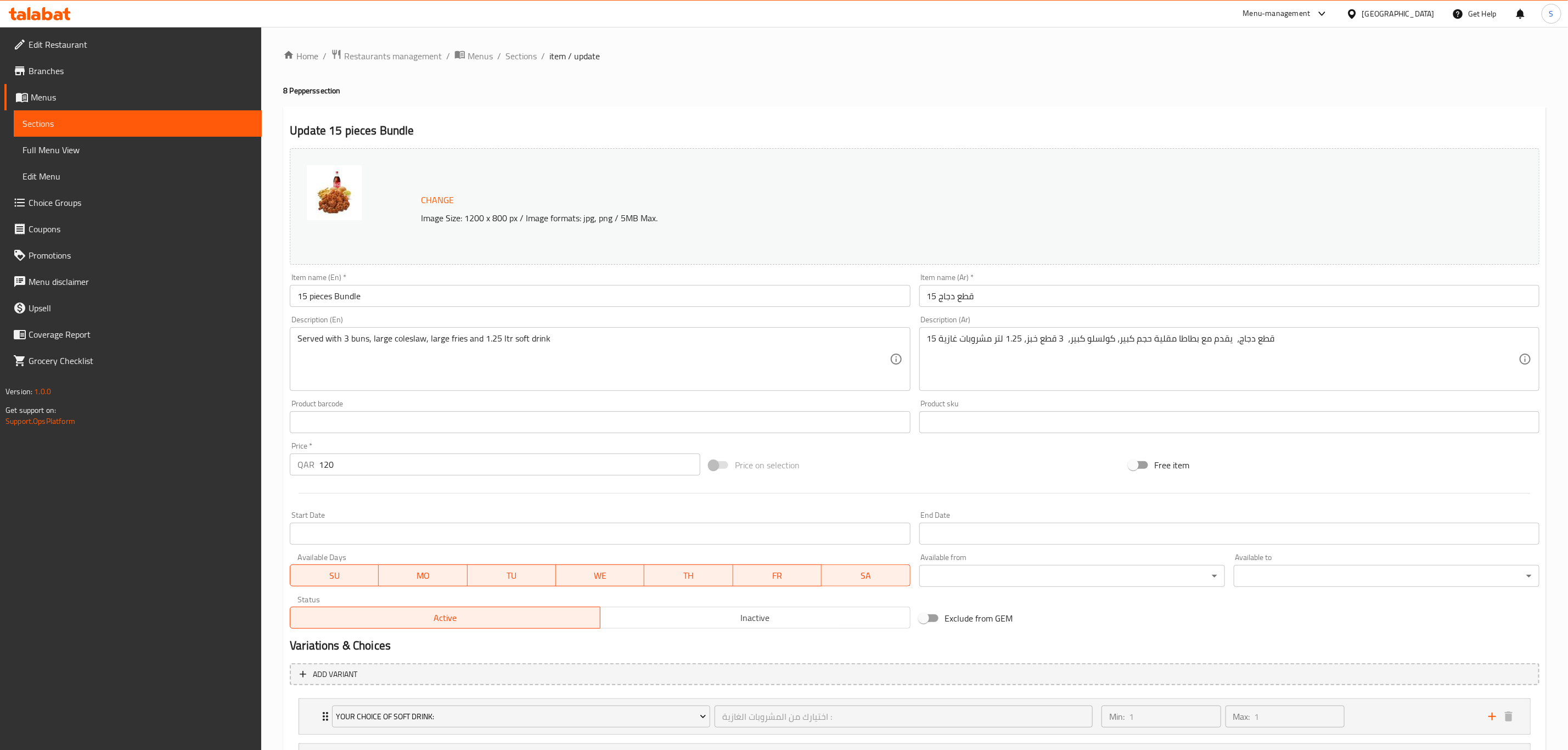
click at [398, 288] on input "15 pieces Bundle" at bounding box center [600, 296] width 620 height 22
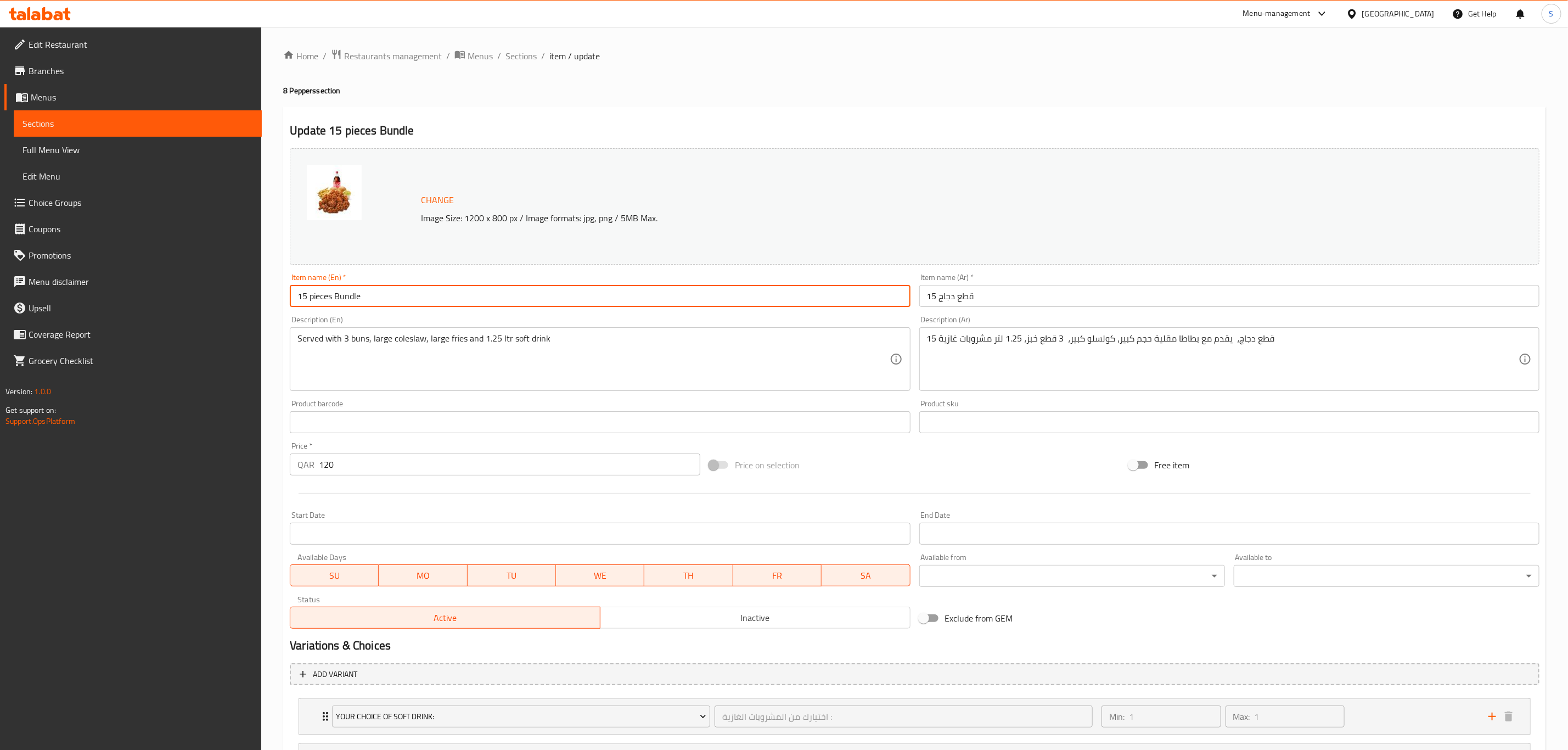
paste input "(8 pepper)"
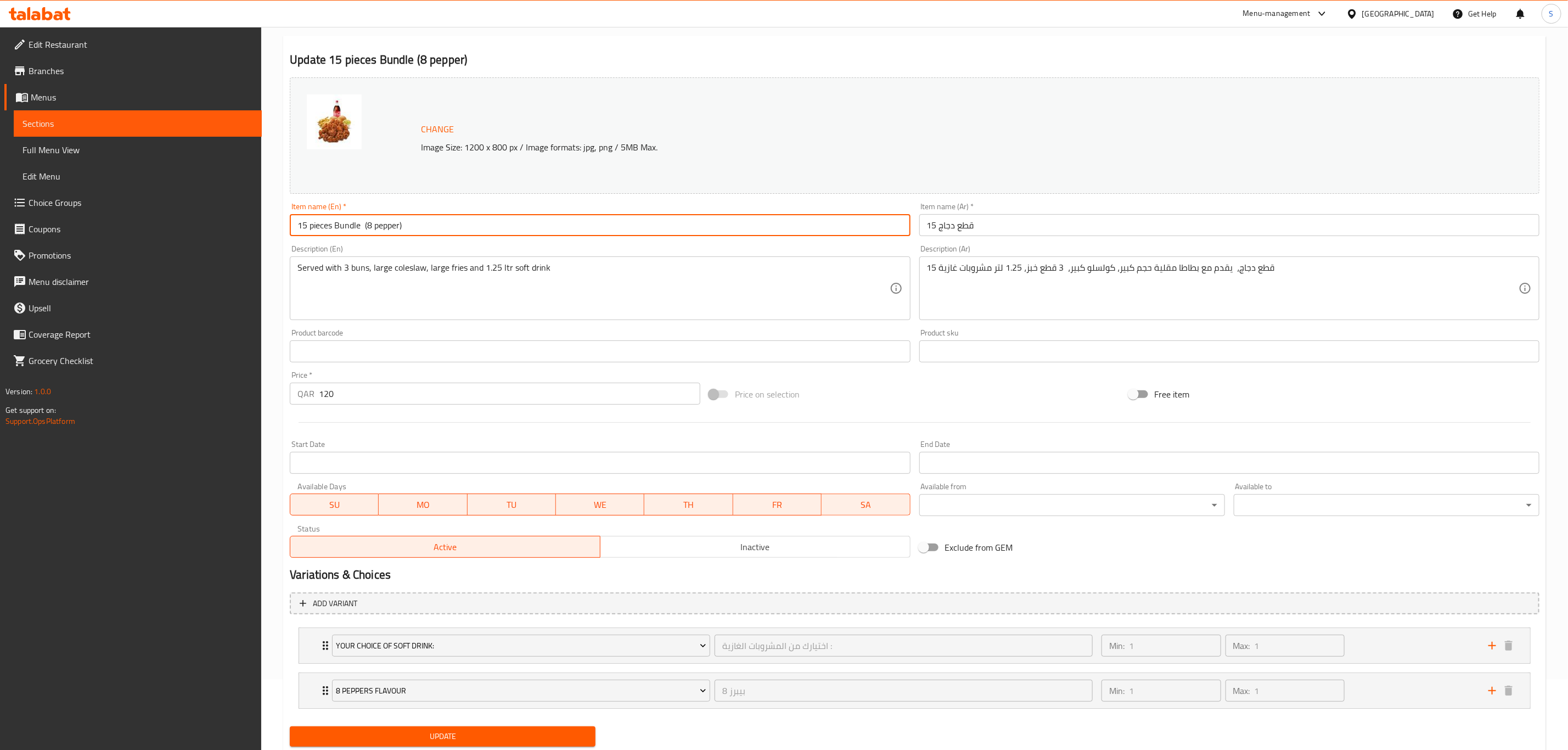
scroll to position [106, 0]
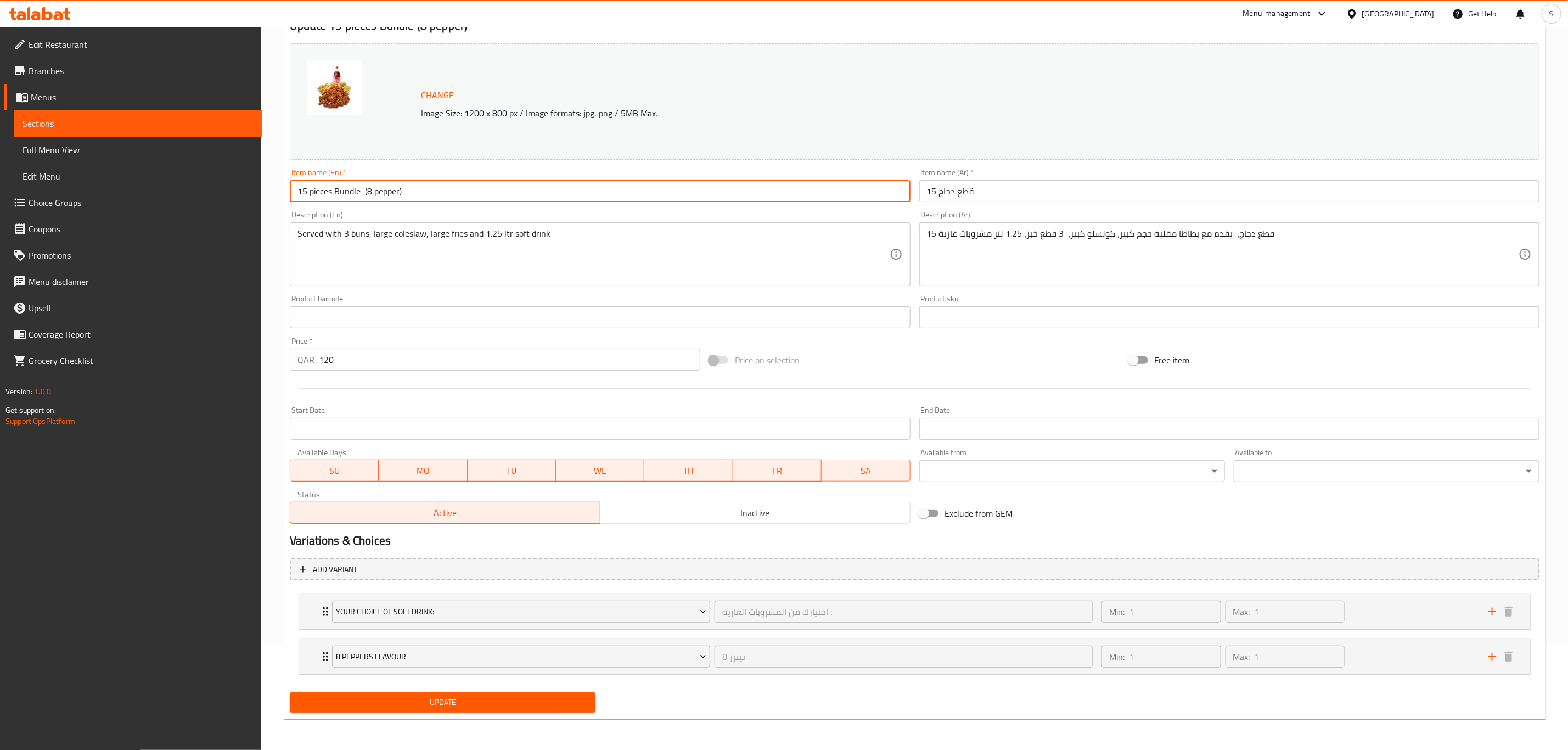
type input "15 pieces Bundle (8 pepper)"
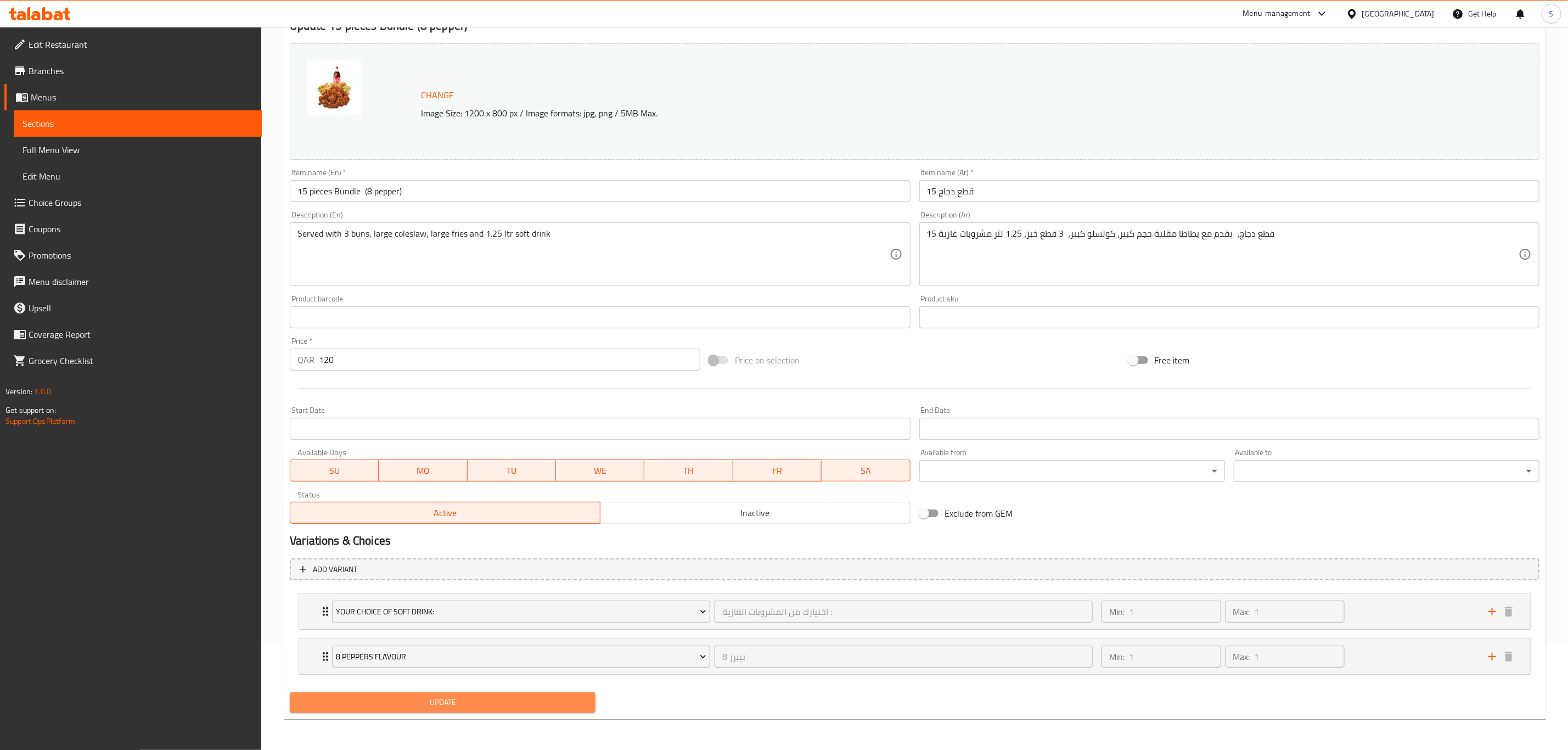
click at [428, 705] on span "Update" at bounding box center [443, 702] width 288 height 14
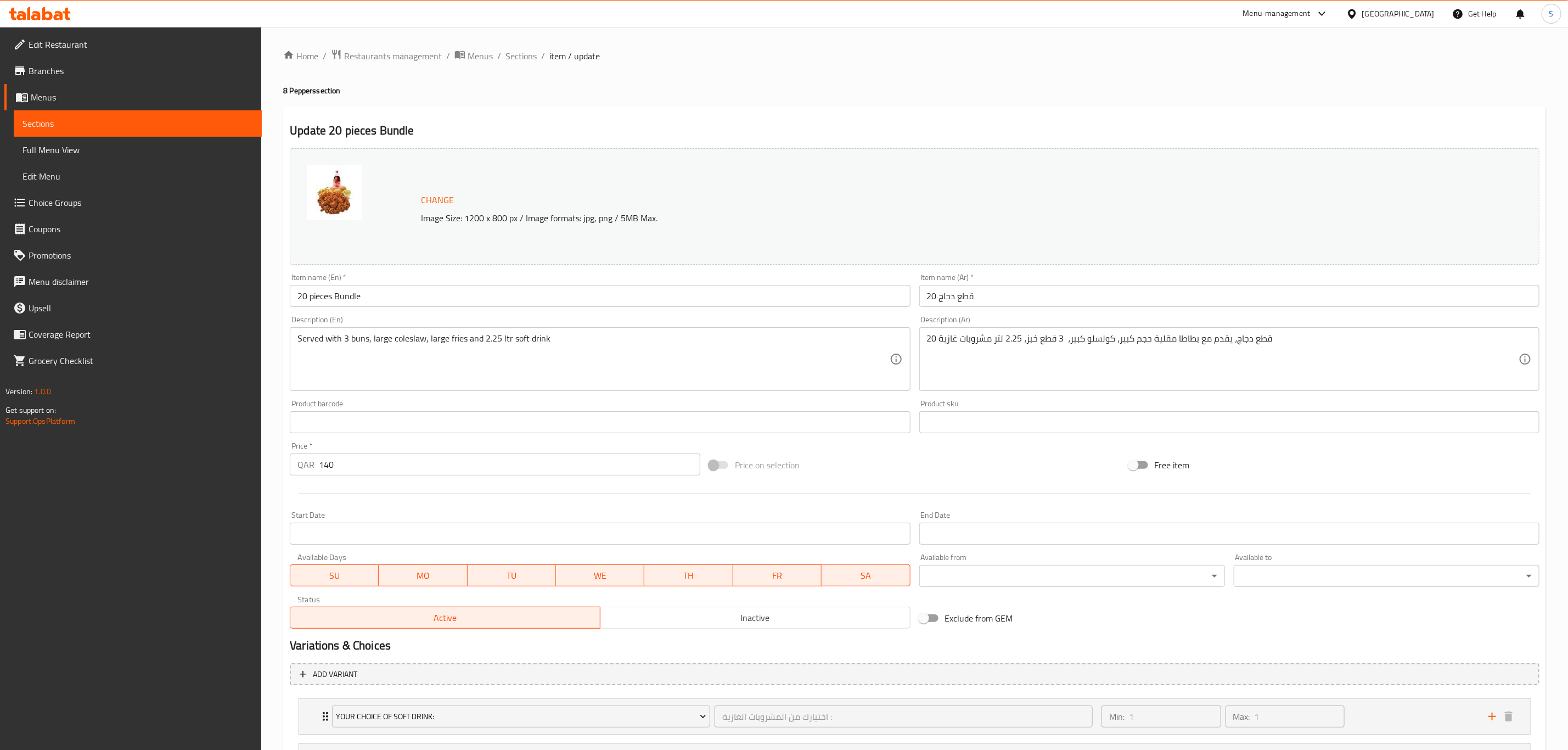
click at [481, 311] on div "Description (En) Served with 3 buns, large coleslaw, large fries and 2.25 ltr s…" at bounding box center [599, 353] width 629 height 84
click at [481, 310] on div "Item name (En)   * 20 pieces Bundle Item name (En) *" at bounding box center [599, 290] width 629 height 42
click at [480, 286] on input "20 pieces Bundle" at bounding box center [600, 296] width 620 height 22
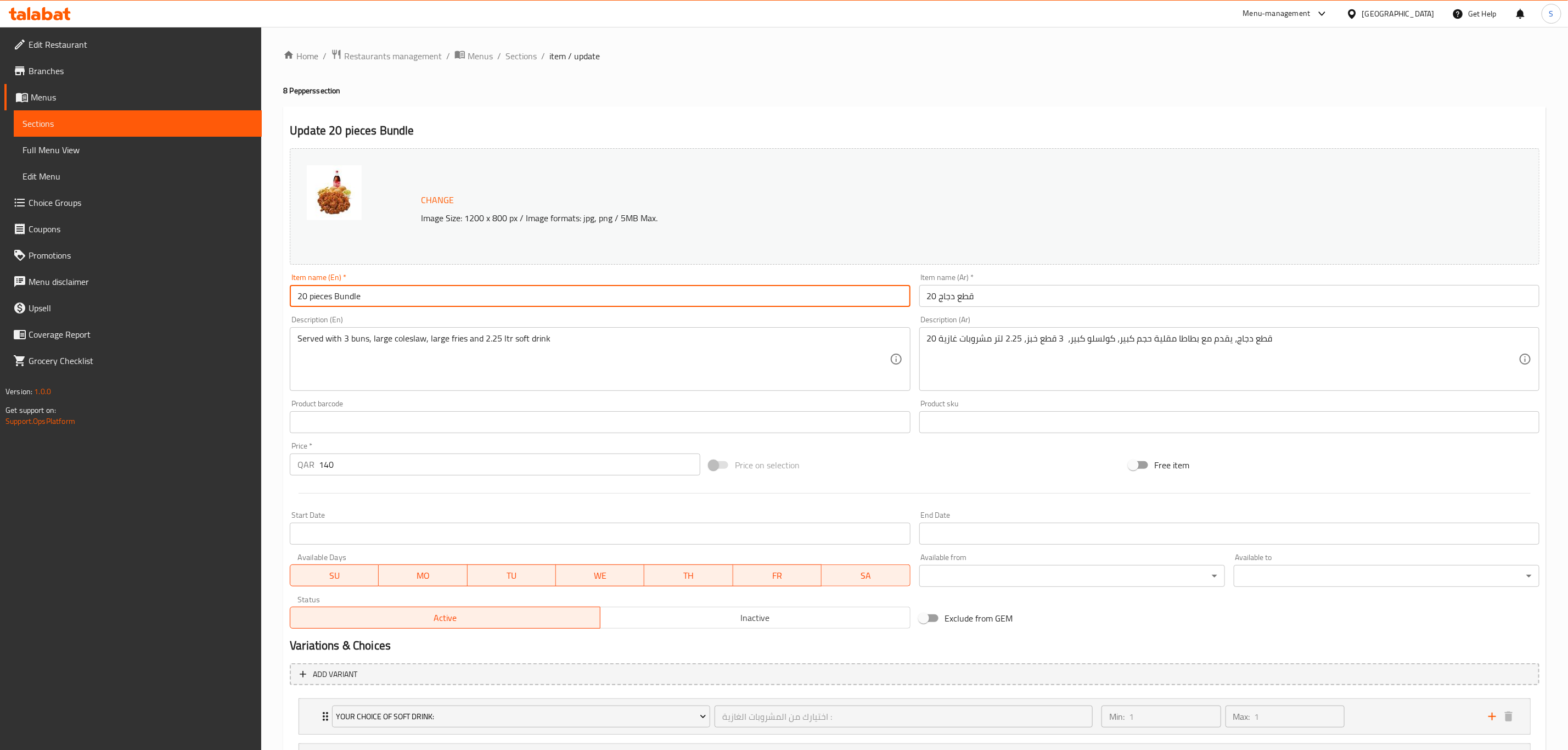
paste input "(8 pepper)"
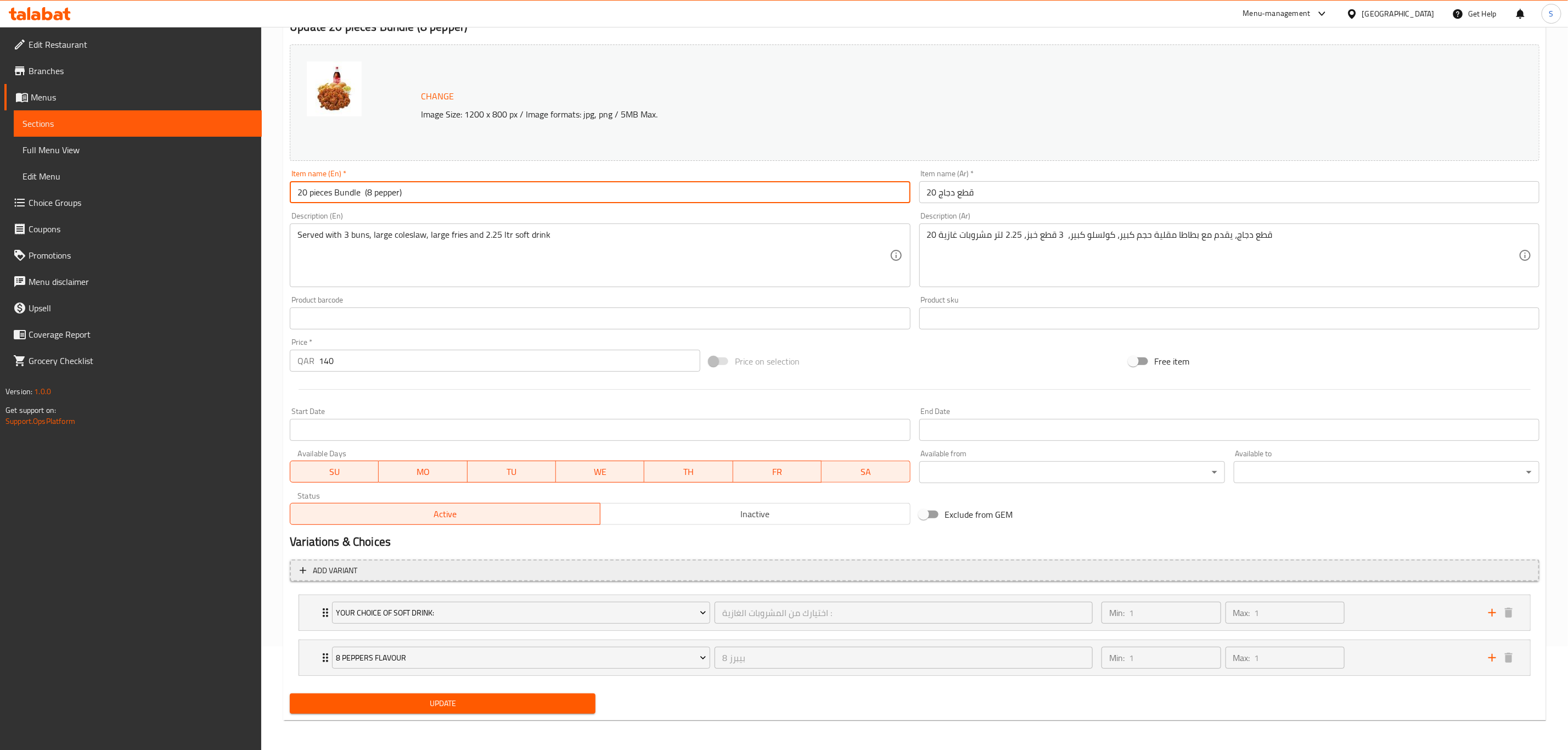
scroll to position [106, 0]
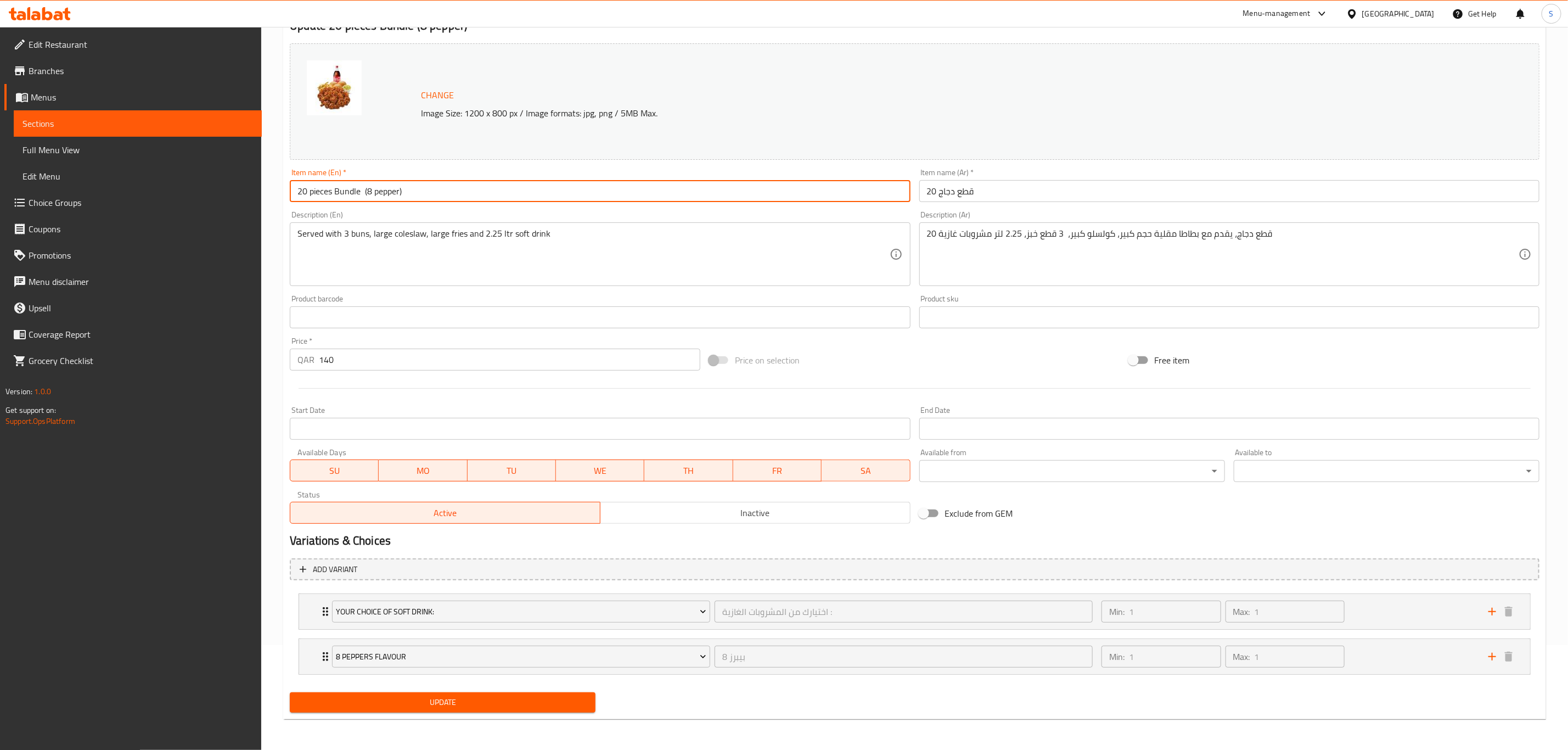
type input "20 pieces Bundle (8 pepper)"
drag, startPoint x: 437, startPoint y: 697, endPoint x: 443, endPoint y: 694, distance: 6.7
click at [441, 696] on span "Update" at bounding box center [443, 702] width 288 height 14
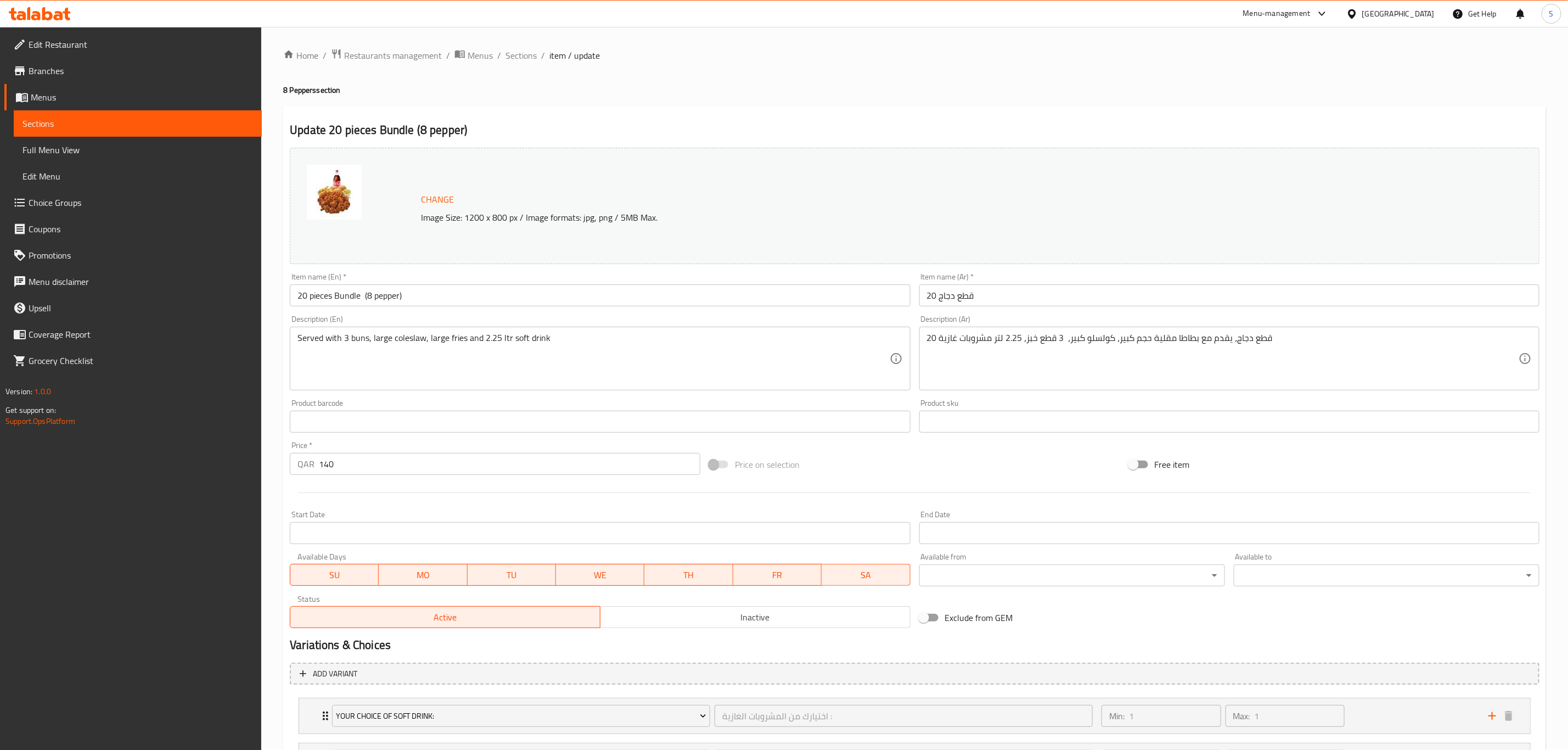
scroll to position [0, 0]
